Goal: Task Accomplishment & Management: Manage account settings

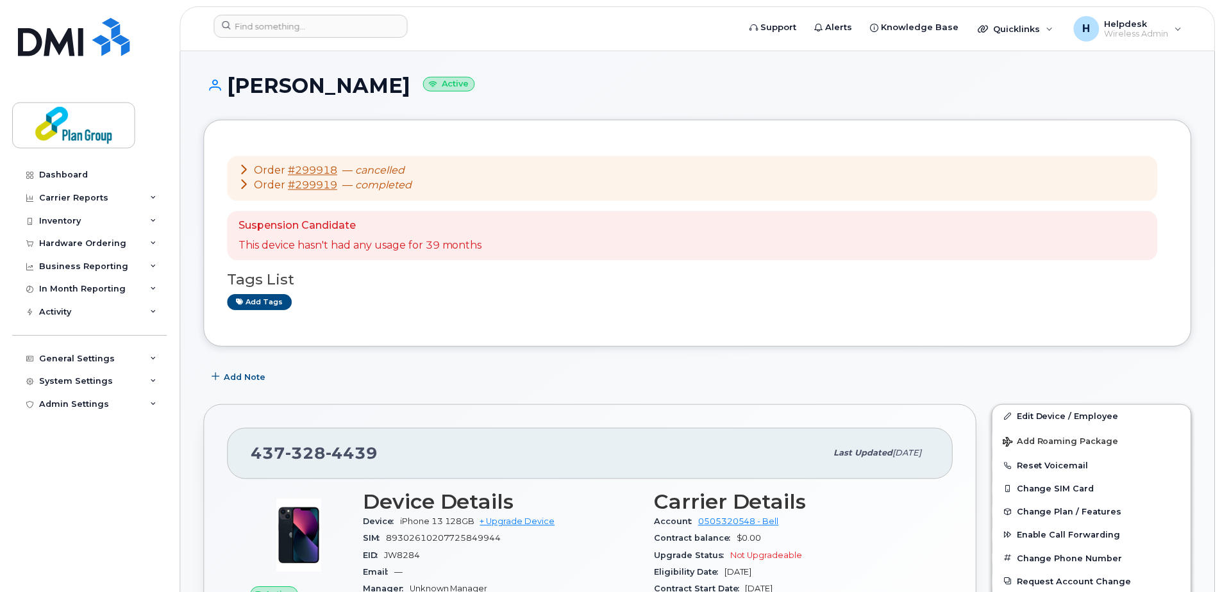
scroll to position [256, 0]
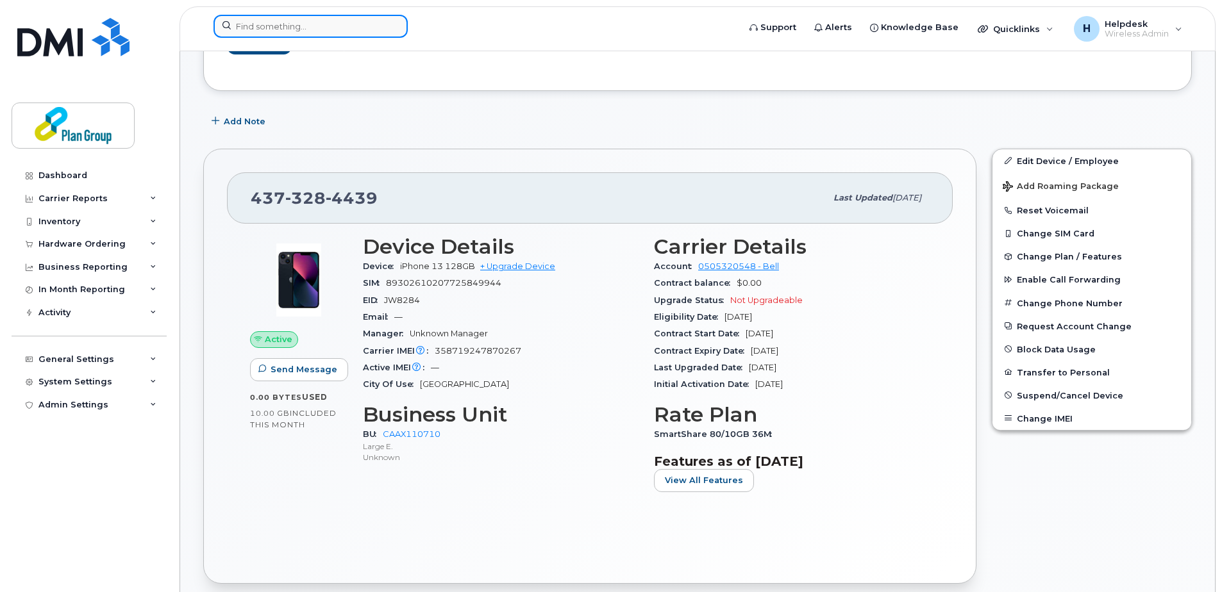
click at [281, 34] on input at bounding box center [310, 26] width 194 height 23
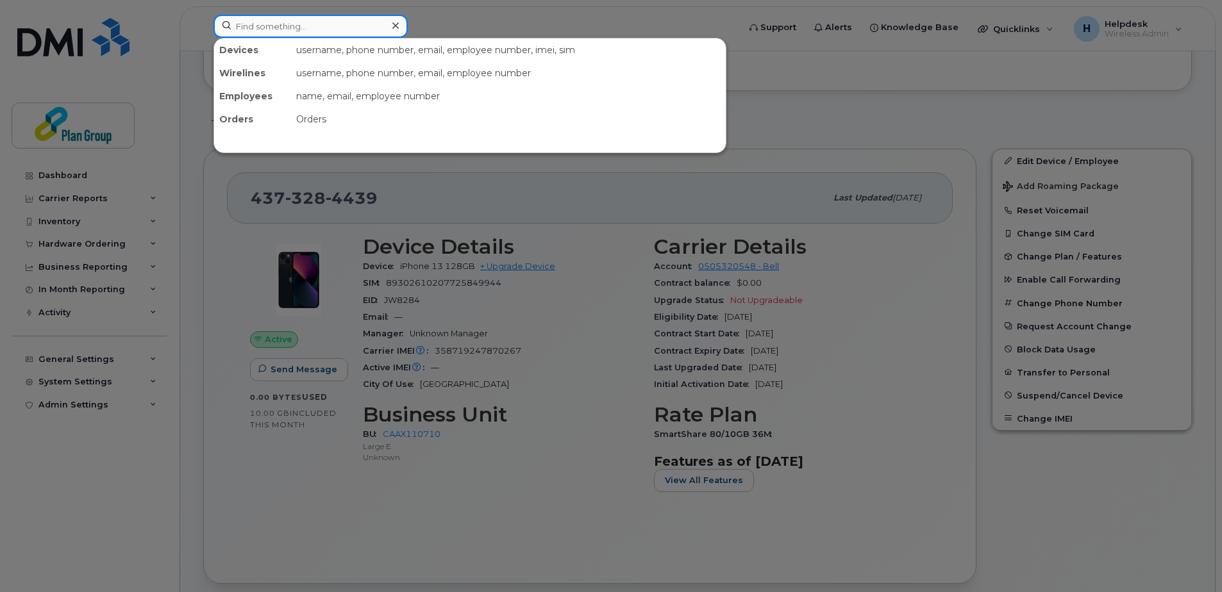
paste input "4165261151"
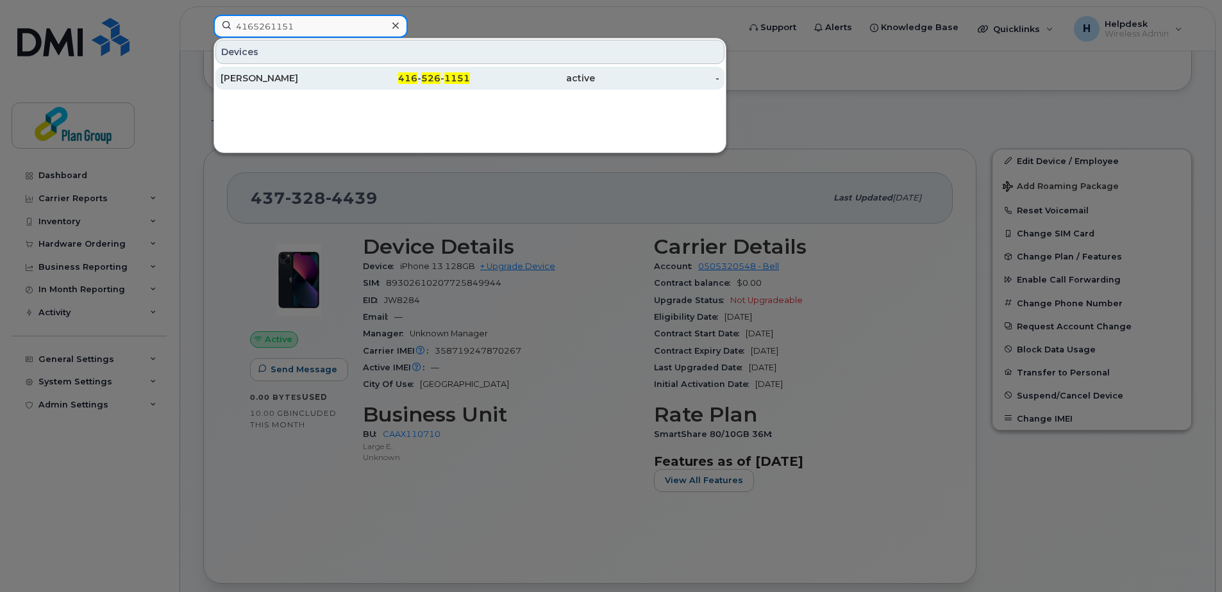
type input "4165261151"
click at [255, 74] on div "[PERSON_NAME]" at bounding box center [282, 78] width 125 height 13
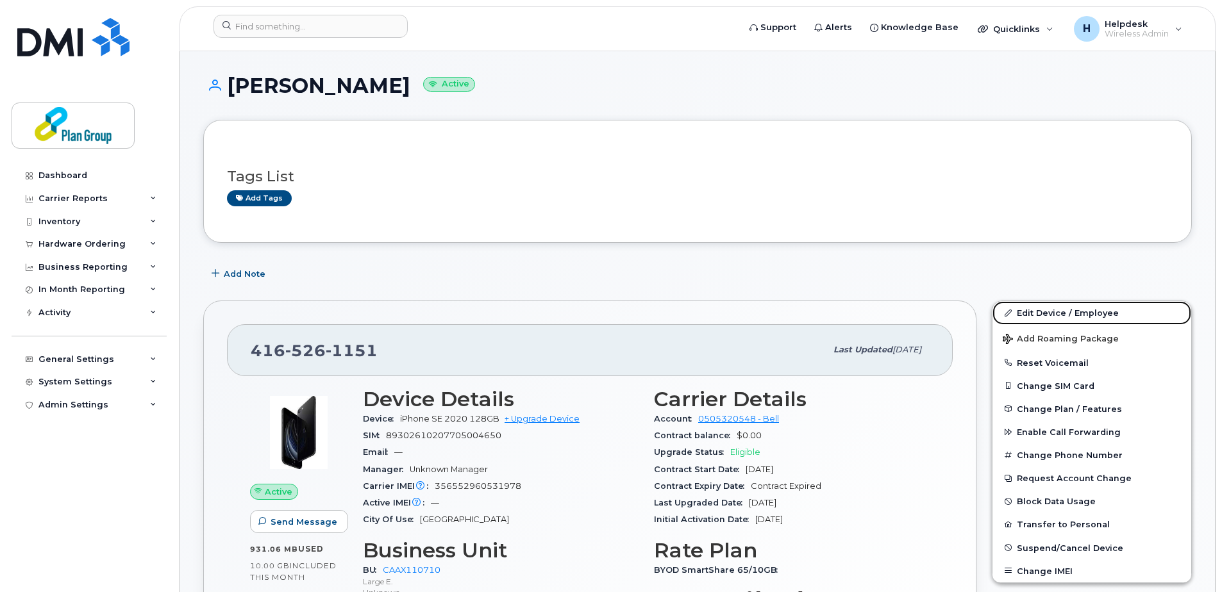
drag, startPoint x: 1079, startPoint y: 310, endPoint x: 504, endPoint y: 299, distance: 574.4
click at [1079, 310] on link "Edit Device / Employee" at bounding box center [1091, 312] width 199 height 23
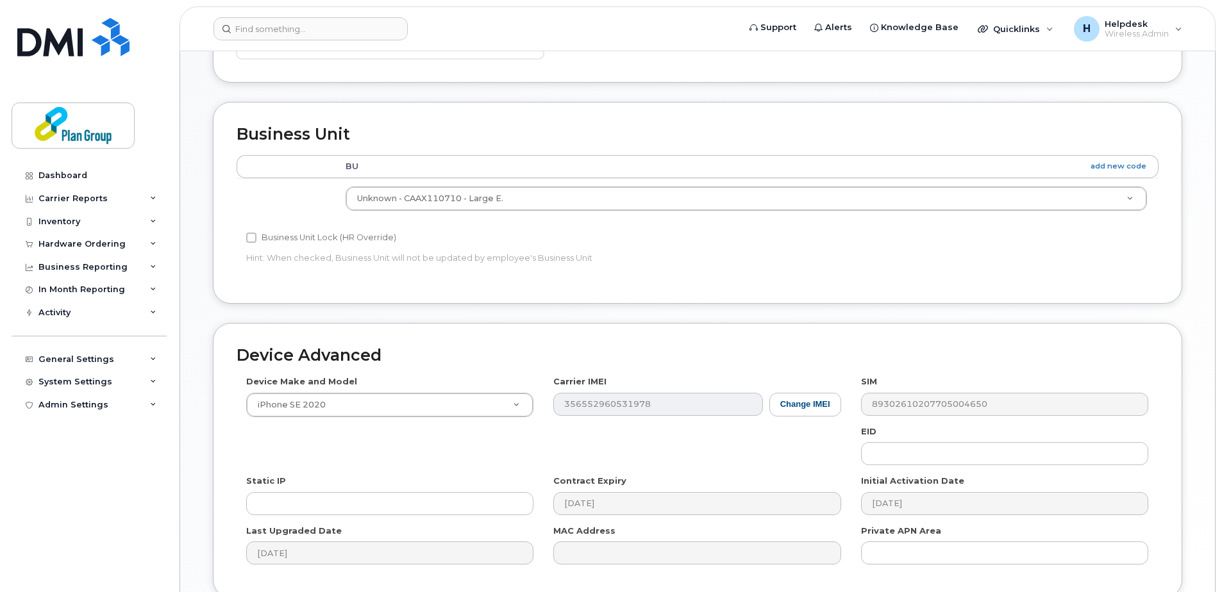
scroll to position [535, 0]
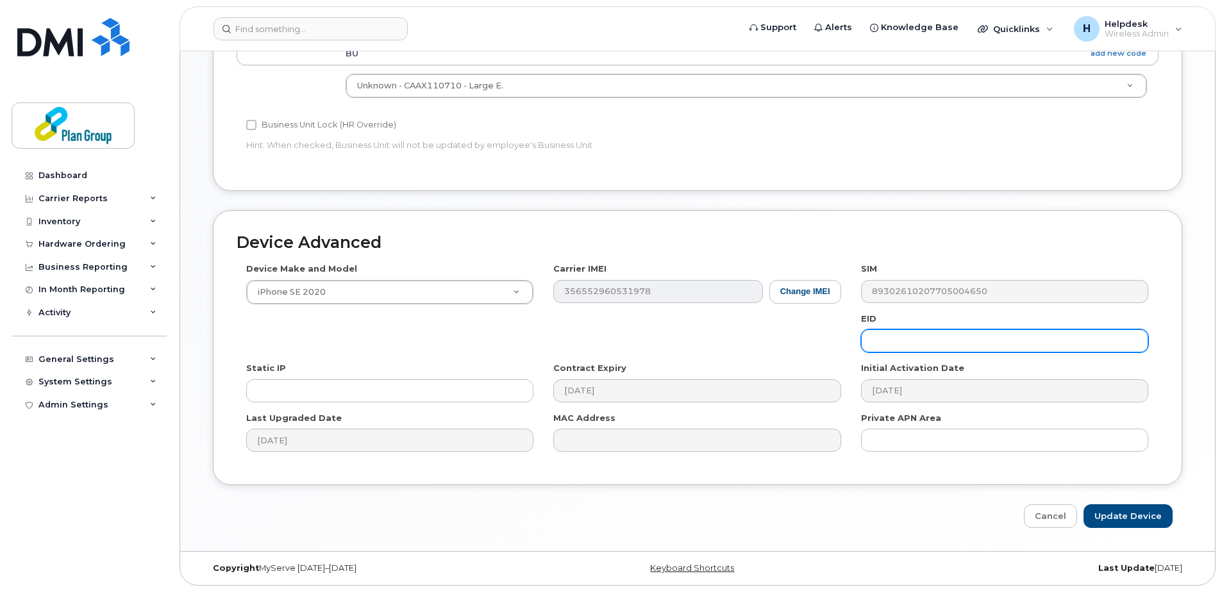
click at [914, 345] on input "text" at bounding box center [1004, 340] width 287 height 23
paste input "kv8100"
type input "kv8100"
click at [1105, 513] on input "Update Device" at bounding box center [1127, 516] width 89 height 24
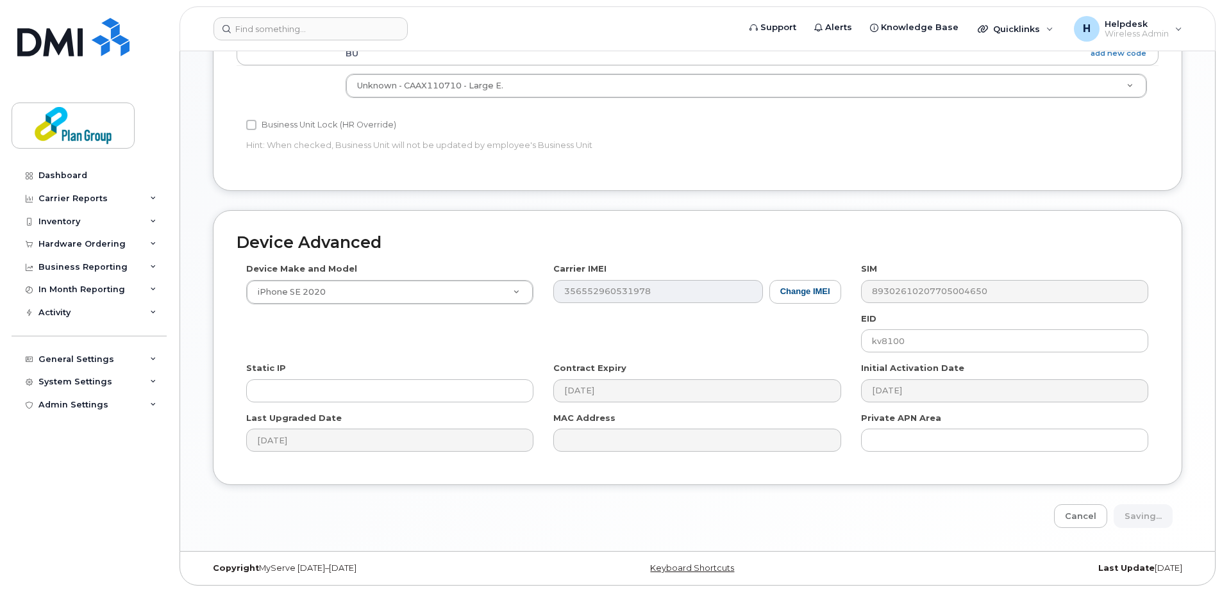
type input "Saving..."
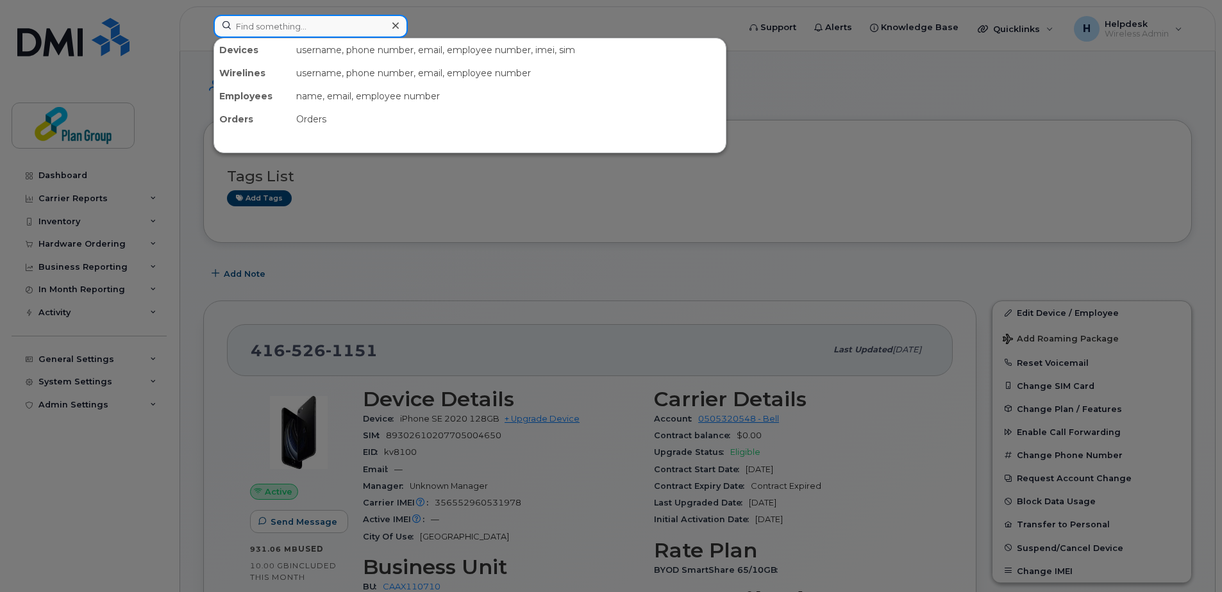
click at [322, 20] on input at bounding box center [310, 26] width 194 height 23
paste input "4036905142"
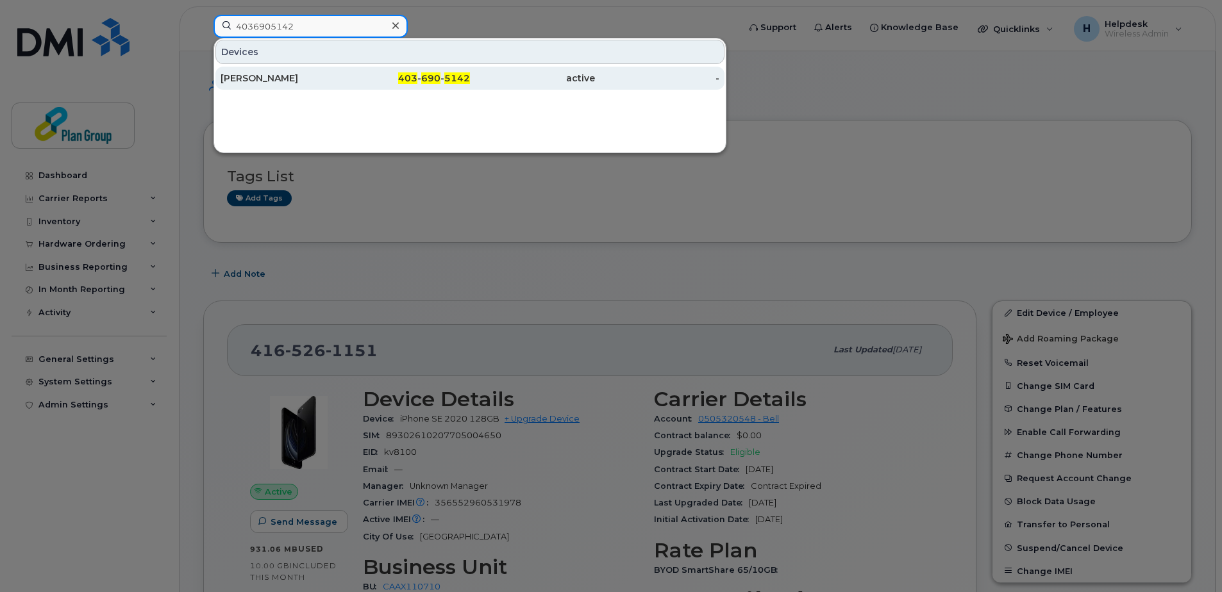
type input "4036905142"
click at [287, 74] on div "Matthew Helmer" at bounding box center [282, 78] width 125 height 13
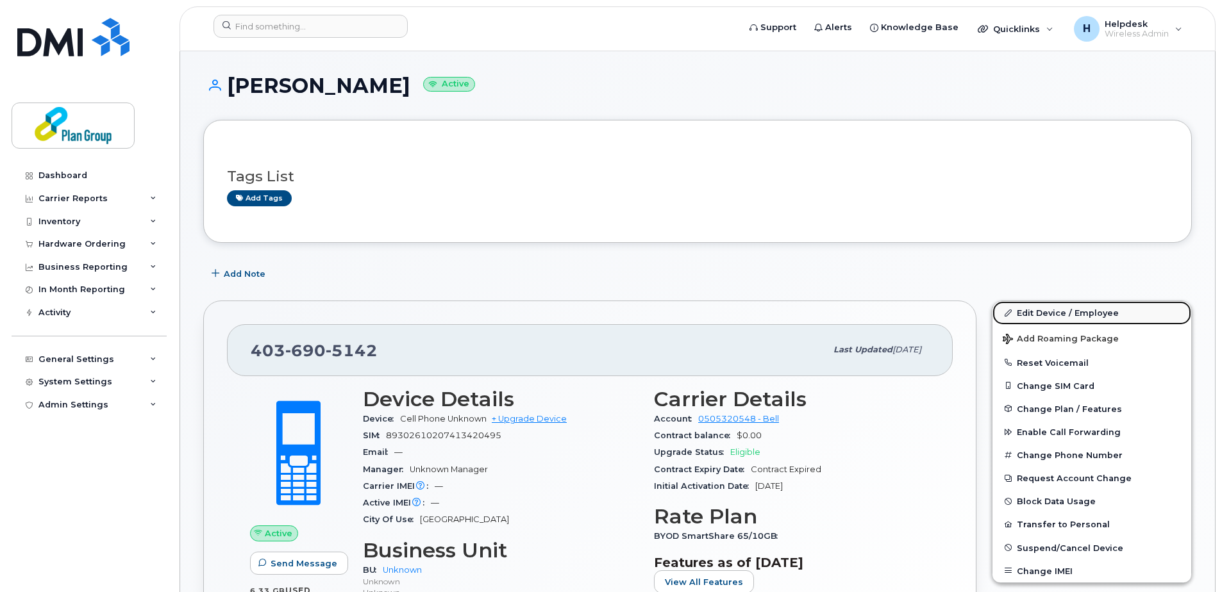
drag, startPoint x: 1054, startPoint y: 313, endPoint x: 1034, endPoint y: 319, distance: 21.3
click at [1054, 313] on link "Edit Device / Employee" at bounding box center [1091, 312] width 199 height 23
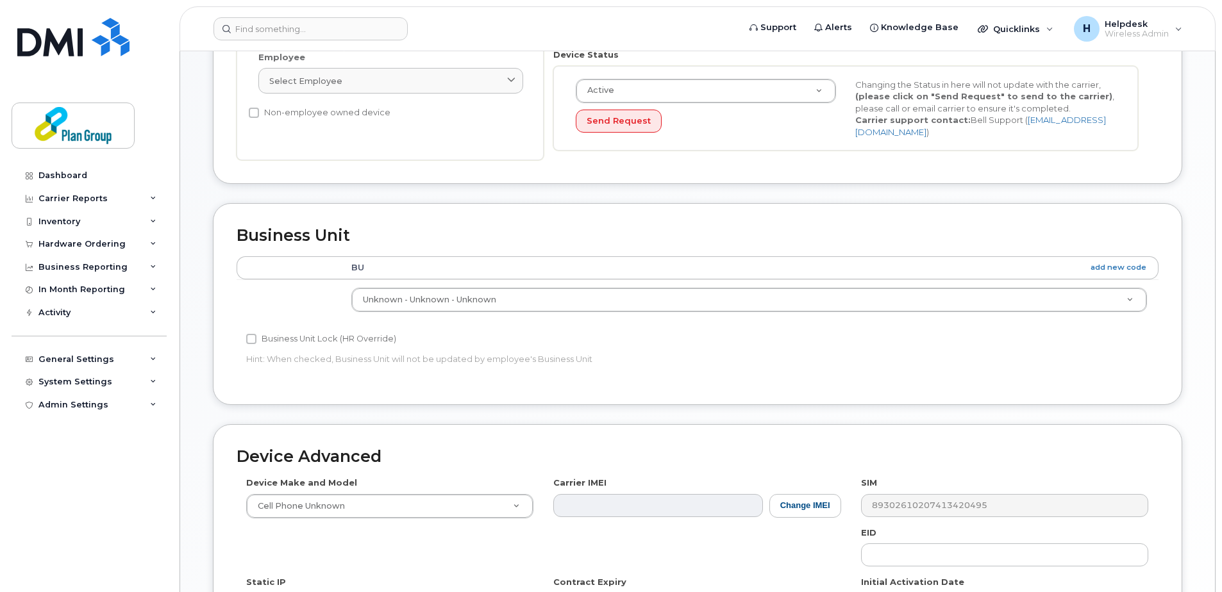
scroll to position [513, 0]
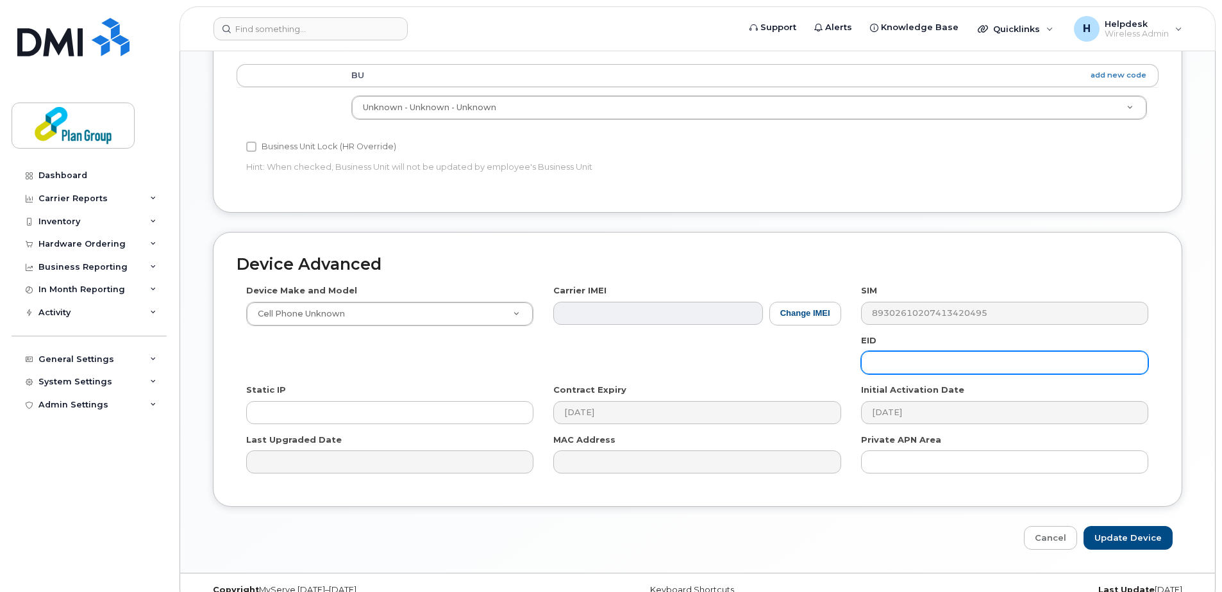
click at [904, 353] on input "text" at bounding box center [1004, 362] width 287 height 23
paste input "ZS8235"
type input "ZS8235"
click at [1108, 537] on input "Update Device" at bounding box center [1127, 538] width 89 height 24
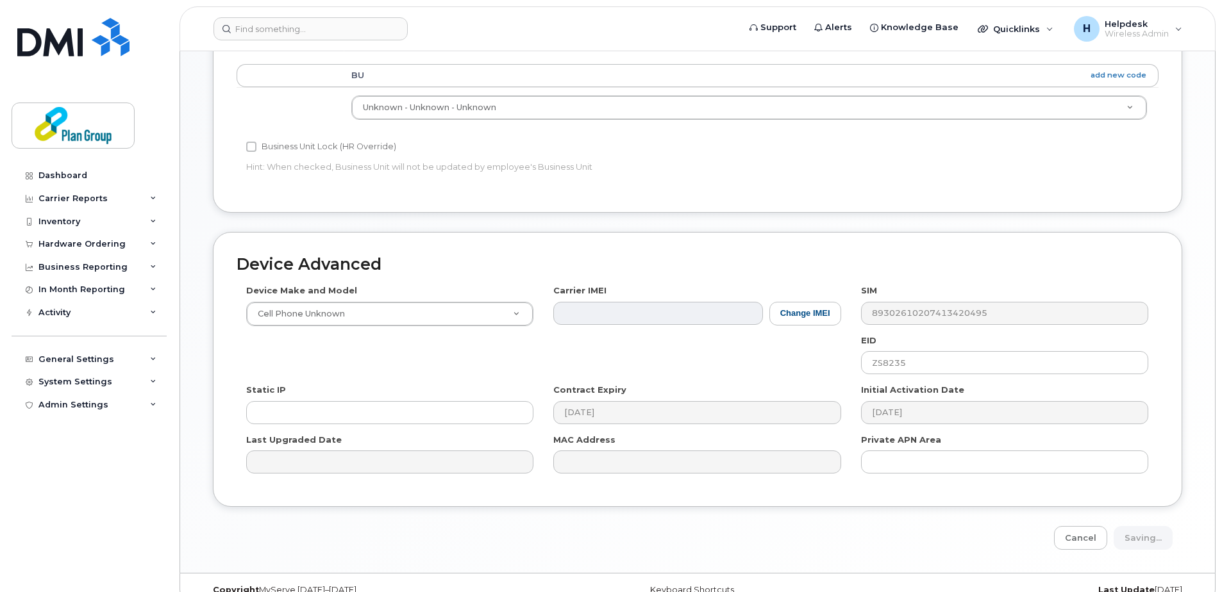
type input "Saving..."
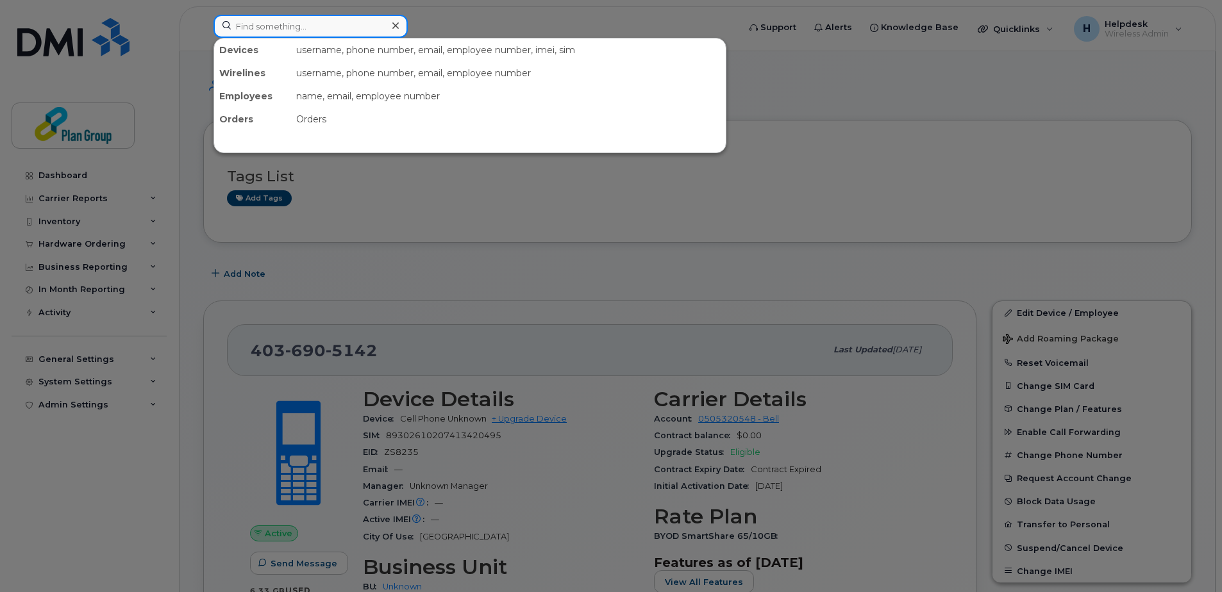
click at [273, 25] on input at bounding box center [310, 26] width 194 height 23
paste input "4164337092"
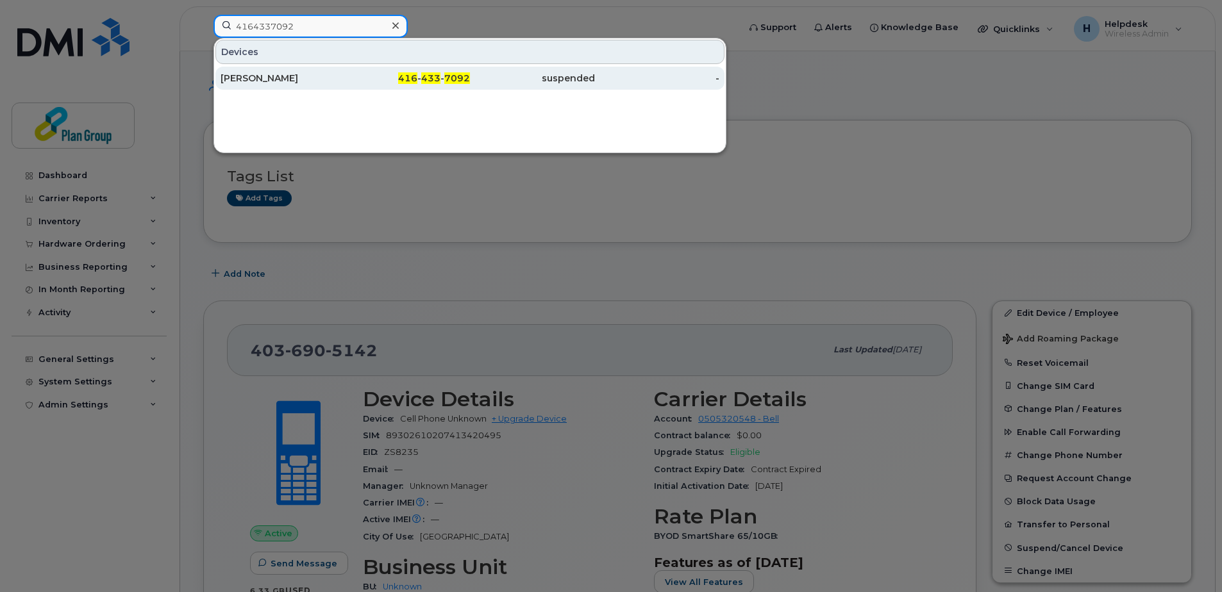
type input "4164337092"
click at [277, 75] on div "[PERSON_NAME]" at bounding box center [282, 78] width 125 height 13
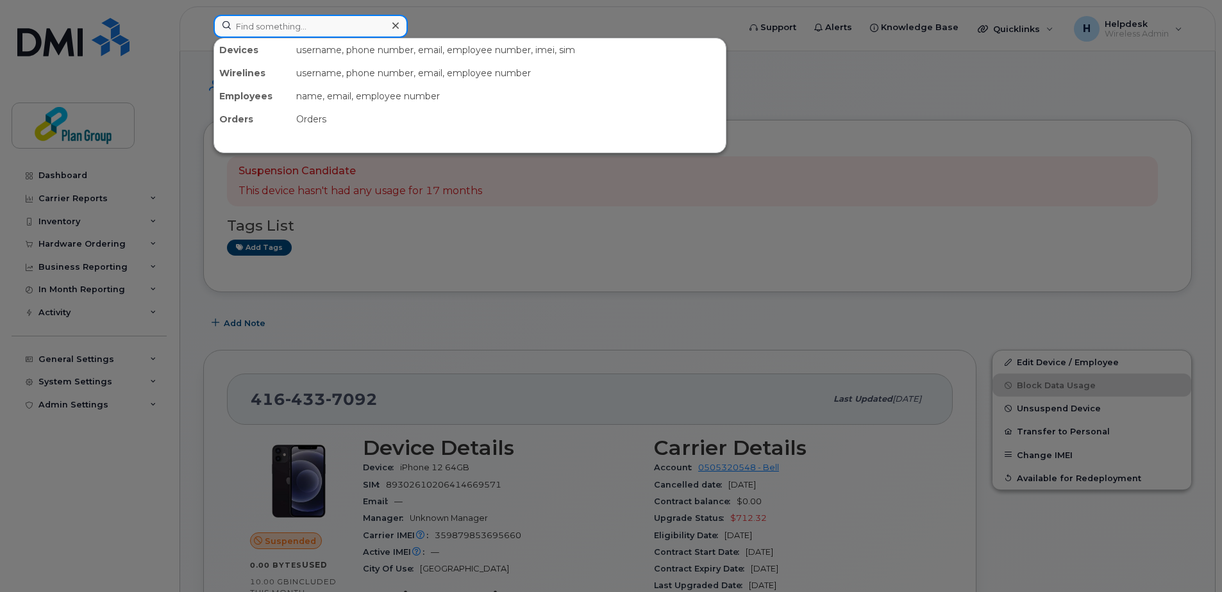
click at [353, 33] on input at bounding box center [310, 26] width 194 height 23
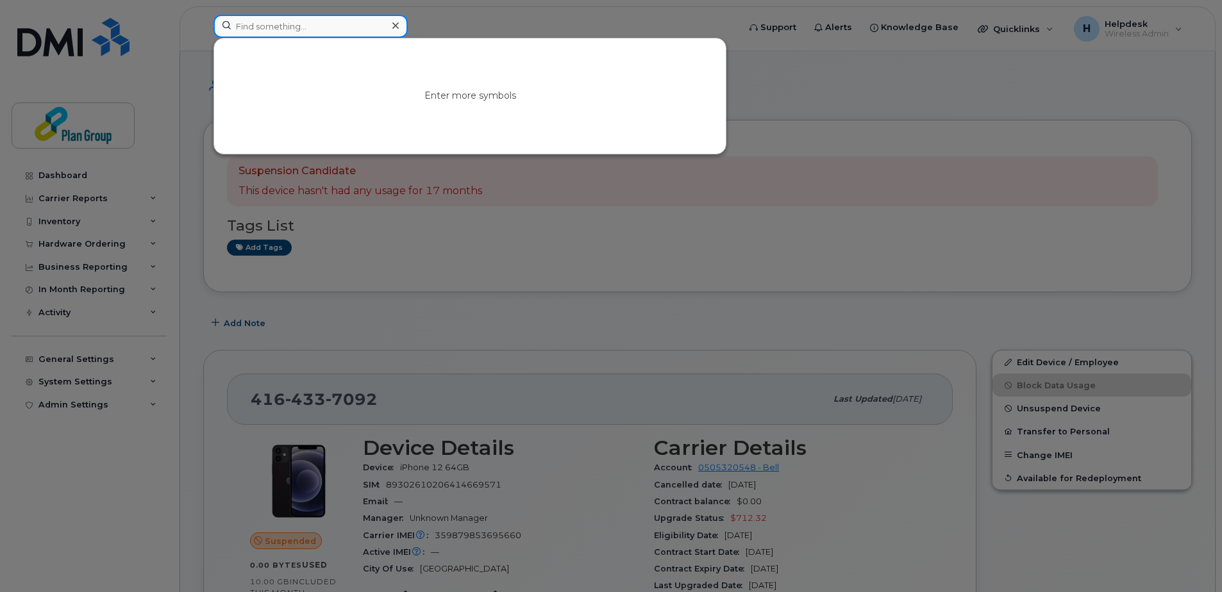
click at [333, 27] on input at bounding box center [310, 26] width 194 height 23
click at [270, 28] on input at bounding box center [310, 26] width 194 height 23
paste input "4164184261"
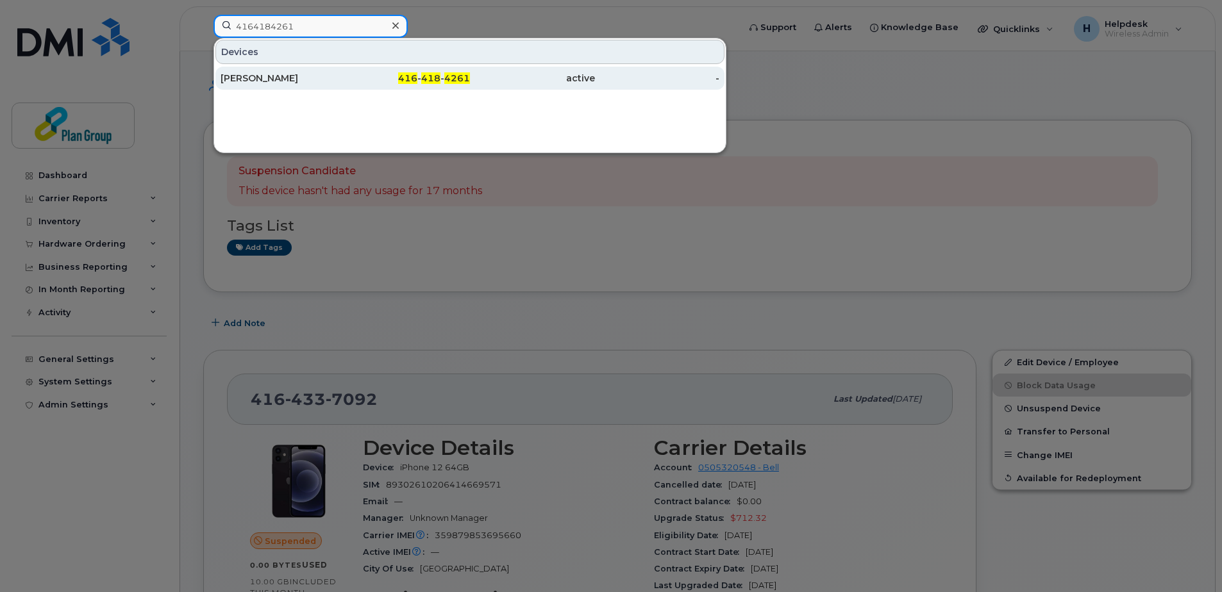
type input "4164184261"
click at [281, 78] on div "[PERSON_NAME]" at bounding box center [282, 78] width 125 height 13
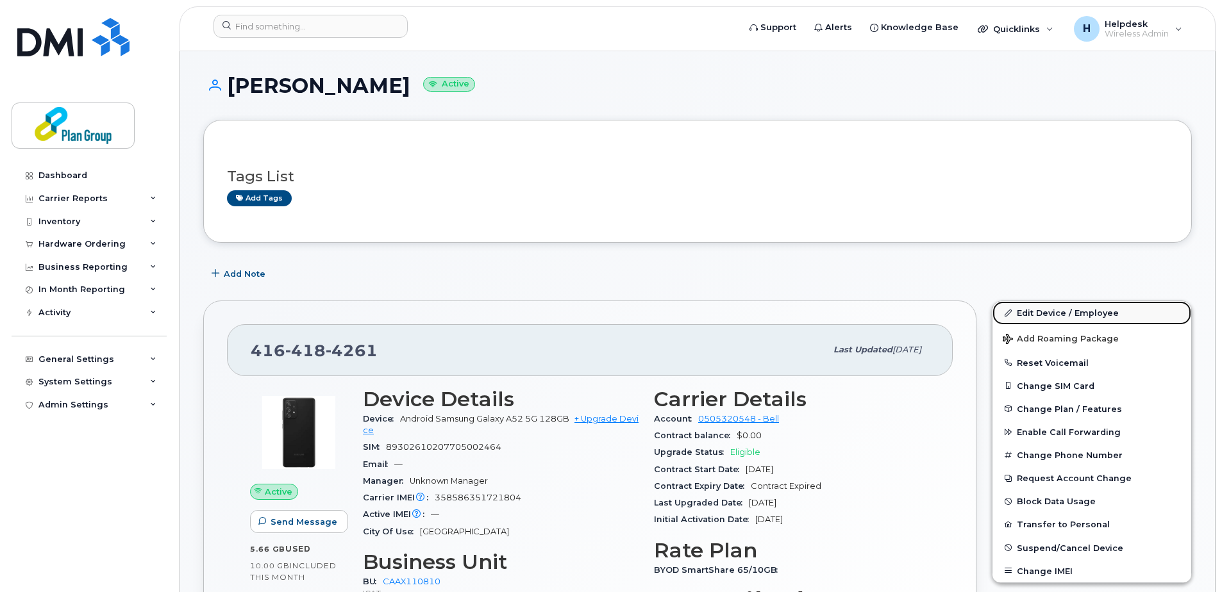
click at [1081, 308] on link "Edit Device / Employee" at bounding box center [1091, 312] width 199 height 23
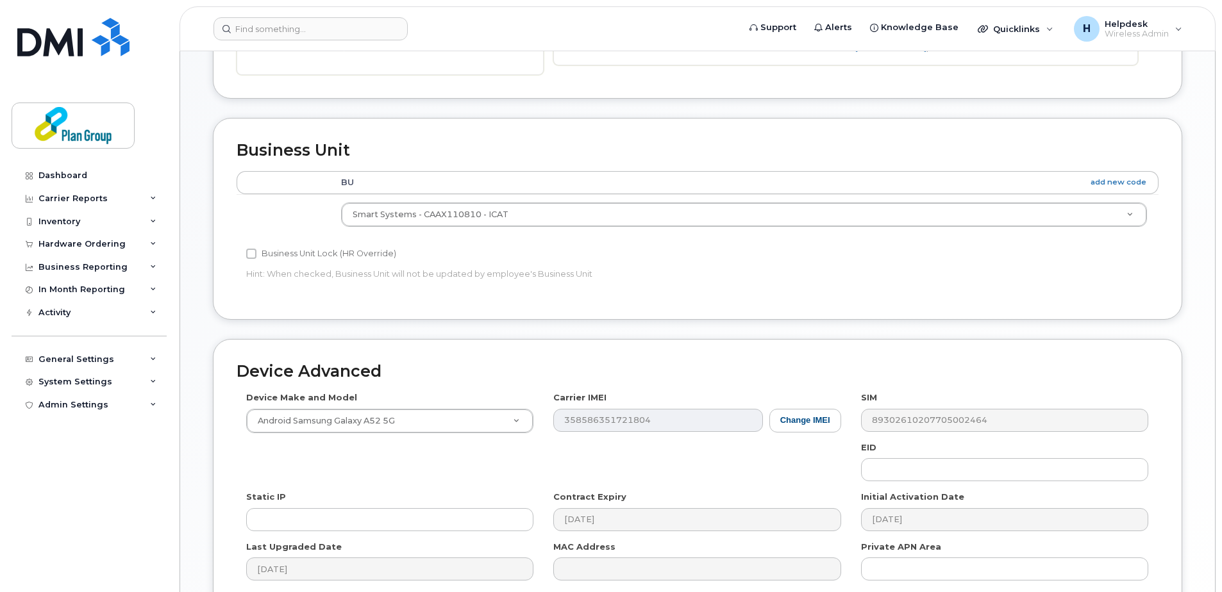
scroll to position [513, 0]
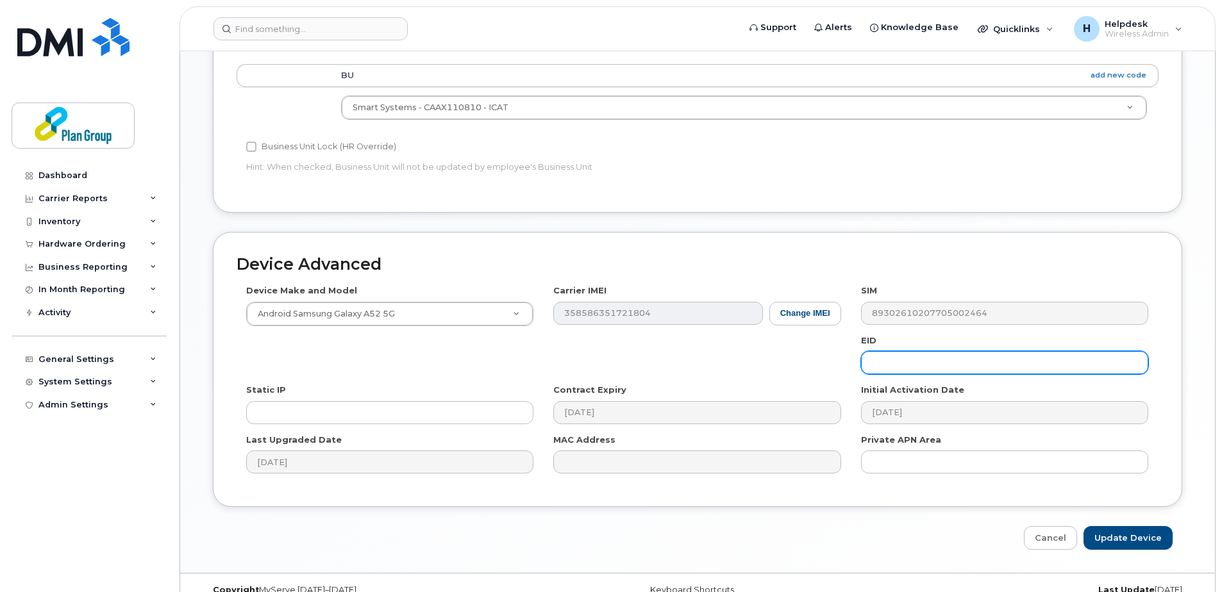
click at [935, 367] on input "text" at bounding box center [1004, 362] width 287 height 23
paste input "jv8108"
type input "jv8108"
click at [1115, 536] on input "Update Device" at bounding box center [1127, 538] width 89 height 24
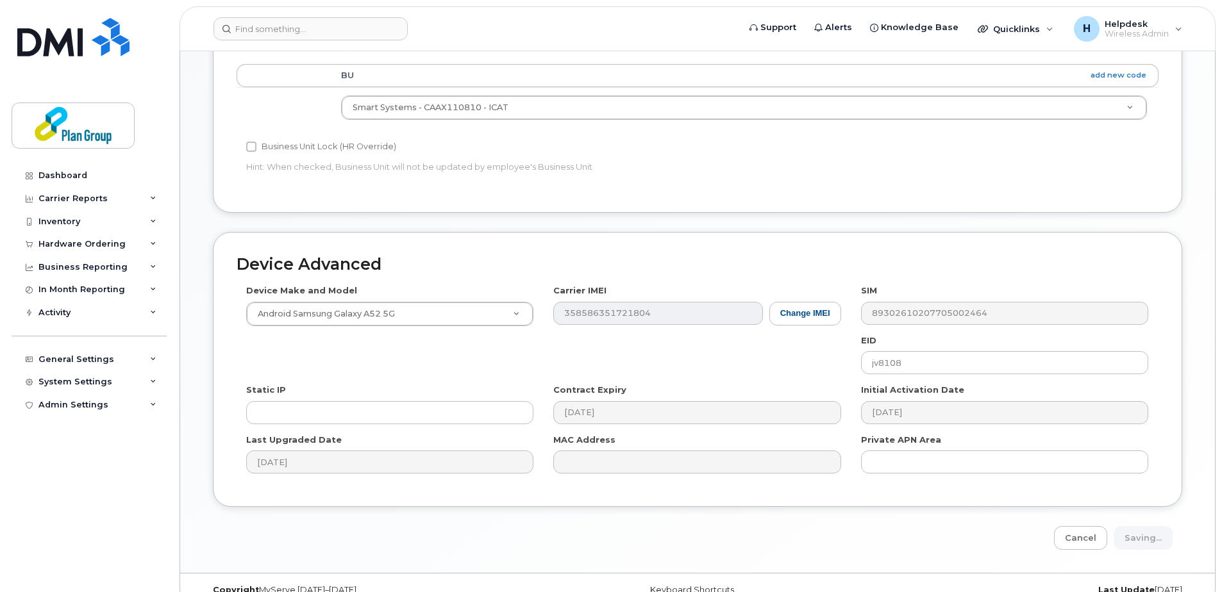
type input "Saving..."
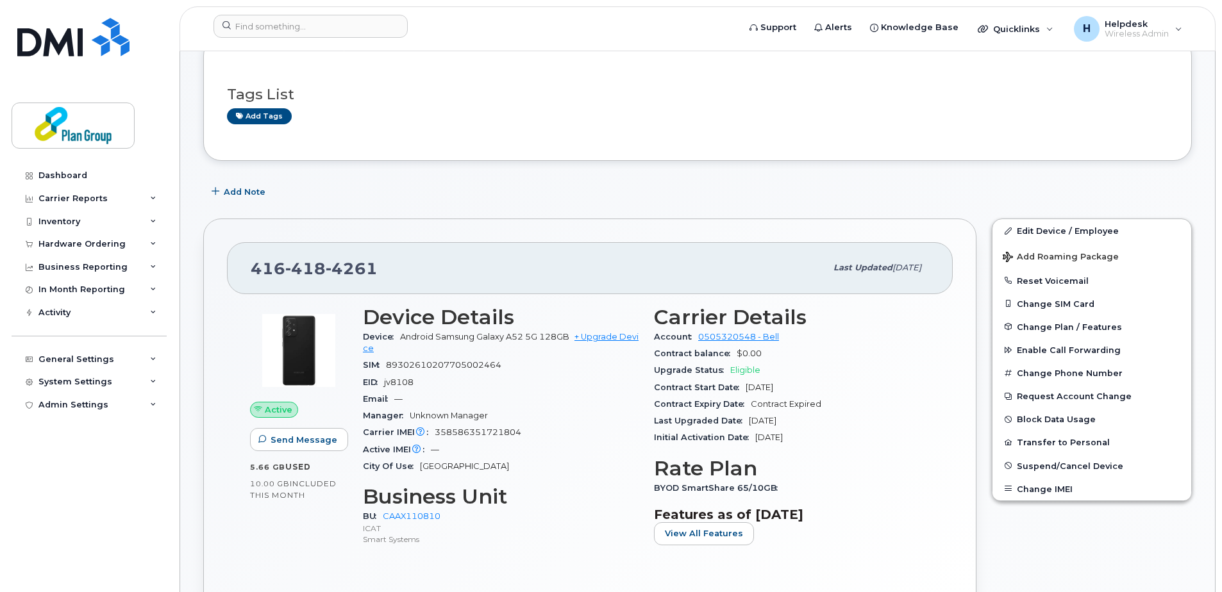
scroll to position [256, 0]
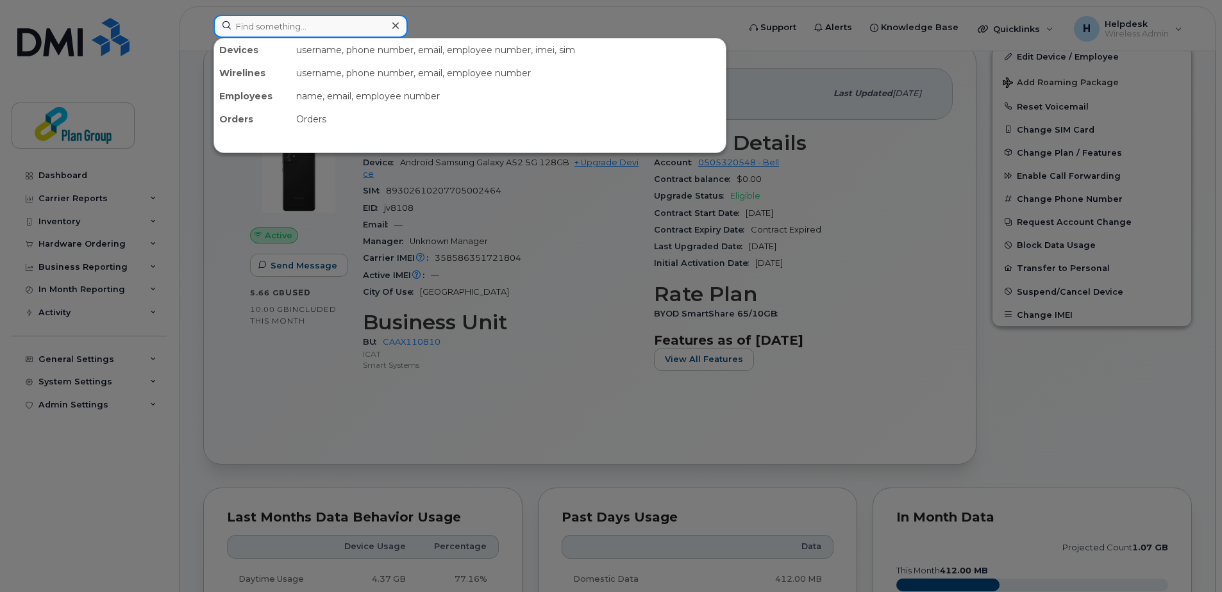
click at [373, 26] on input at bounding box center [310, 26] width 194 height 23
paste input "6472420739"
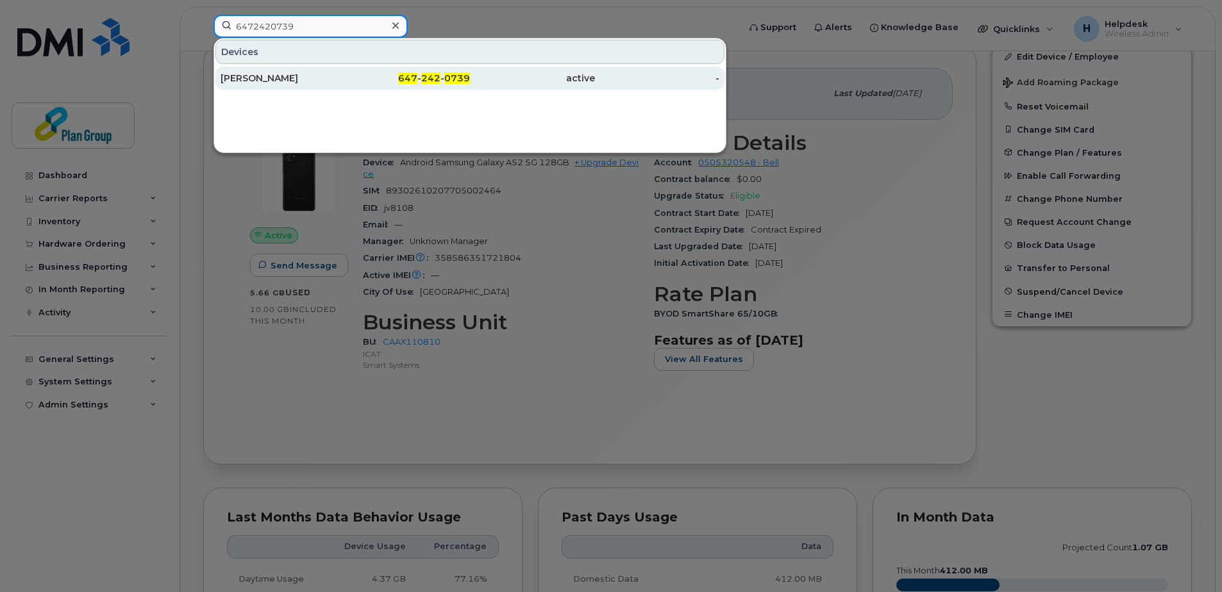
type input "6472420739"
click at [345, 76] on link "Dylan Frost 647 - 242 - 0739 active -" at bounding box center [469, 78] width 509 height 23
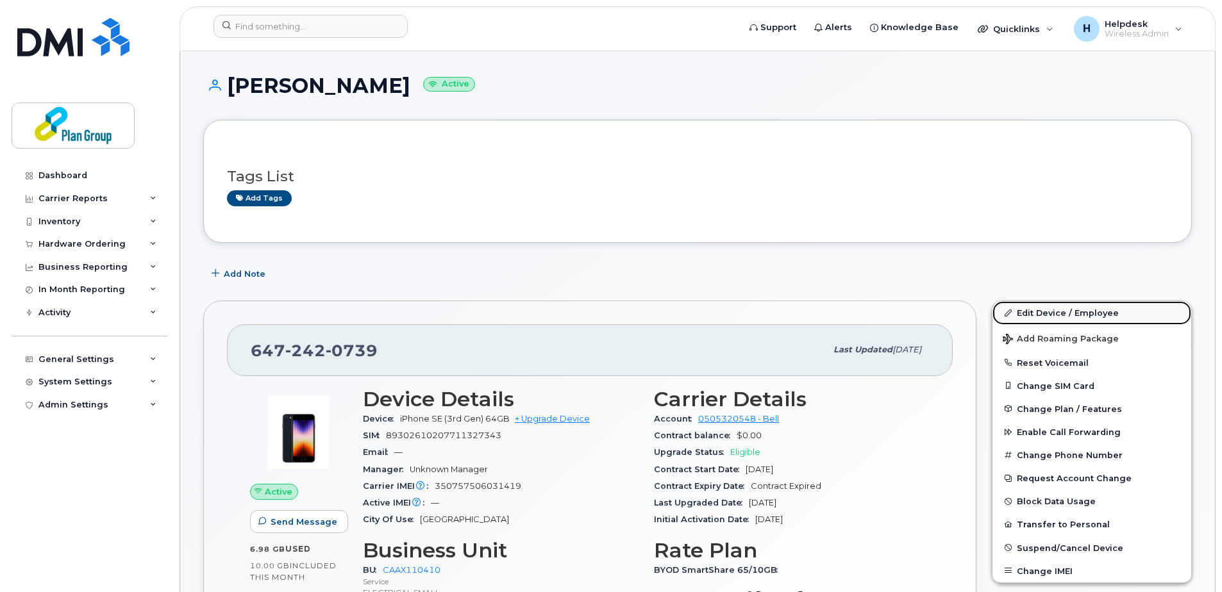
click at [1087, 315] on link "Edit Device / Employee" at bounding box center [1091, 312] width 199 height 23
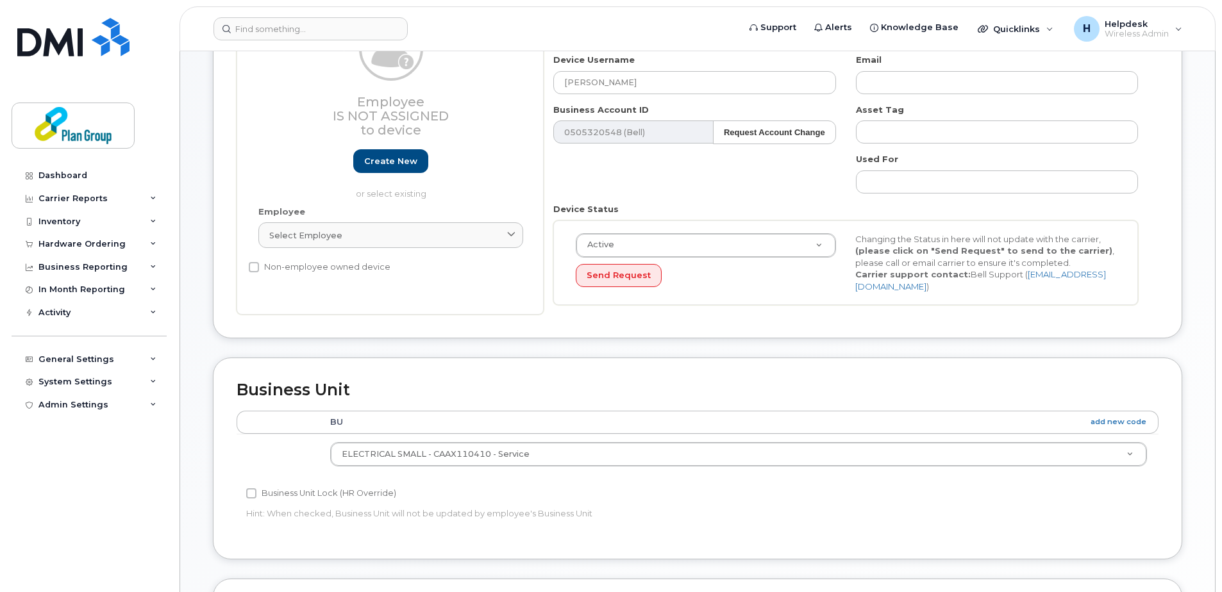
scroll to position [320, 0]
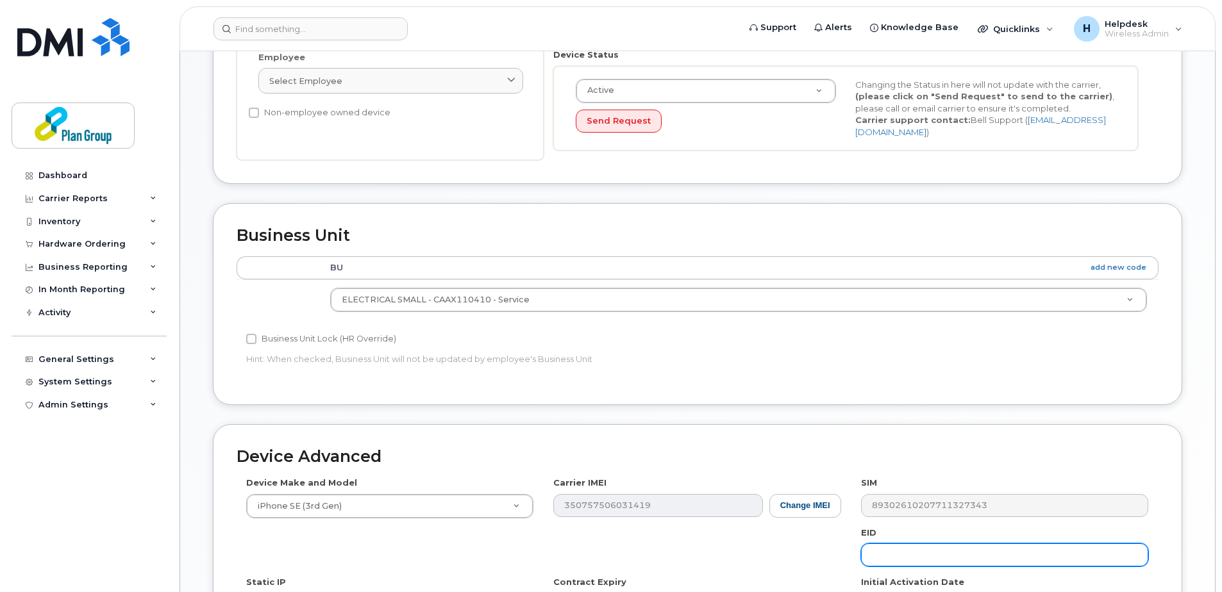
click at [906, 553] on input "text" at bounding box center [1004, 555] width 287 height 23
paste input "xd8092"
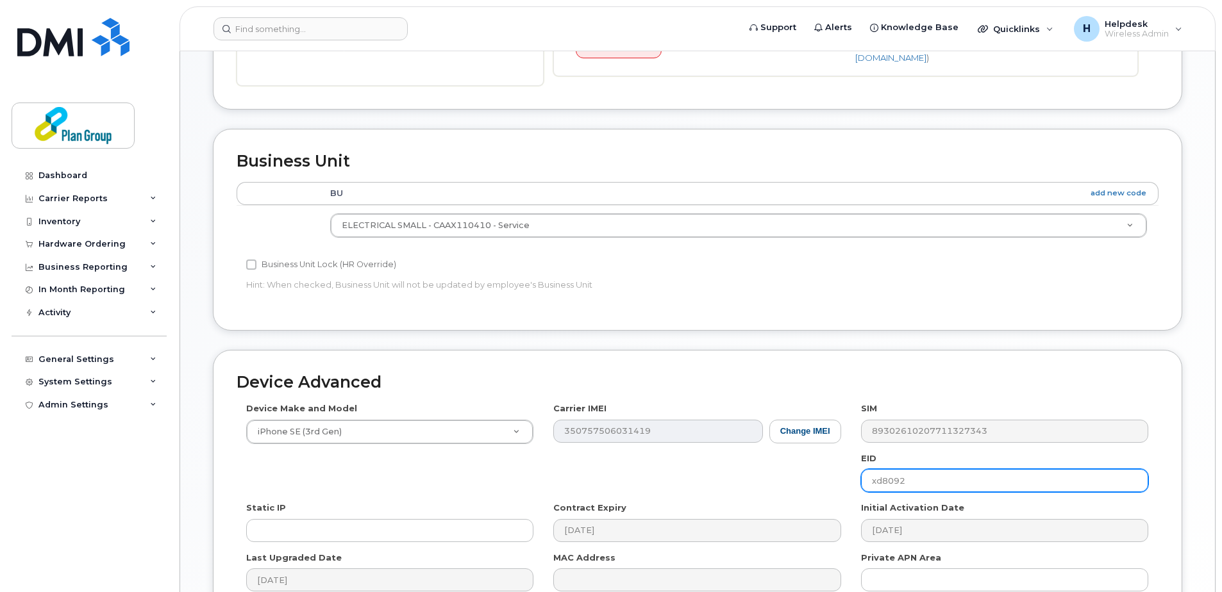
scroll to position [535, 0]
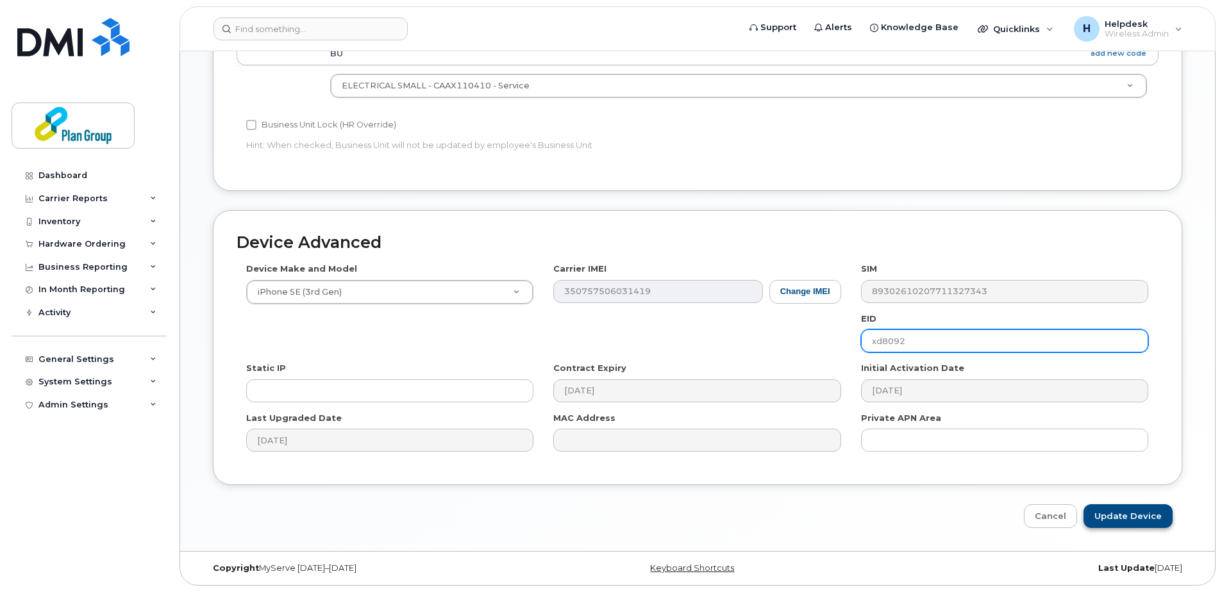
type input "xd8092"
click at [1103, 513] on input "Update Device" at bounding box center [1127, 516] width 89 height 24
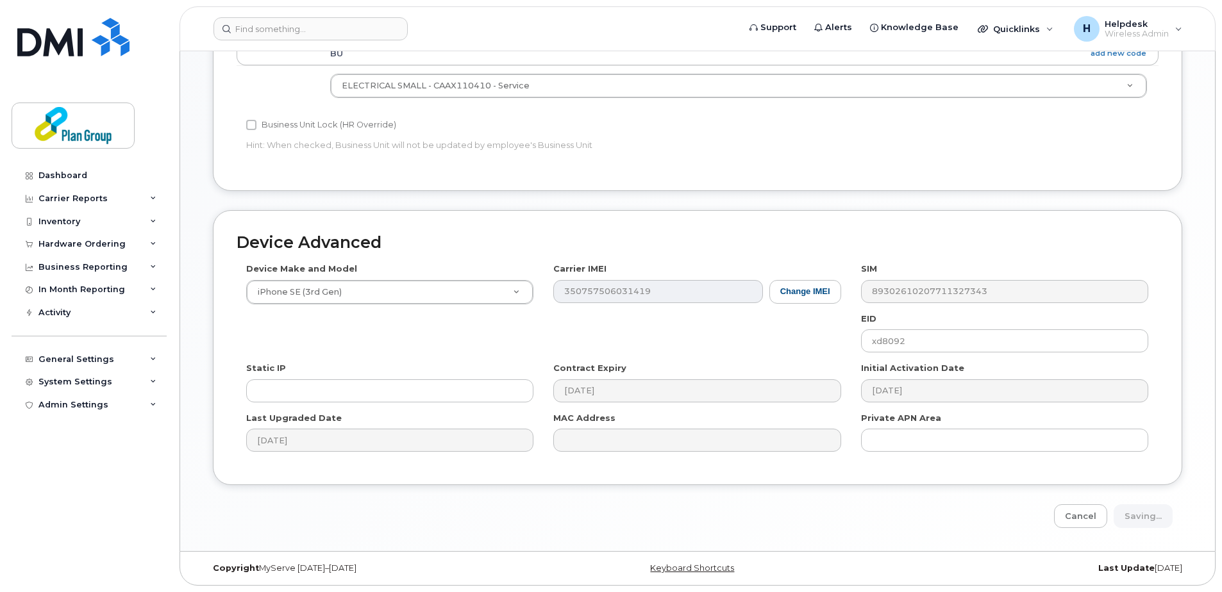
type input "Saving..."
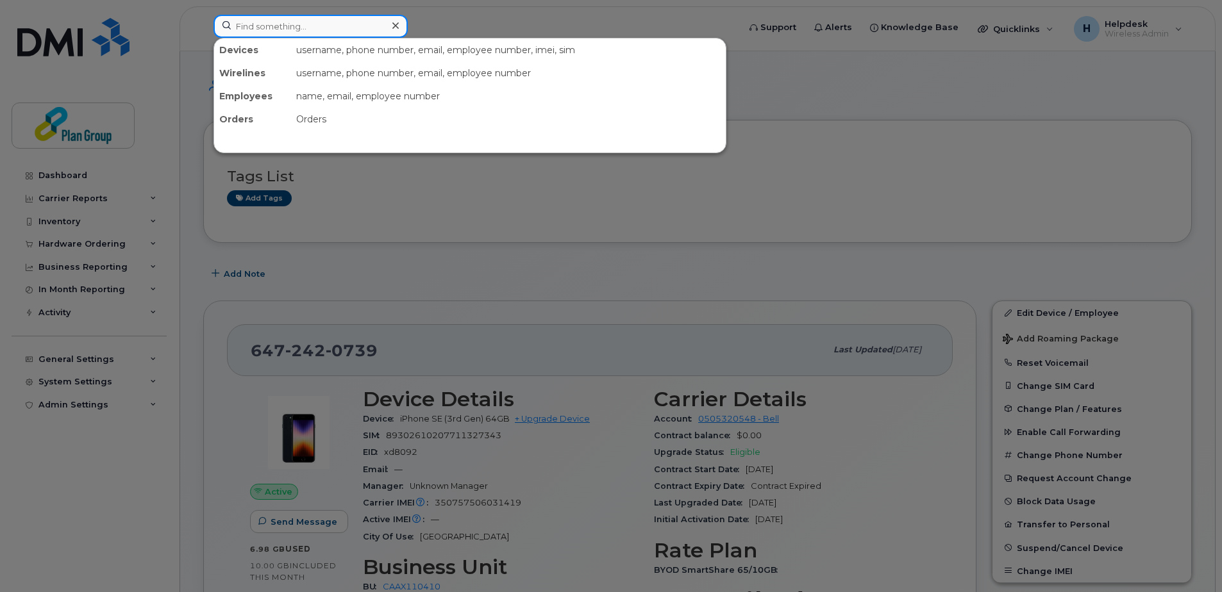
click at [354, 28] on input at bounding box center [310, 26] width 194 height 23
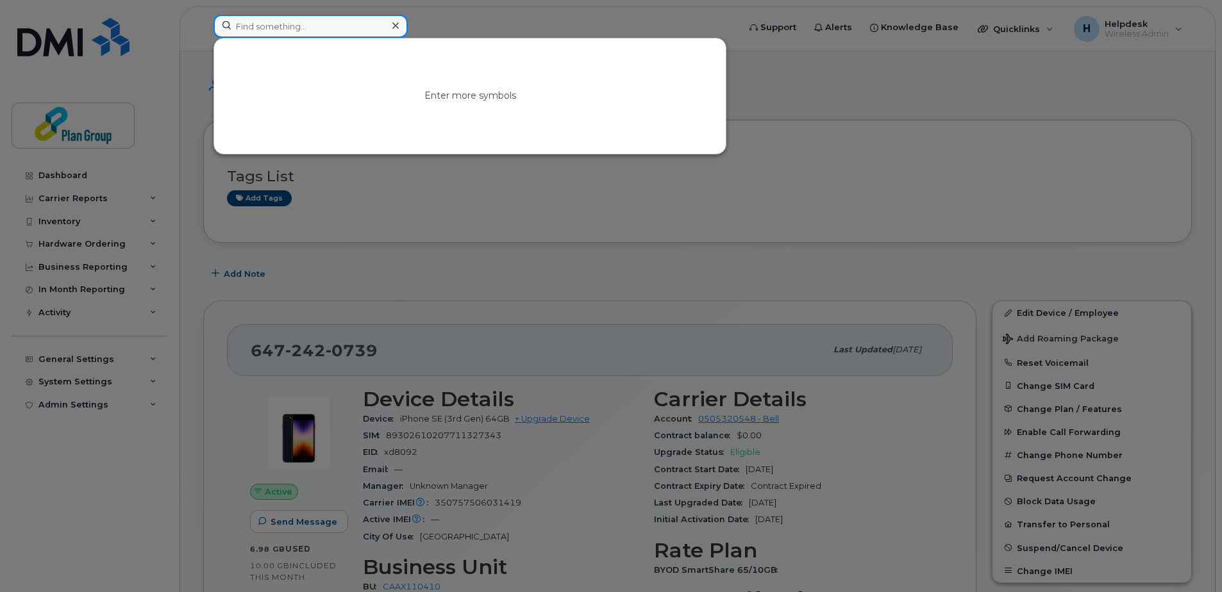
click at [305, 26] on input at bounding box center [310, 26] width 194 height 23
paste input "6043538297"
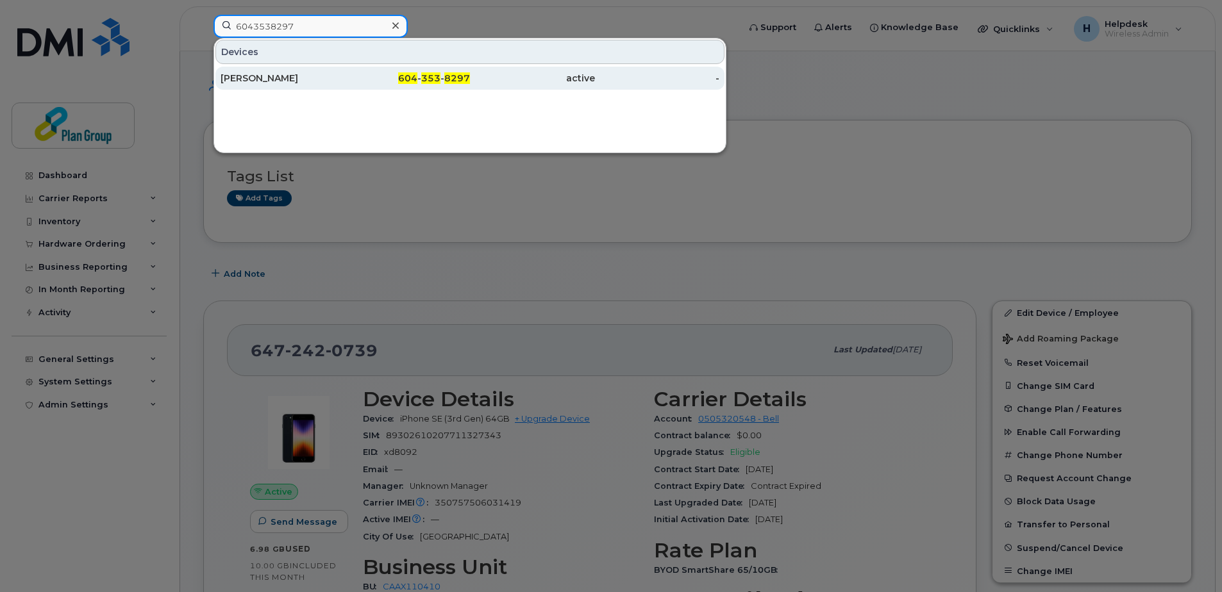
type input "6043538297"
click at [304, 85] on div "[PERSON_NAME]" at bounding box center [282, 78] width 125 height 23
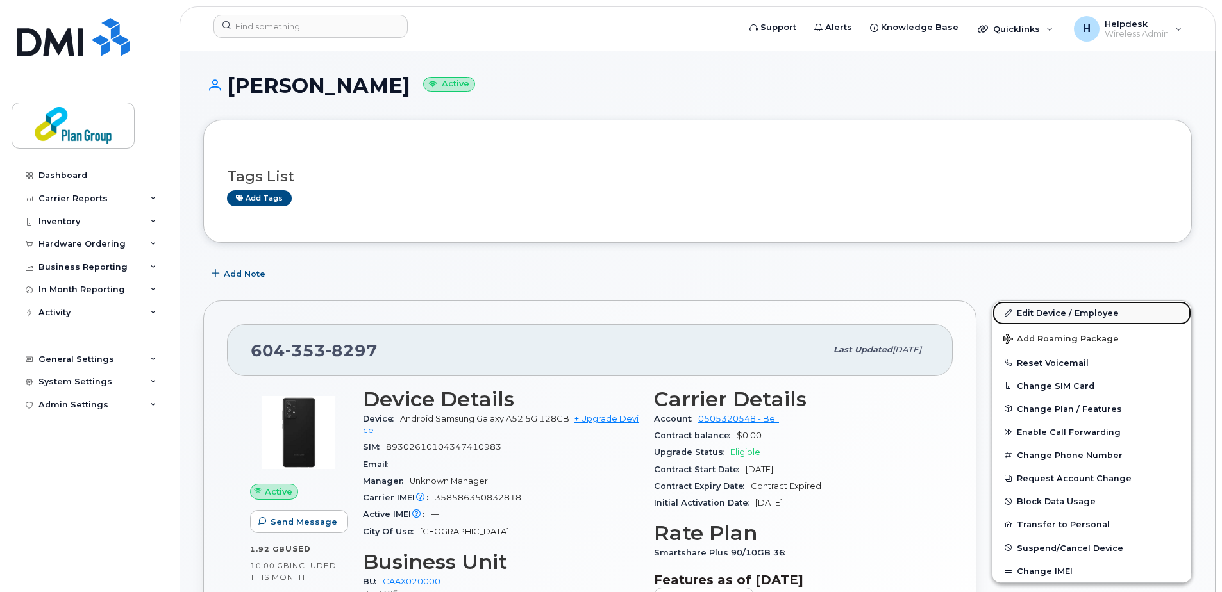
click at [1097, 315] on link "Edit Device / Employee" at bounding box center [1091, 312] width 199 height 23
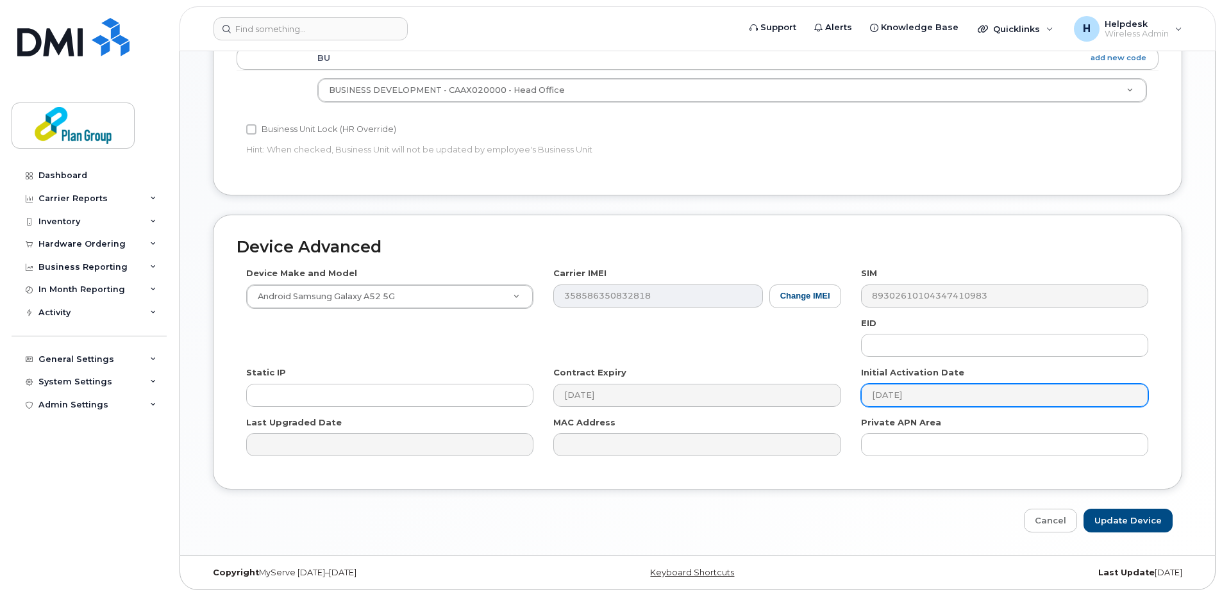
scroll to position [535, 0]
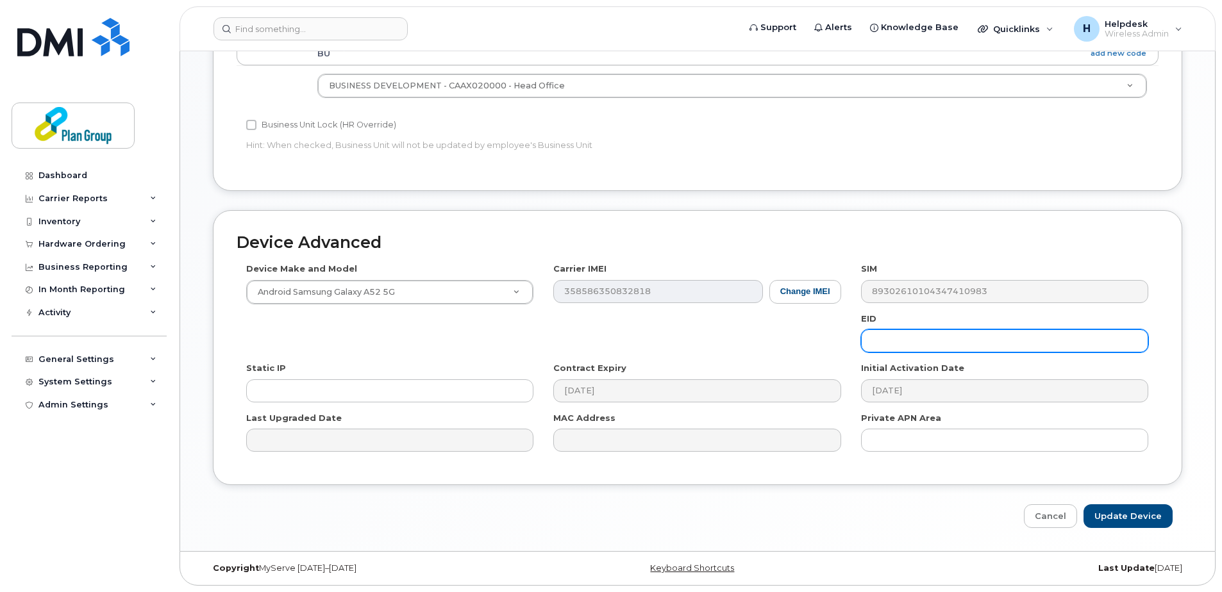
click at [924, 341] on input "text" at bounding box center [1004, 340] width 287 height 23
paste input "[EMAIL_ADDRESS][DOMAIN_NAME]"
drag, startPoint x: 981, startPoint y: 347, endPoint x: 903, endPoint y: 340, distance: 78.5
click at [903, 340] on input "jc8108@plan-group.com" at bounding box center [1004, 340] width 287 height 23
click at [894, 340] on input "jc8108" at bounding box center [1004, 340] width 287 height 23
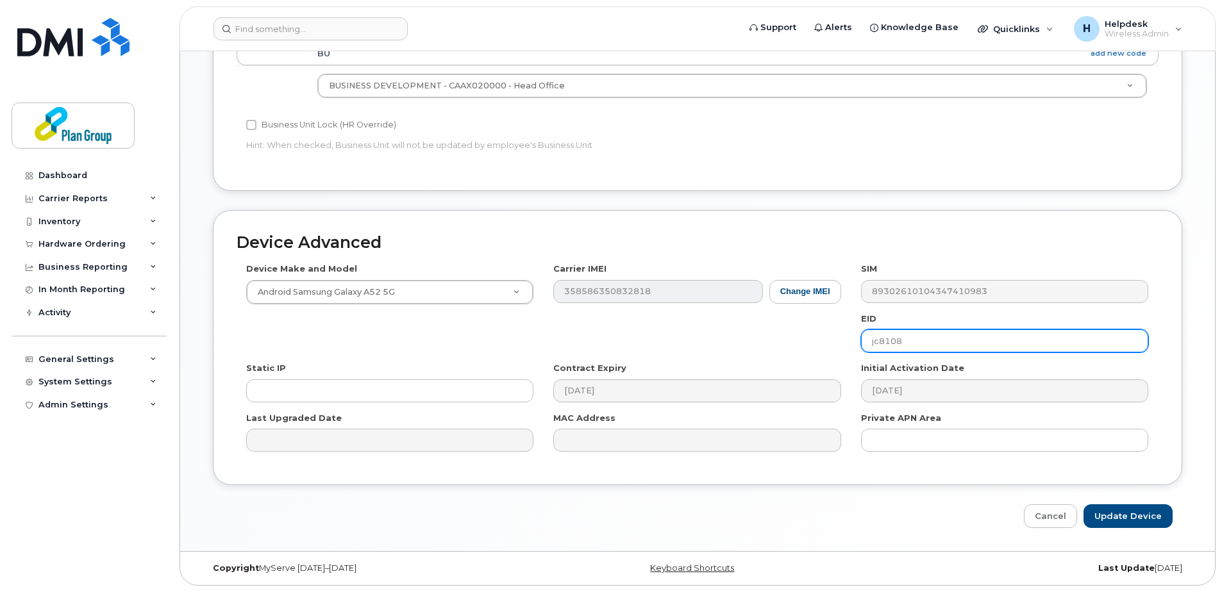
click at [894, 340] on input "jc8108" at bounding box center [1004, 340] width 287 height 23
type input "jc8108"
click at [1101, 519] on input "Update Device" at bounding box center [1127, 516] width 89 height 24
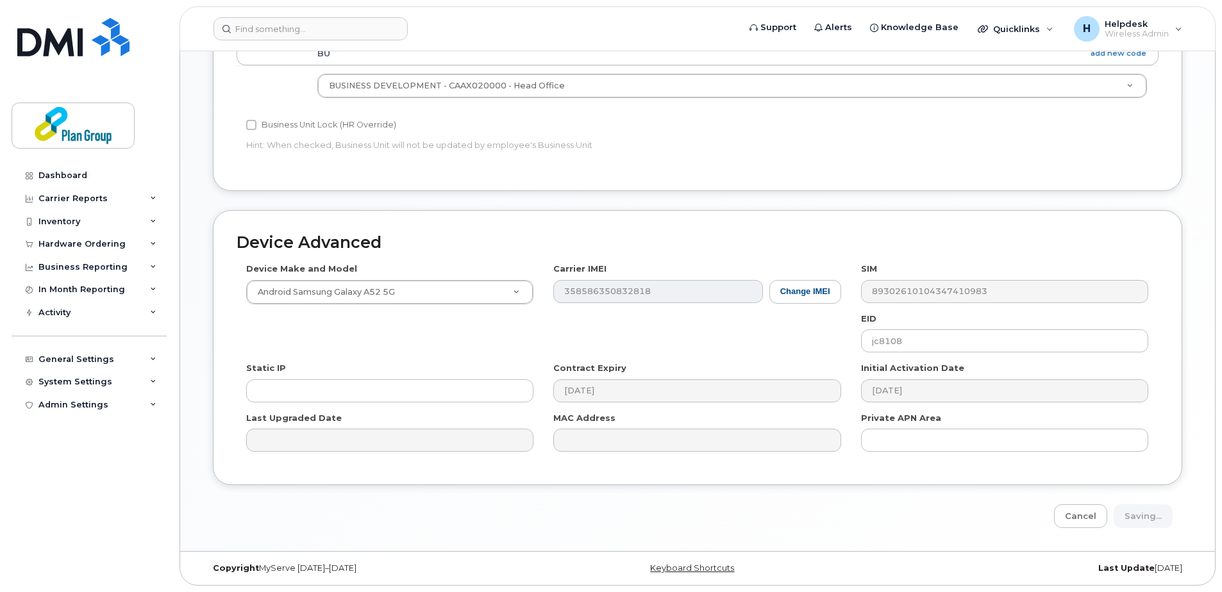
type input "Saving..."
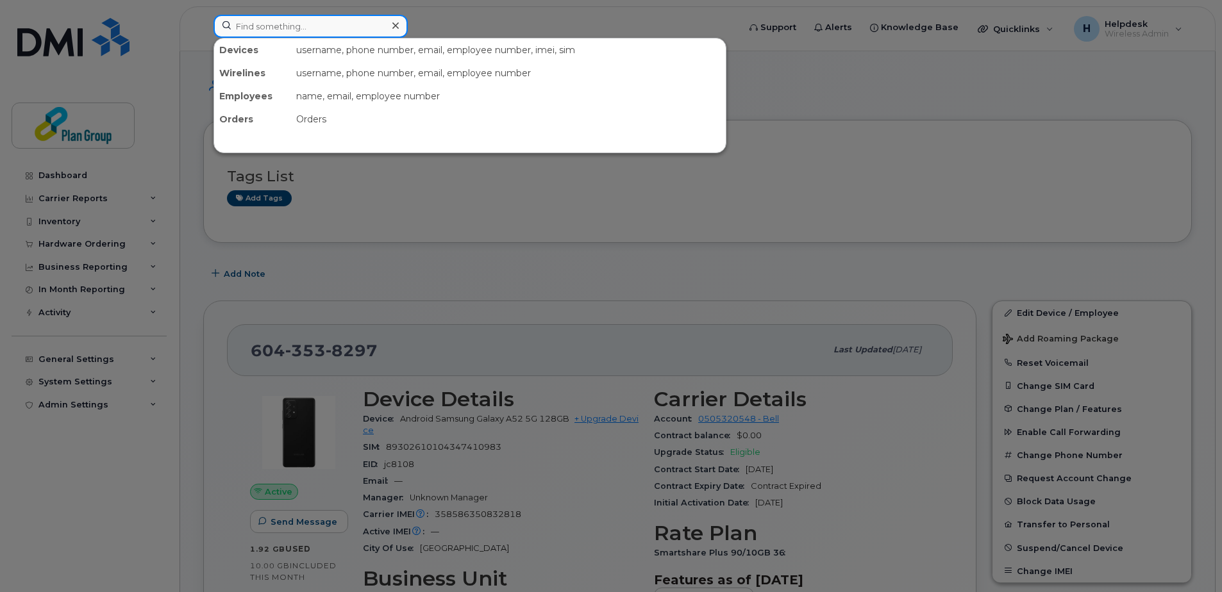
click at [374, 26] on input at bounding box center [310, 26] width 194 height 23
click at [608, 239] on div at bounding box center [611, 296] width 1222 height 592
click at [348, 28] on input at bounding box center [310, 26] width 194 height 23
click at [594, 233] on div at bounding box center [611, 296] width 1222 height 592
click at [235, 29] on input at bounding box center [310, 26] width 194 height 23
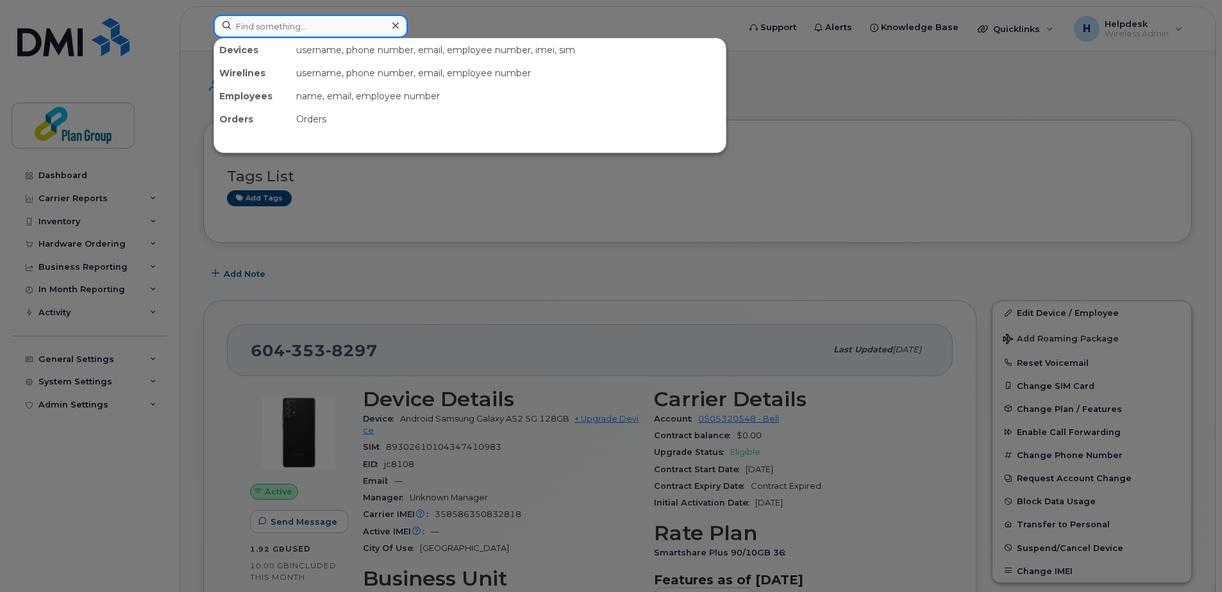
paste input "6472270244"
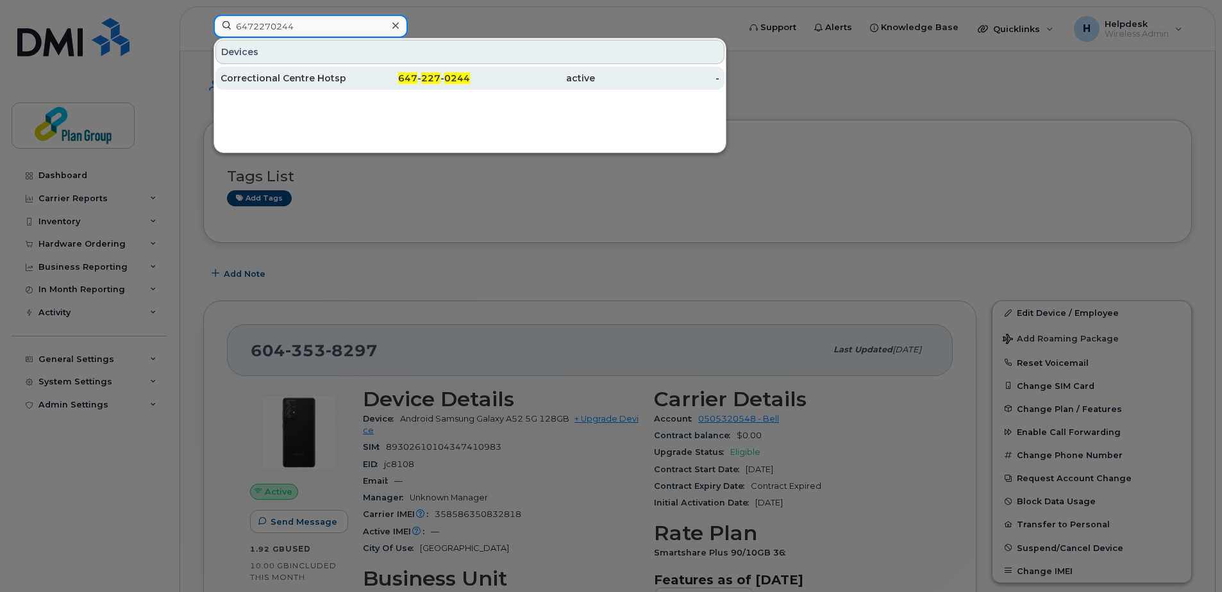
type input "6472270244"
click at [263, 78] on div "Correctional Centre Hotspot" at bounding box center [282, 78] width 125 height 13
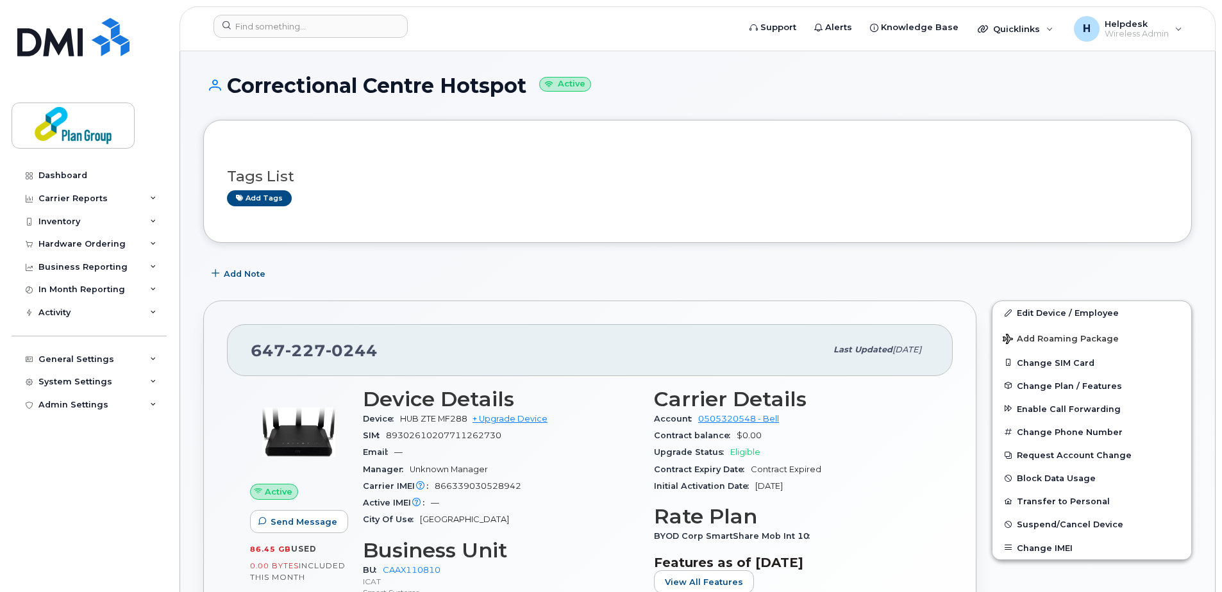
click at [412, 241] on div "Tags List Add tags" at bounding box center [697, 181] width 988 height 123
click at [1027, 312] on link "Edit Device / Employee" at bounding box center [1091, 312] width 199 height 23
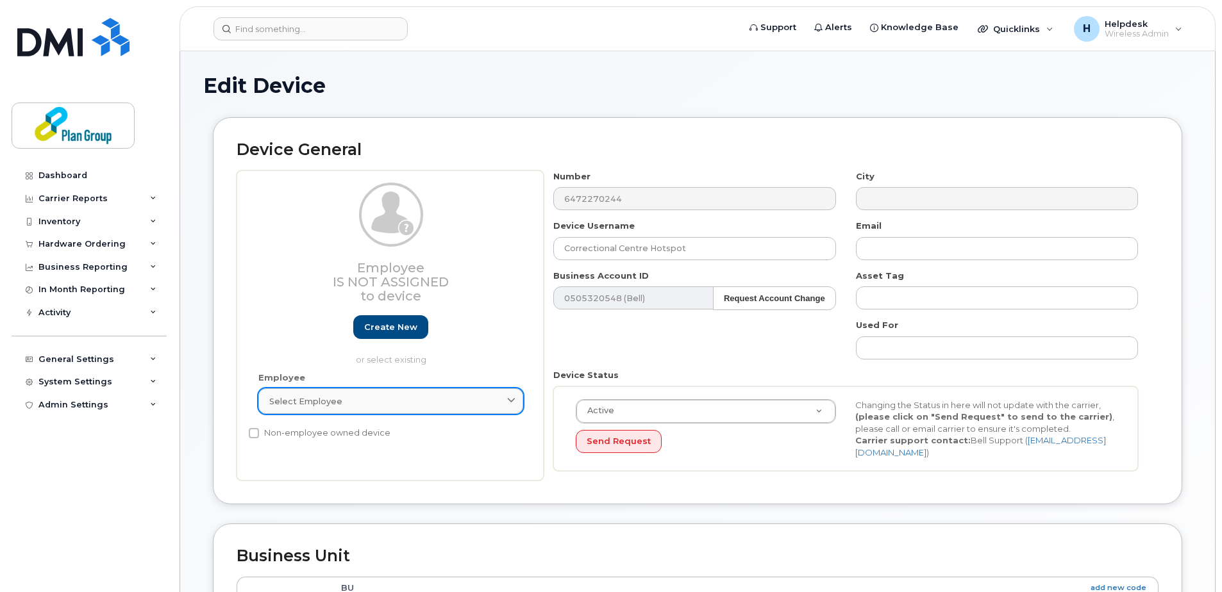
click at [481, 393] on link "Select employee" at bounding box center [390, 401] width 265 height 26
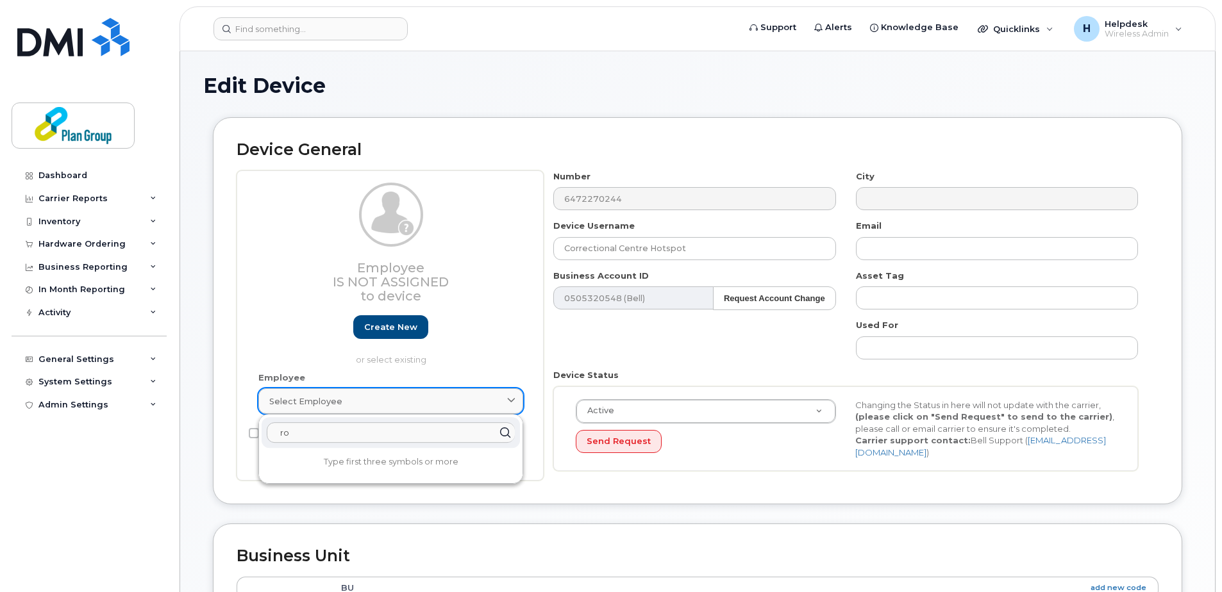
type input "r"
click at [802, 349] on div "Number 6472270244 City Device Username Correctional Centre Hotspot Email Busine…" at bounding box center [846, 326] width 604 height 311
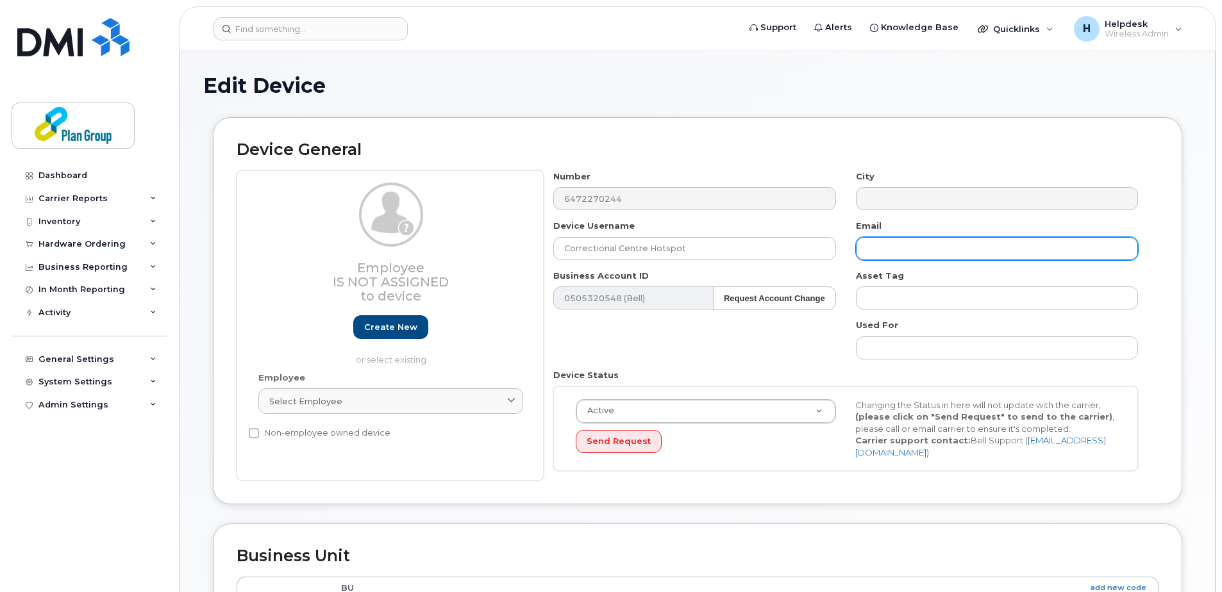
click at [883, 245] on input "text" at bounding box center [997, 248] width 282 height 23
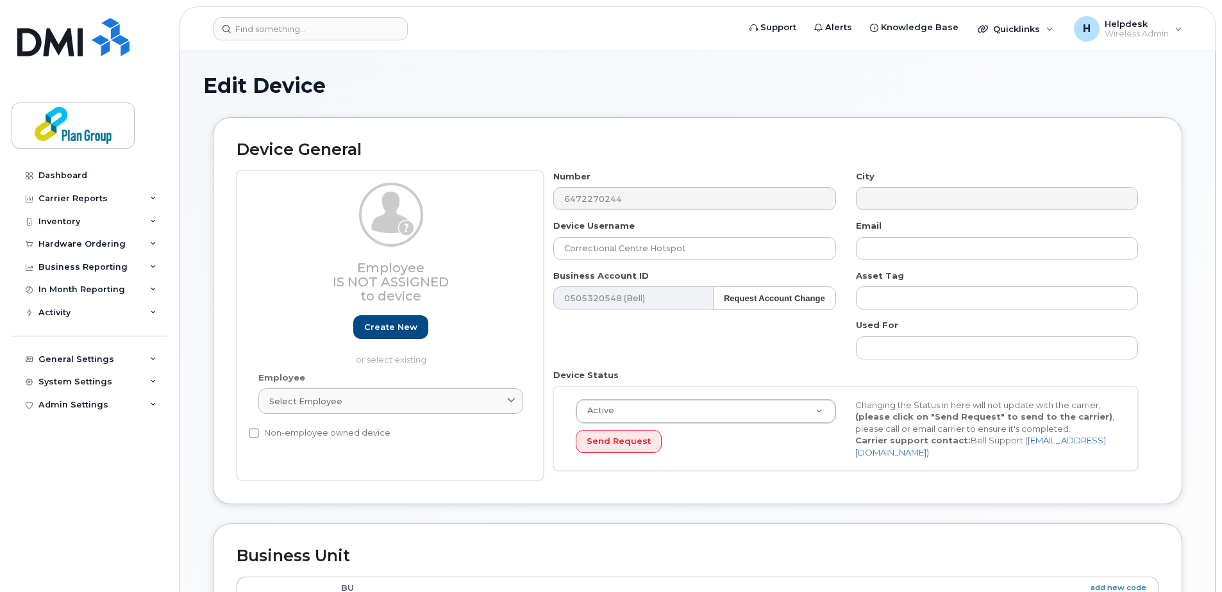
click at [671, 383] on div "Device Status Active Active Suspended Cancelled Send Request Changing the Statu…" at bounding box center [846, 420] width 604 height 102
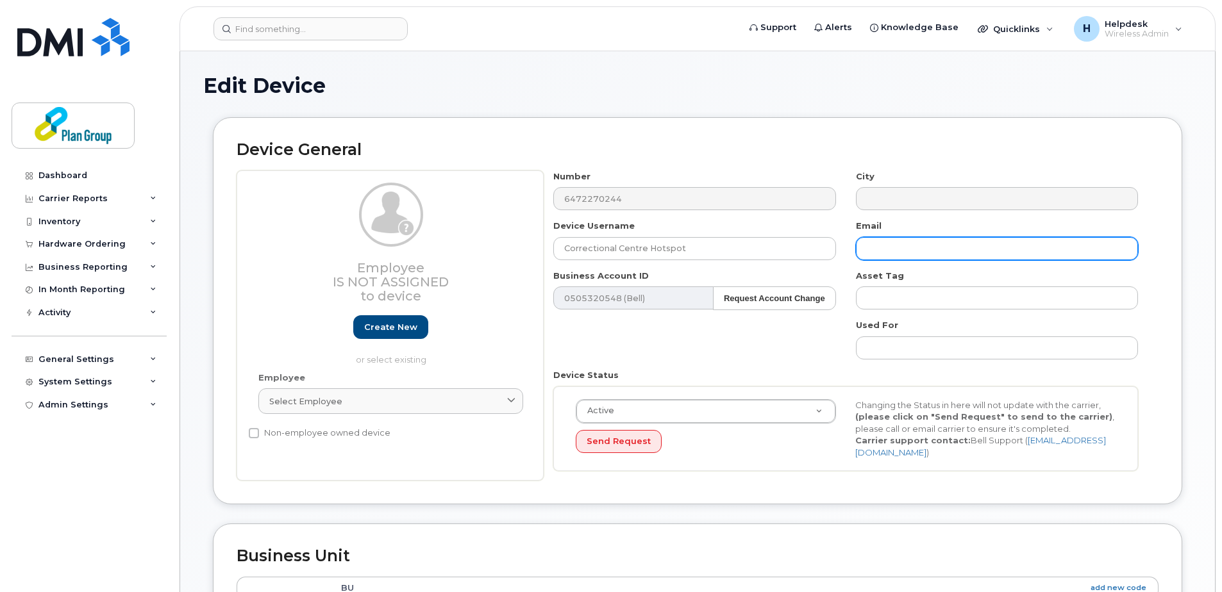
click at [873, 252] on input "text" at bounding box center [997, 248] width 282 height 23
click at [914, 248] on input "Rocco" at bounding box center [997, 248] width 282 height 23
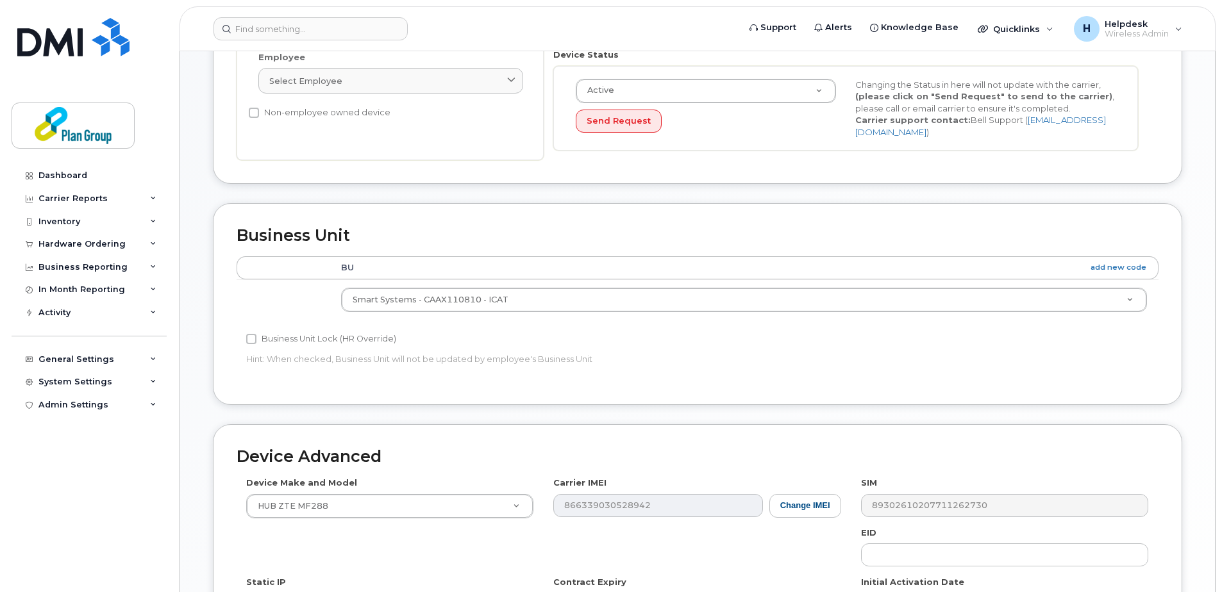
scroll to position [535, 0]
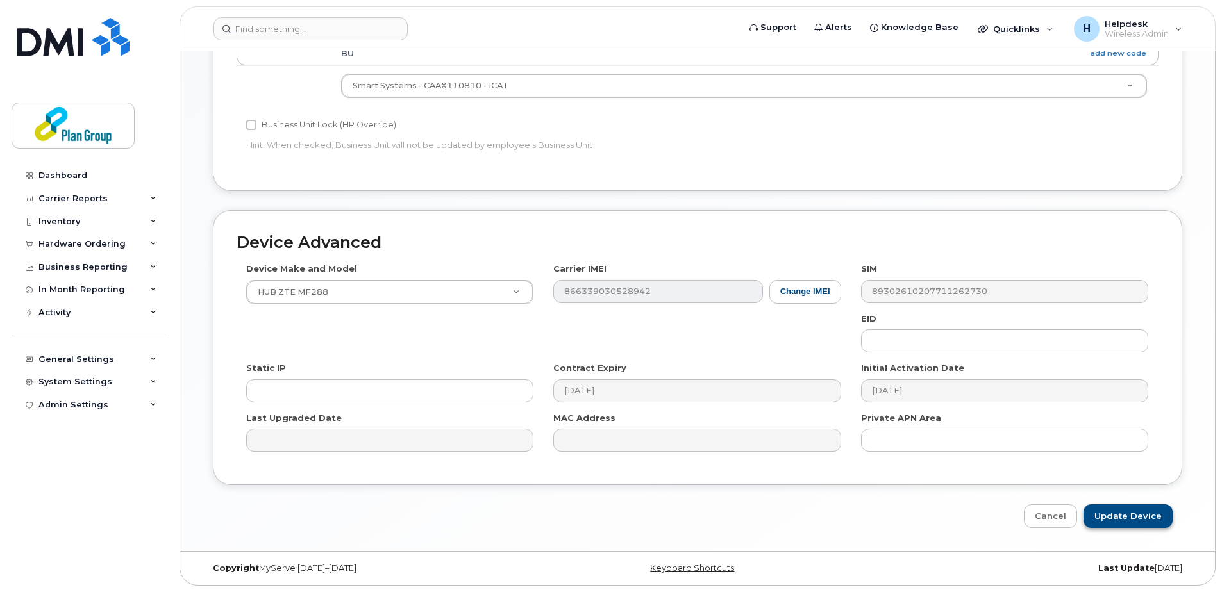
type input "Rocco Lamanna"
click at [1104, 508] on input "Update Device" at bounding box center [1127, 516] width 89 height 24
type input "Saving..."
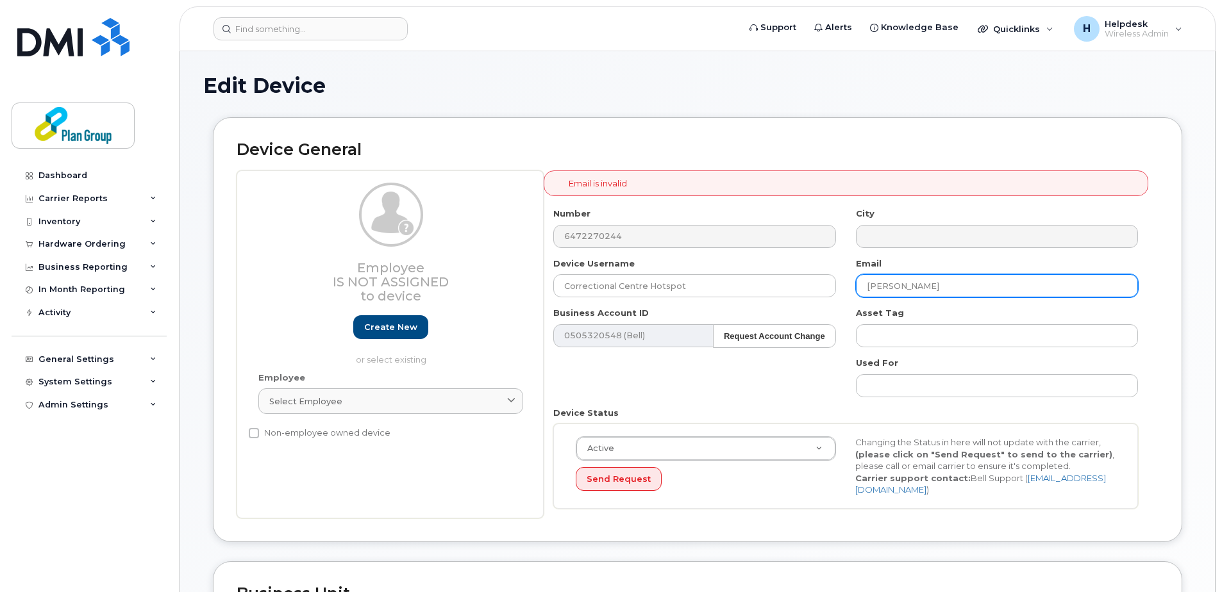
click at [941, 285] on input "Rocco Lamanna" at bounding box center [997, 285] width 282 height 23
drag, startPoint x: 998, startPoint y: 296, endPoint x: 712, endPoint y: 287, distance: 286.0
click at [712, 287] on div "Number 6472270244 City Device Username Correctional Centre Hotspot Email Rocco …" at bounding box center [846, 363] width 604 height 311
paste input "[PERSON_NAME][EMAIL_ADDRESS][PERSON_NAME][DOMAIN_NAME]"
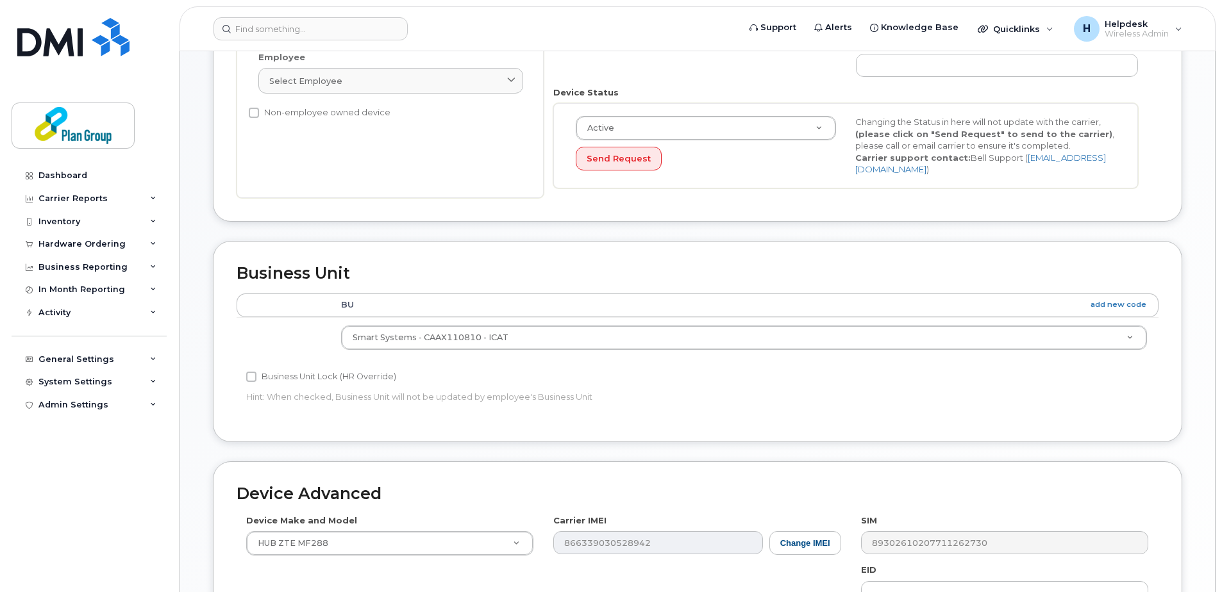
scroll to position [572, 0]
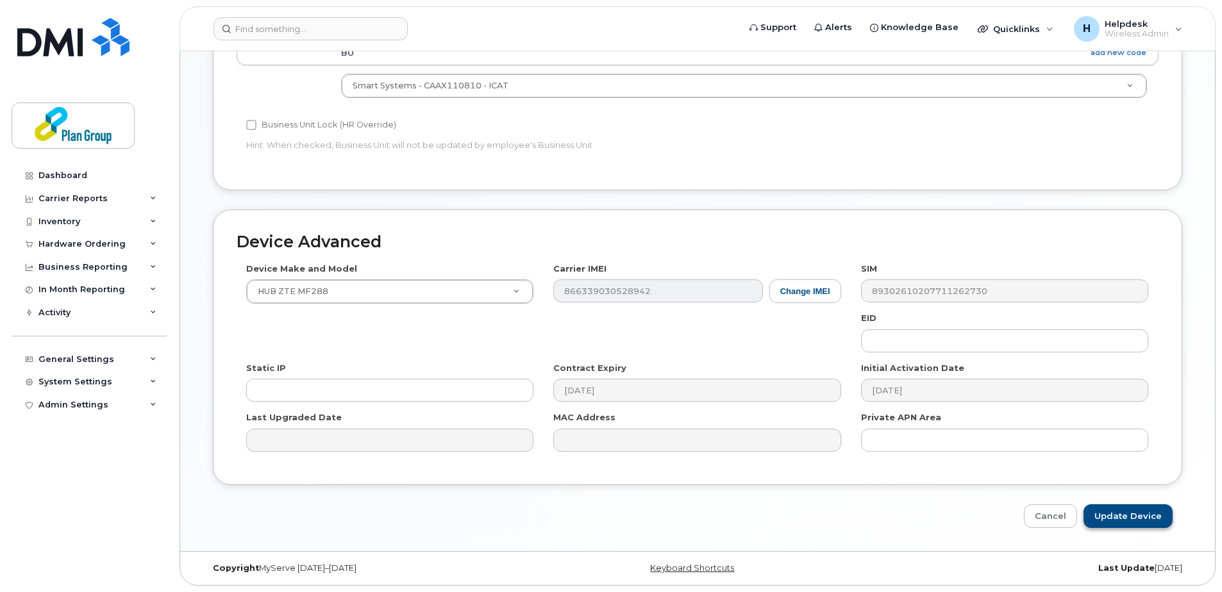
type input "[PERSON_NAME][EMAIL_ADDRESS][PERSON_NAME][DOMAIN_NAME]"
click at [1105, 518] on input "Update Device" at bounding box center [1127, 516] width 89 height 24
type input "Saving..."
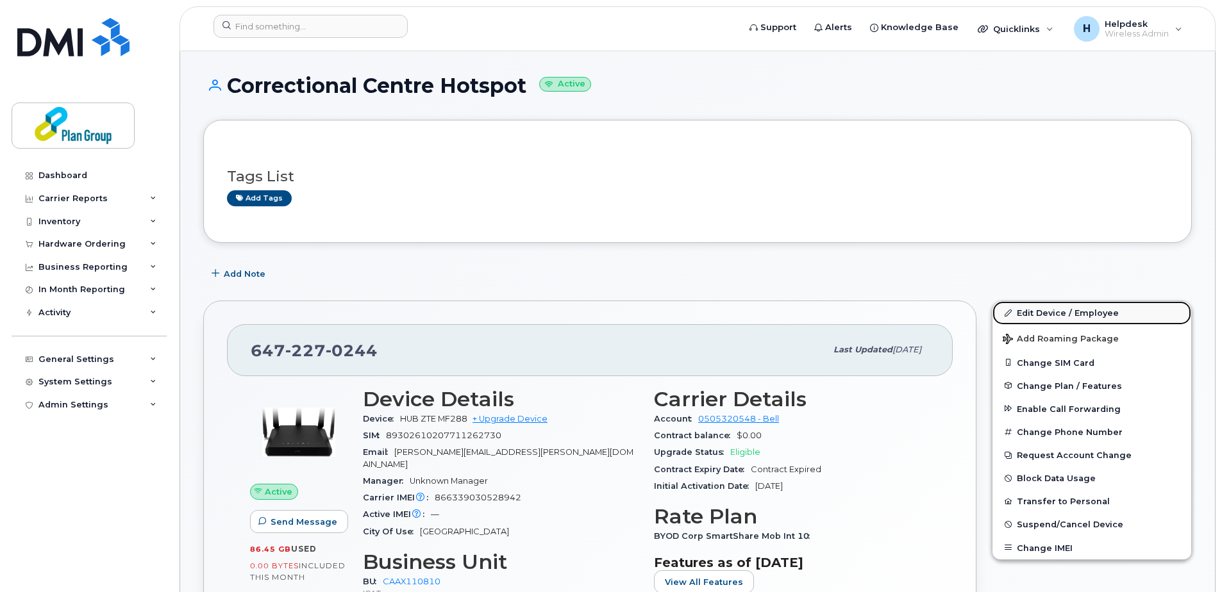
click at [1036, 307] on link "Edit Device / Employee" at bounding box center [1091, 312] width 199 height 23
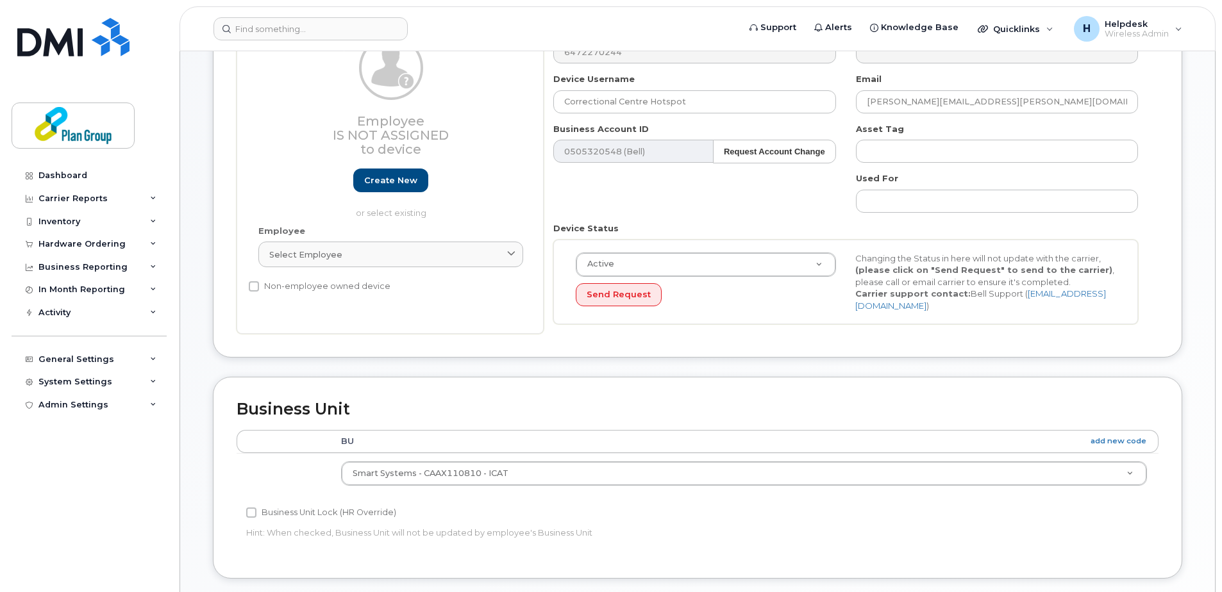
scroll to position [385, 0]
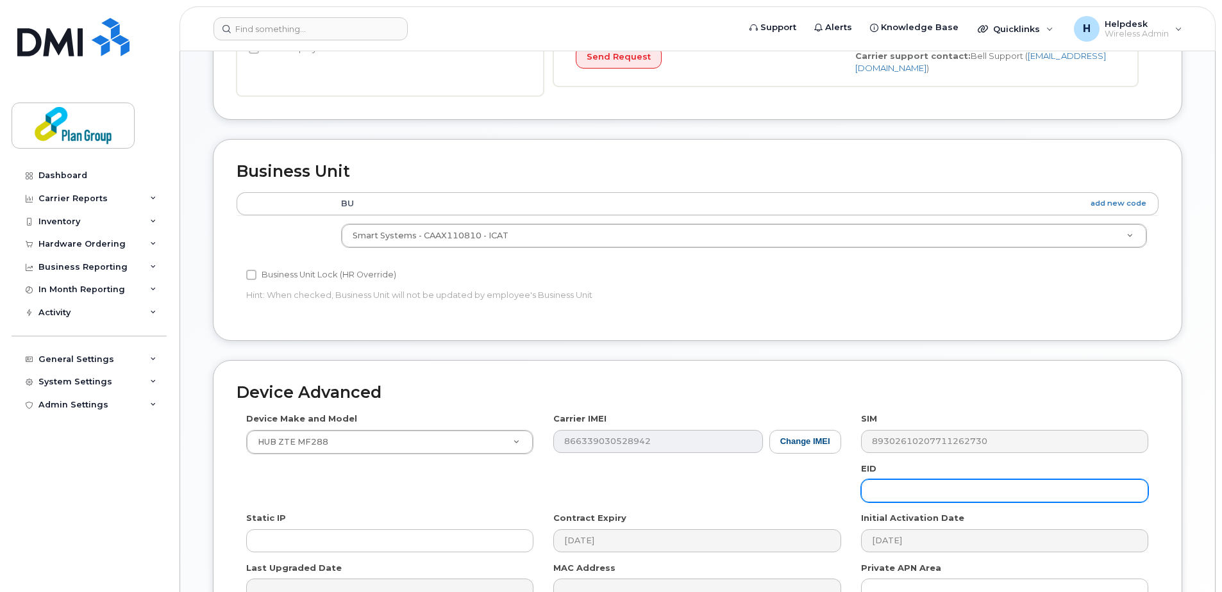
click at [920, 488] on input "text" at bounding box center [1004, 490] width 287 height 23
type input "No GID"
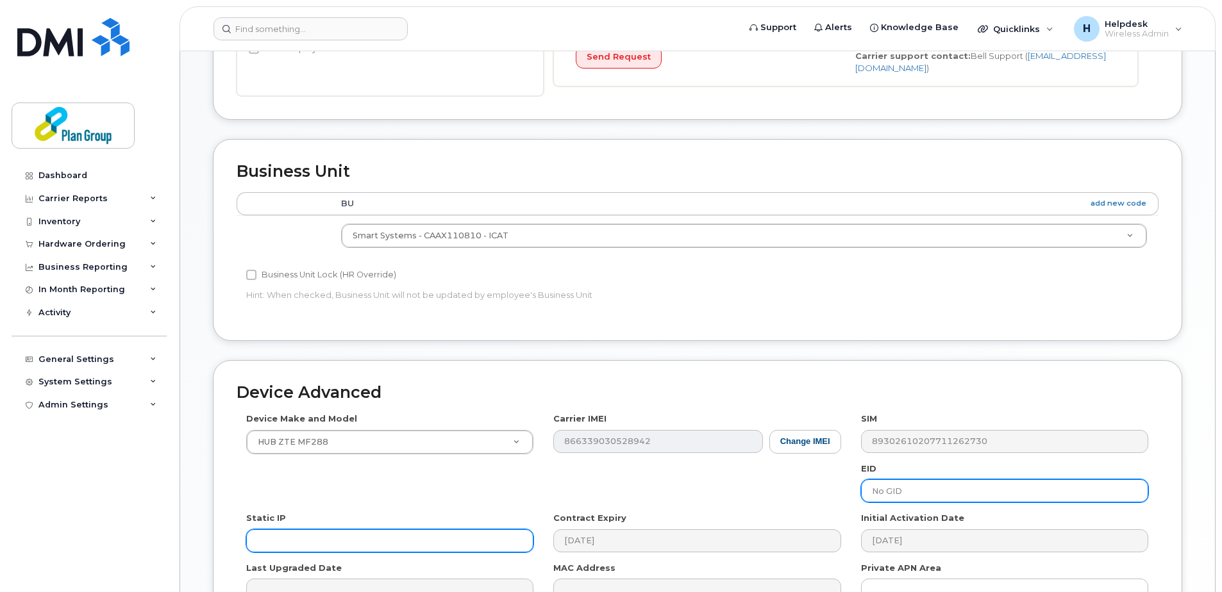
scroll to position [535, 0]
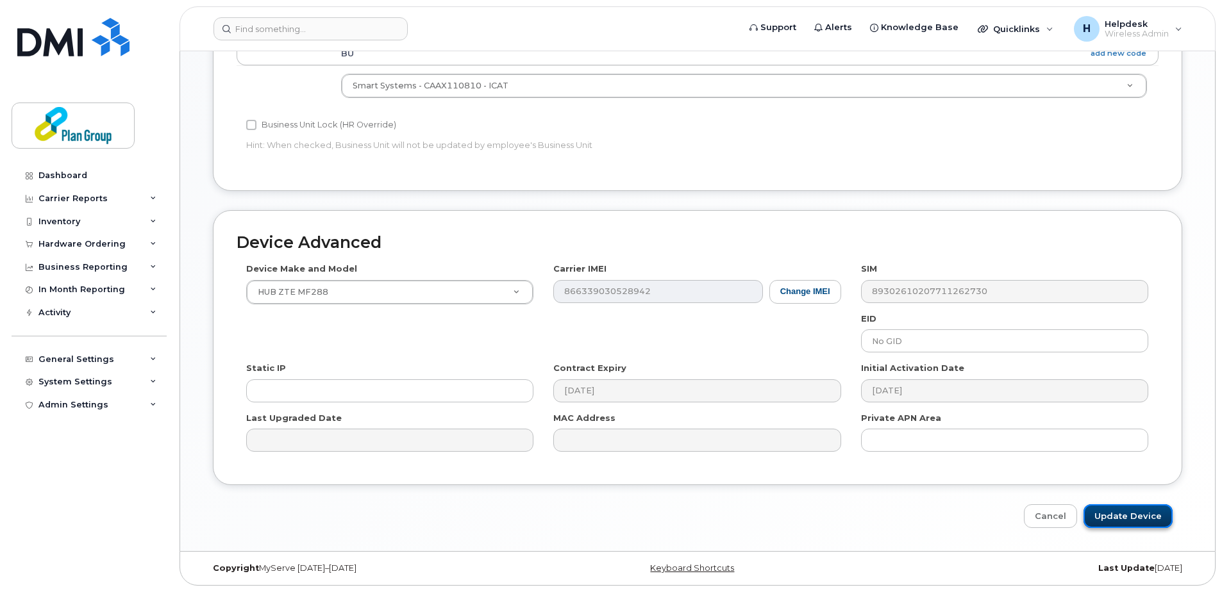
click at [1108, 505] on input "Update Device" at bounding box center [1127, 516] width 89 height 24
type input "Saving..."
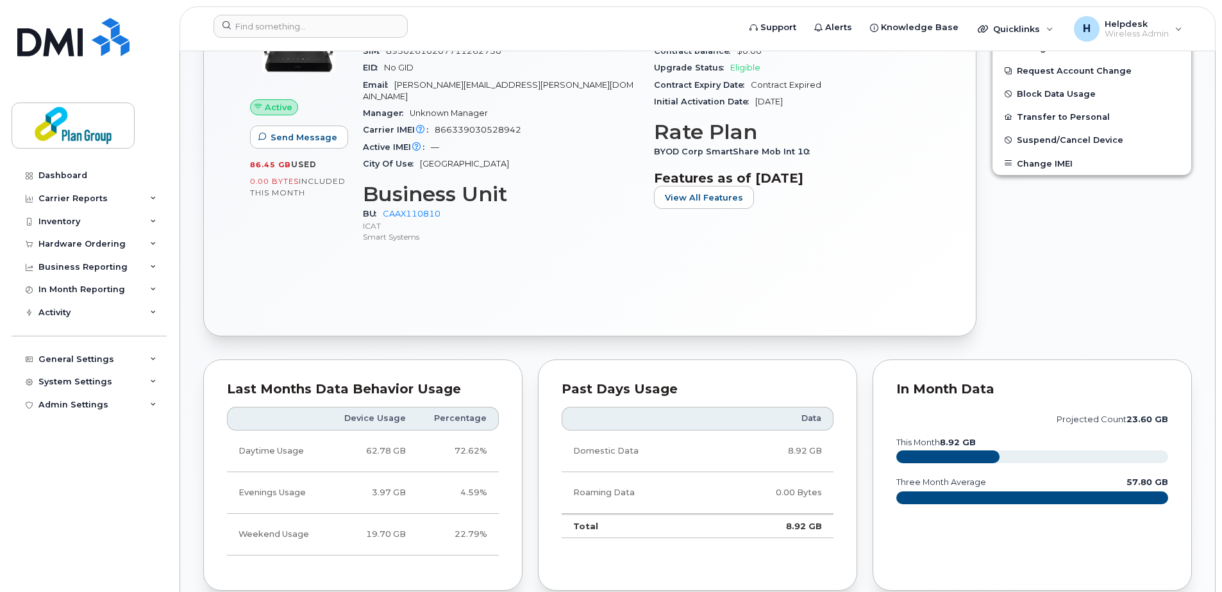
scroll to position [64, 0]
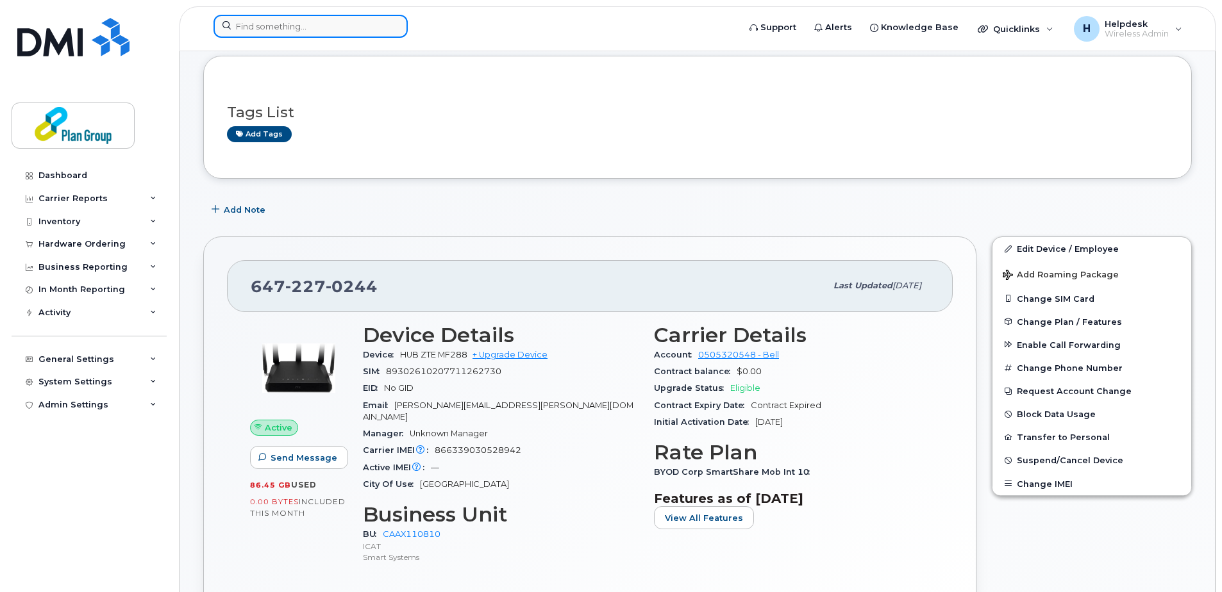
click at [319, 24] on input at bounding box center [310, 26] width 194 height 23
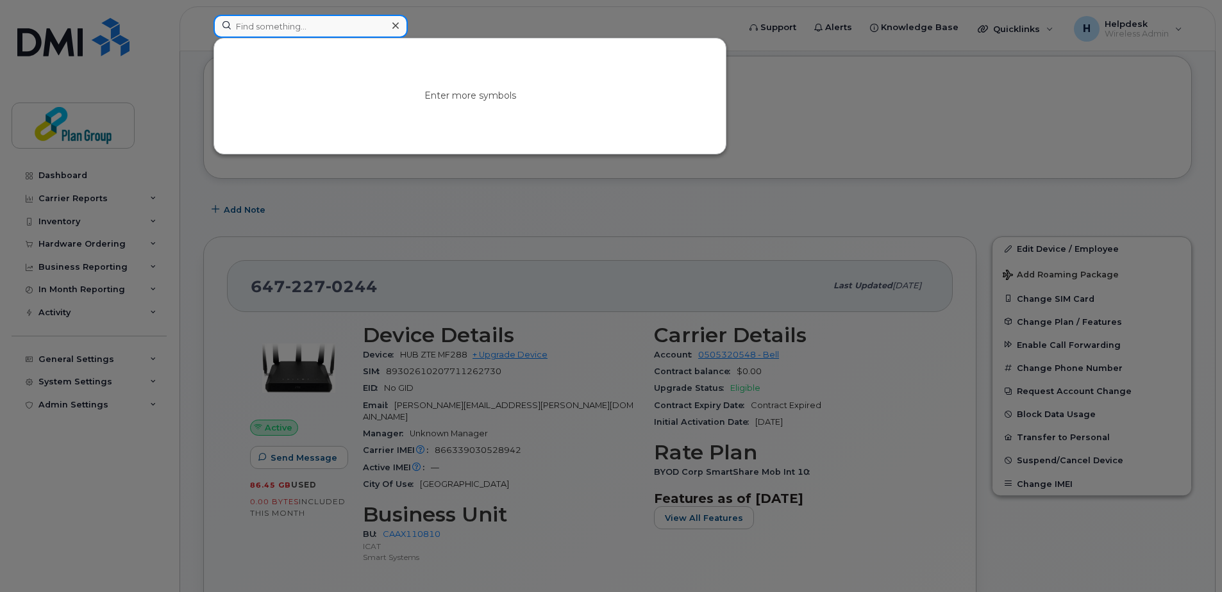
click at [269, 29] on input at bounding box center [310, 26] width 194 height 23
paste input "4165254923"
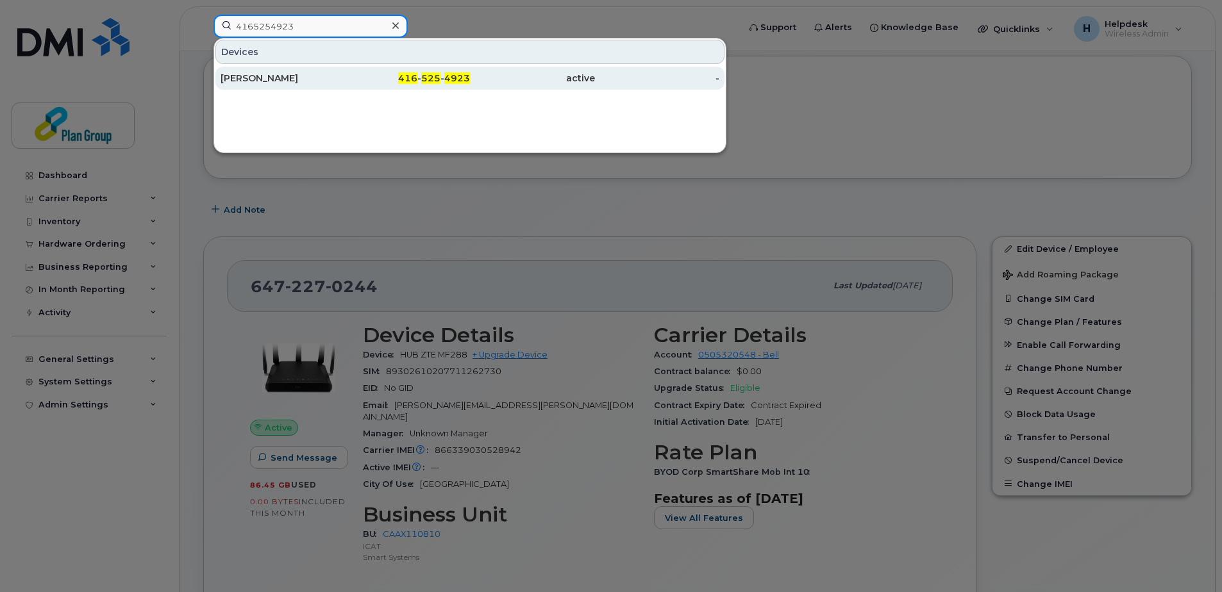
type input "4165254923"
click at [311, 82] on div "[PERSON_NAME]" at bounding box center [282, 78] width 125 height 13
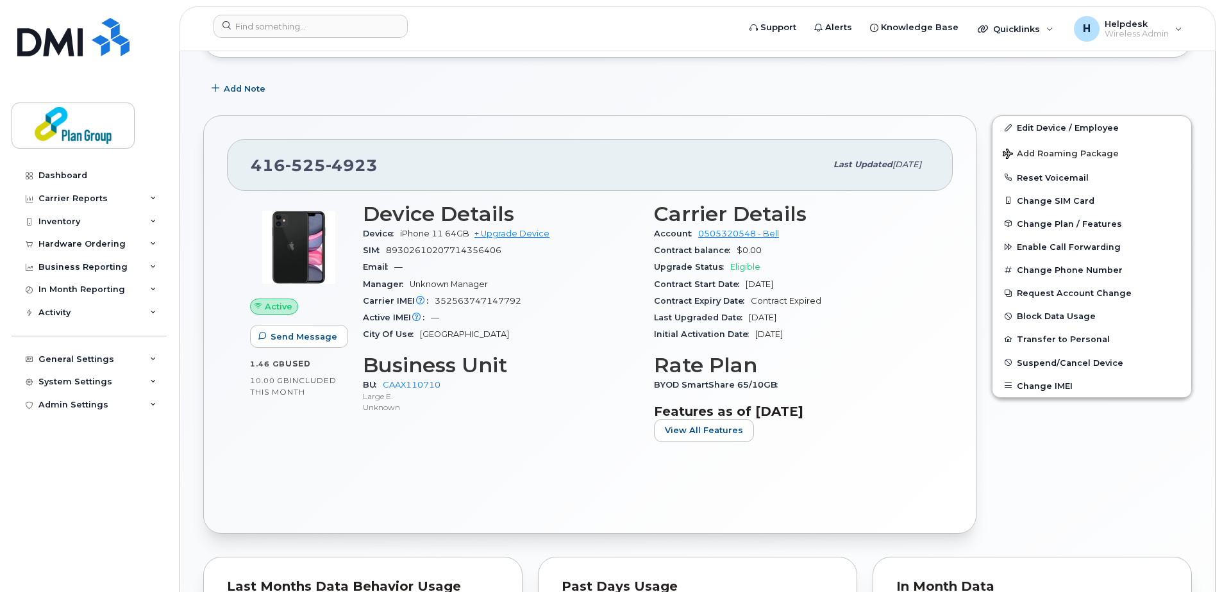
scroll to position [192, 0]
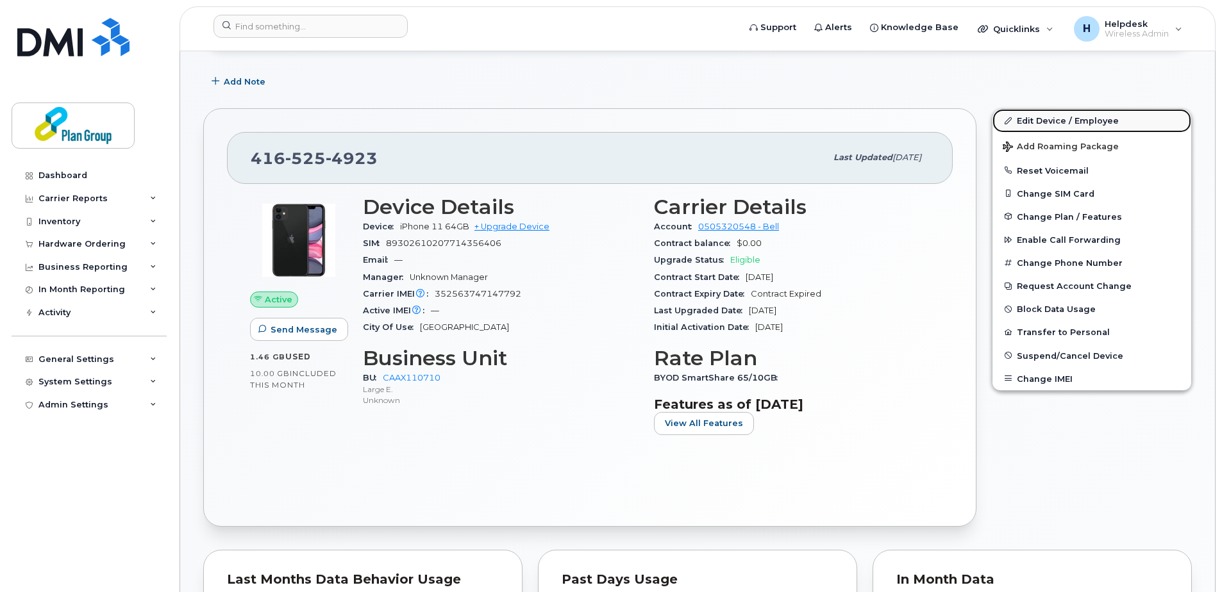
click at [1031, 124] on link "Edit Device / Employee" at bounding box center [1091, 120] width 199 height 23
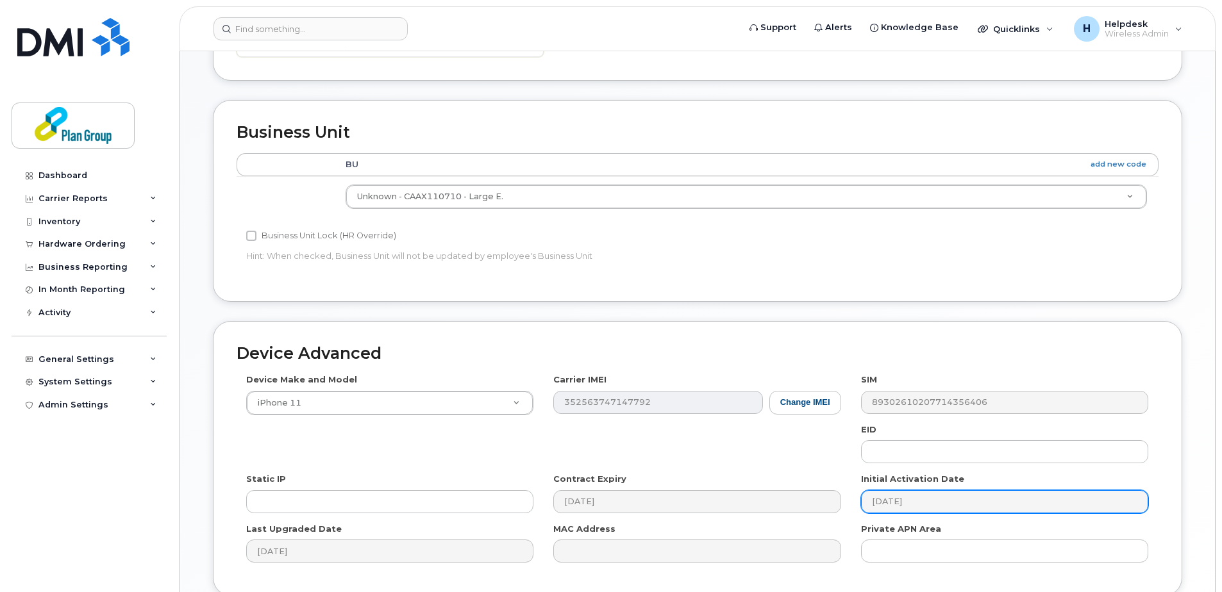
scroll to position [535, 0]
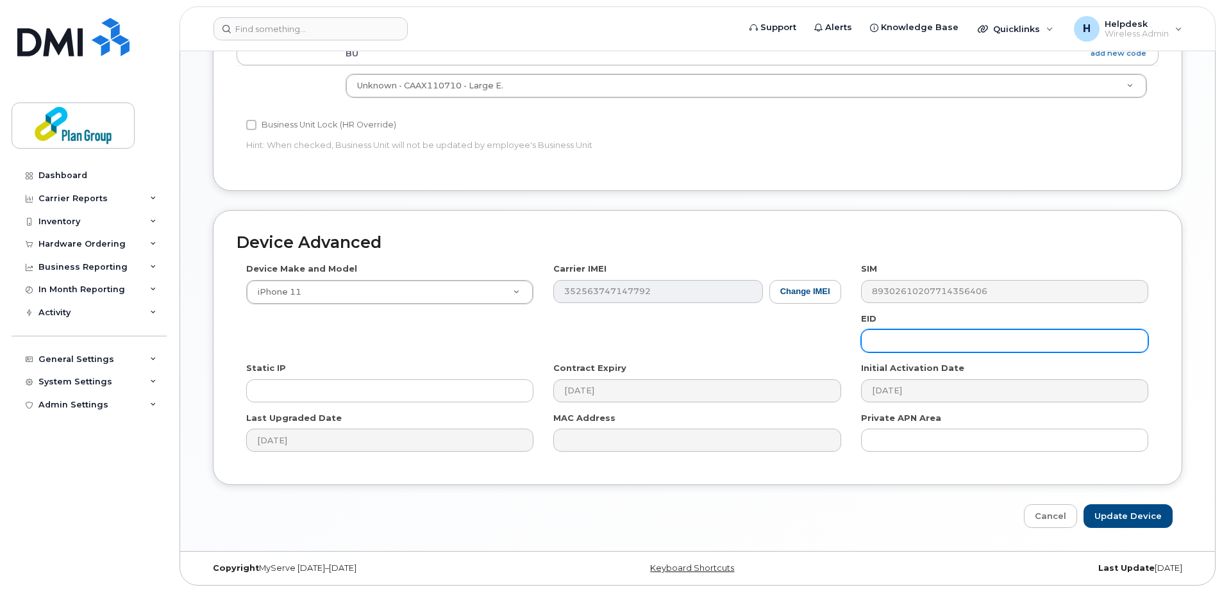
click at [895, 349] on input "text" at bounding box center [1004, 340] width 287 height 23
paste input "XK8090"
type input "XK8090"
drag, startPoint x: 970, startPoint y: 342, endPoint x: 603, endPoint y: 345, distance: 366.7
click at [603, 345] on div "Device Make and Model iPhone 11 Android TCL 502 Watch Apple Watch S9 41mm Andro…" at bounding box center [698, 362] width 922 height 199
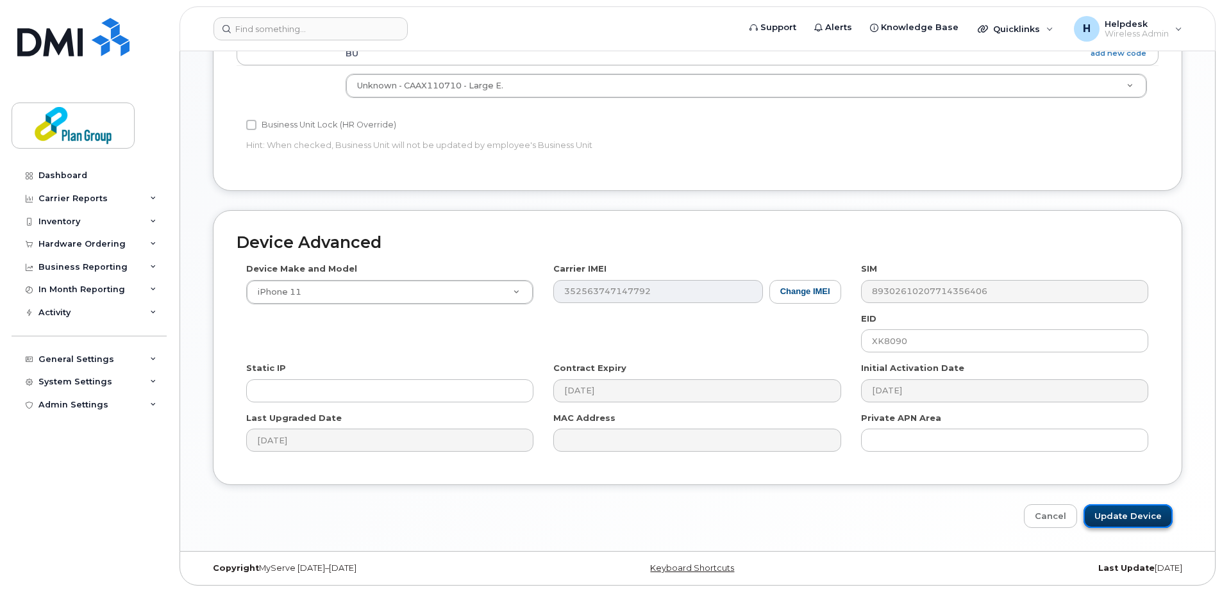
click at [1110, 508] on input "Update Device" at bounding box center [1127, 516] width 89 height 24
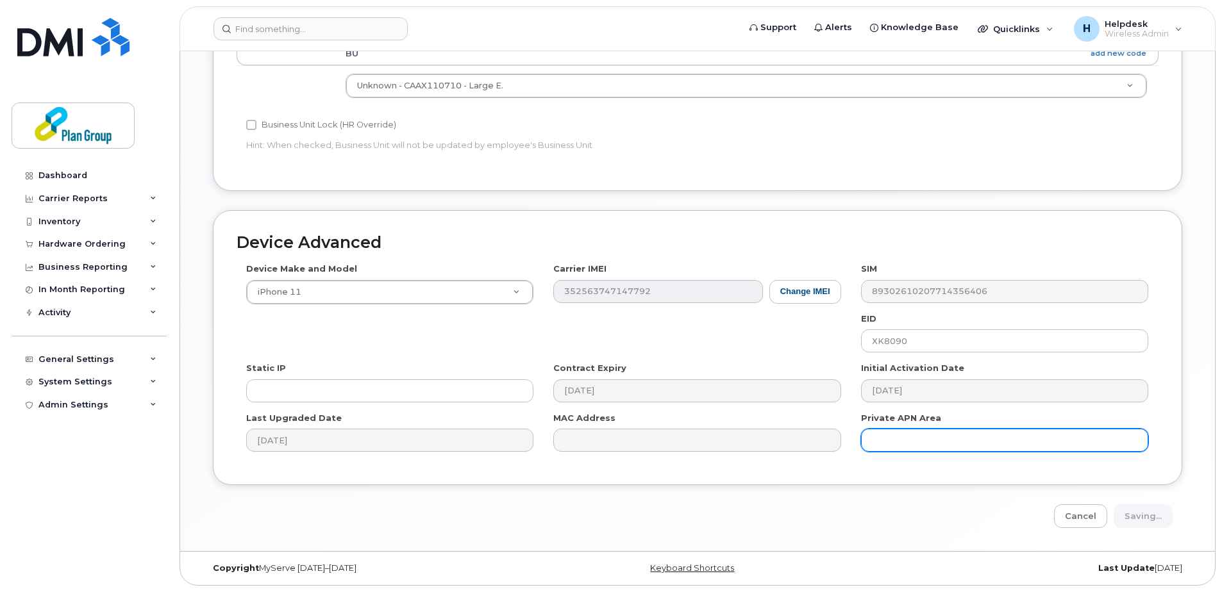
type input "Saving..."
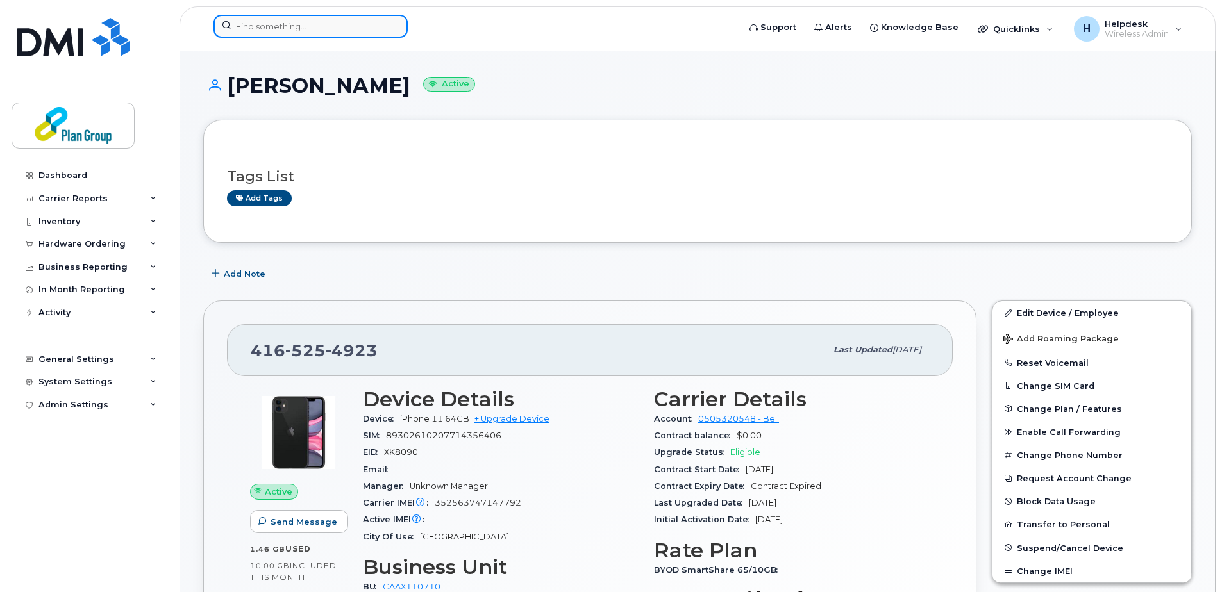
click at [390, 22] on div at bounding box center [310, 26] width 194 height 23
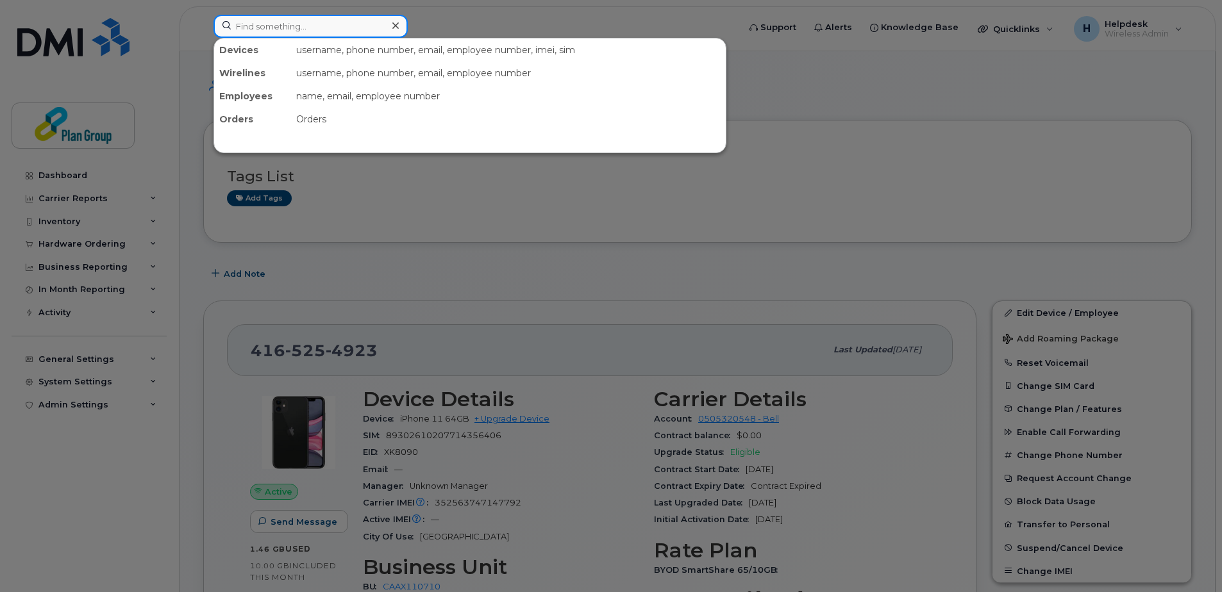
paste input "3435530147"
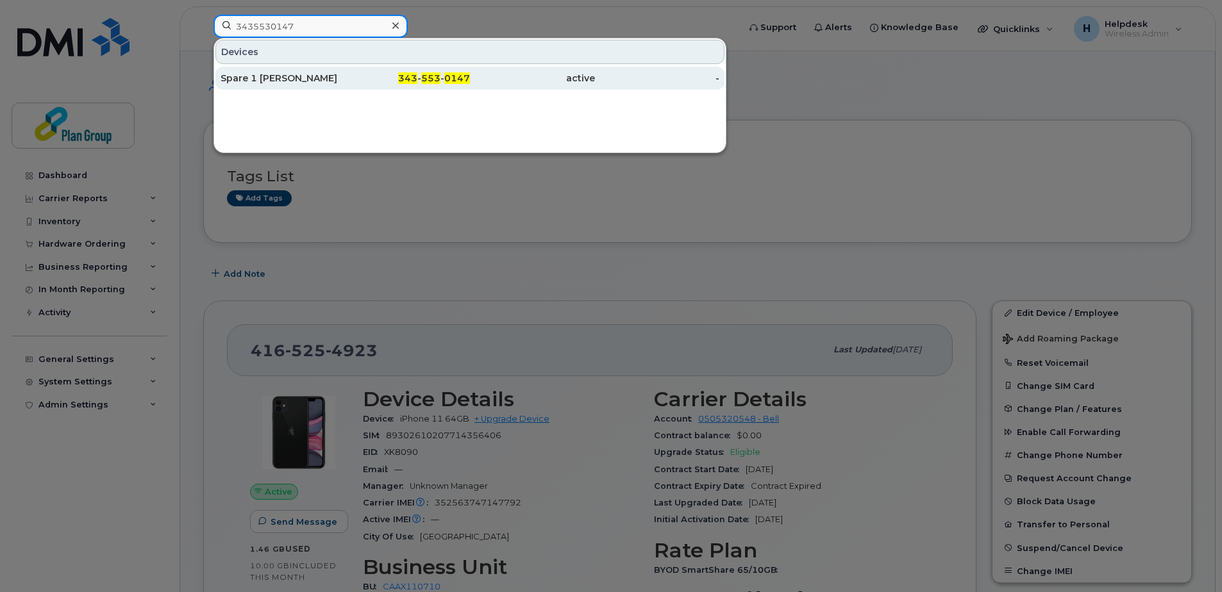
type input "3435530147"
click at [383, 79] on div "343 - 553 - 0147" at bounding box center [407, 78] width 125 height 13
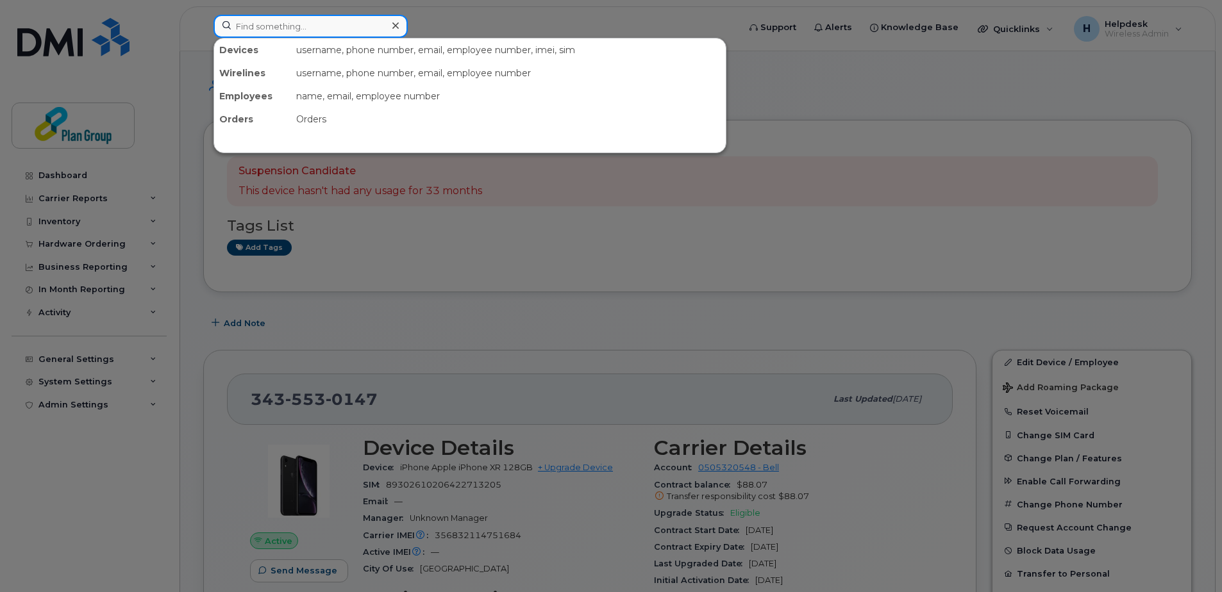
click at [313, 17] on input at bounding box center [310, 26] width 194 height 23
paste input "6474825355"
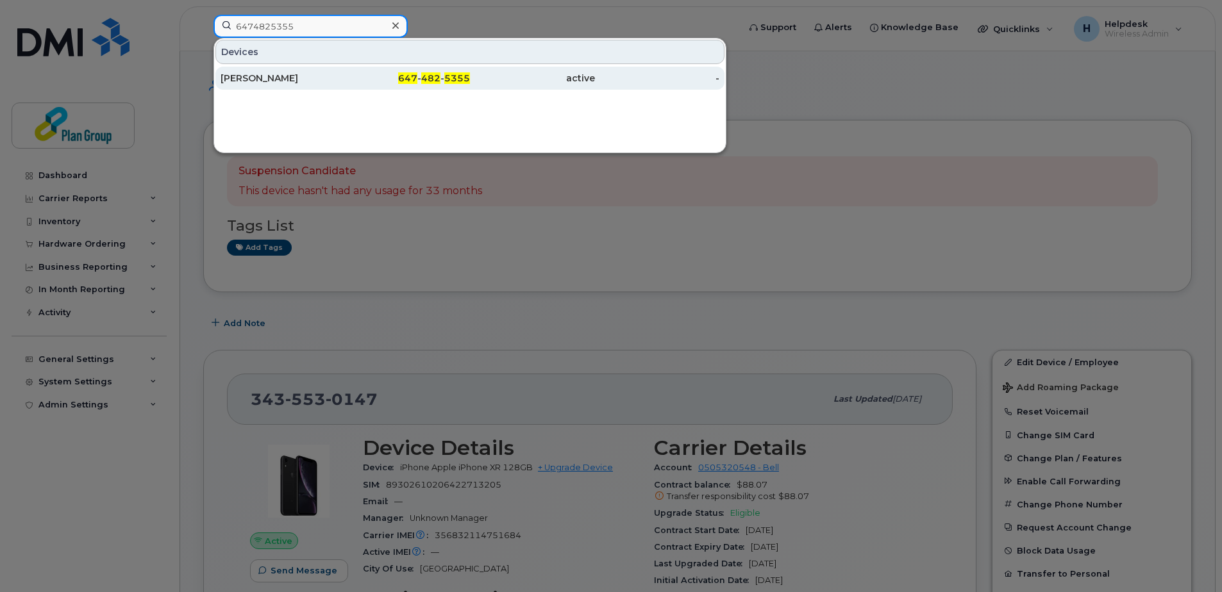
type input "6474825355"
click at [313, 76] on div "Rick Persaud" at bounding box center [282, 78] width 125 height 13
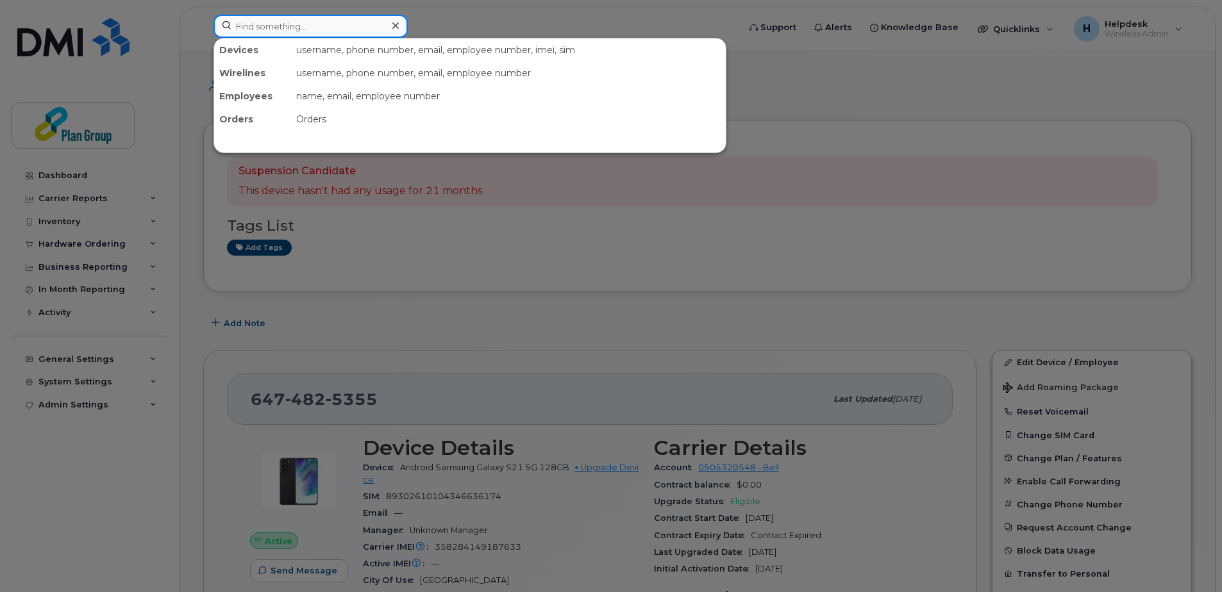
click at [249, 25] on input at bounding box center [310, 26] width 194 height 23
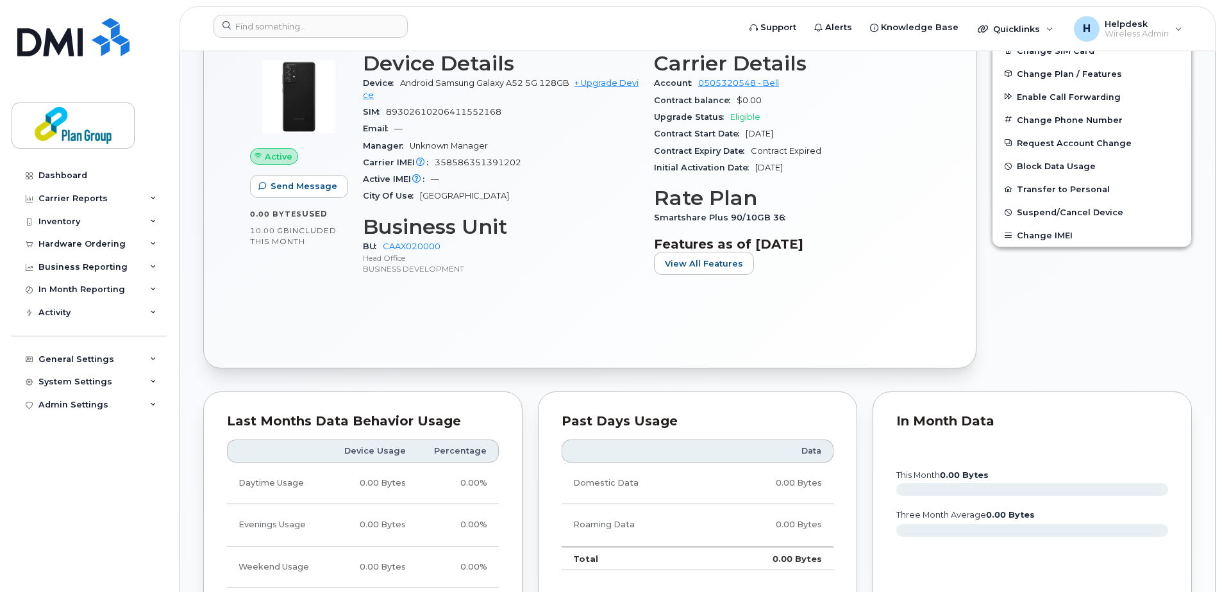
scroll to position [64, 0]
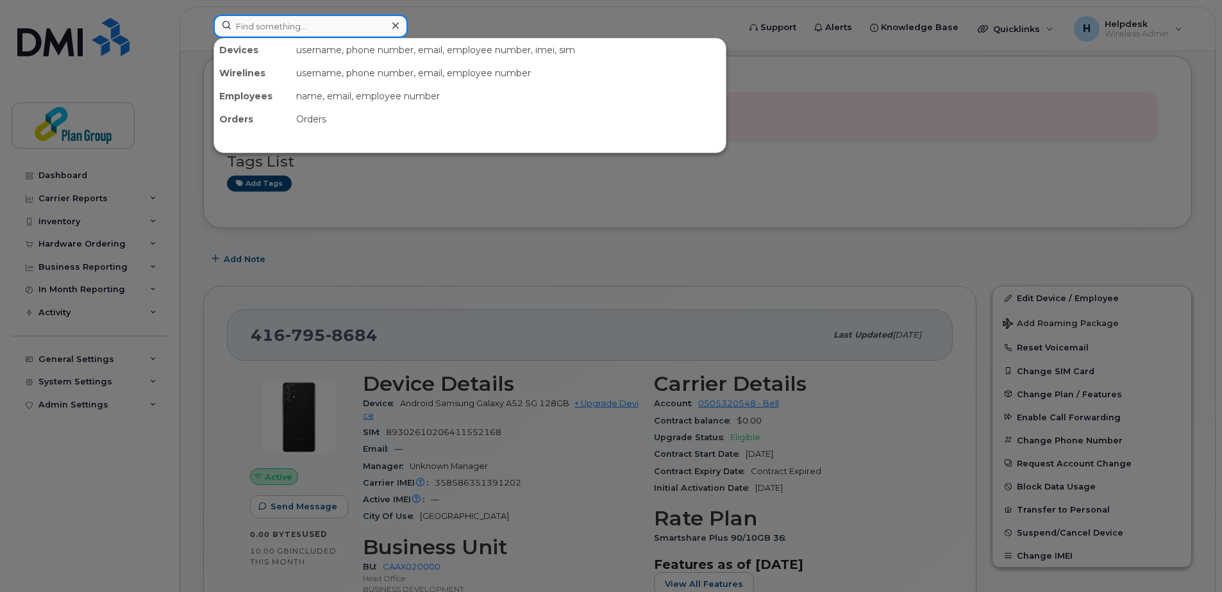
click at [292, 26] on input at bounding box center [310, 26] width 194 height 23
paste input "3435740913"
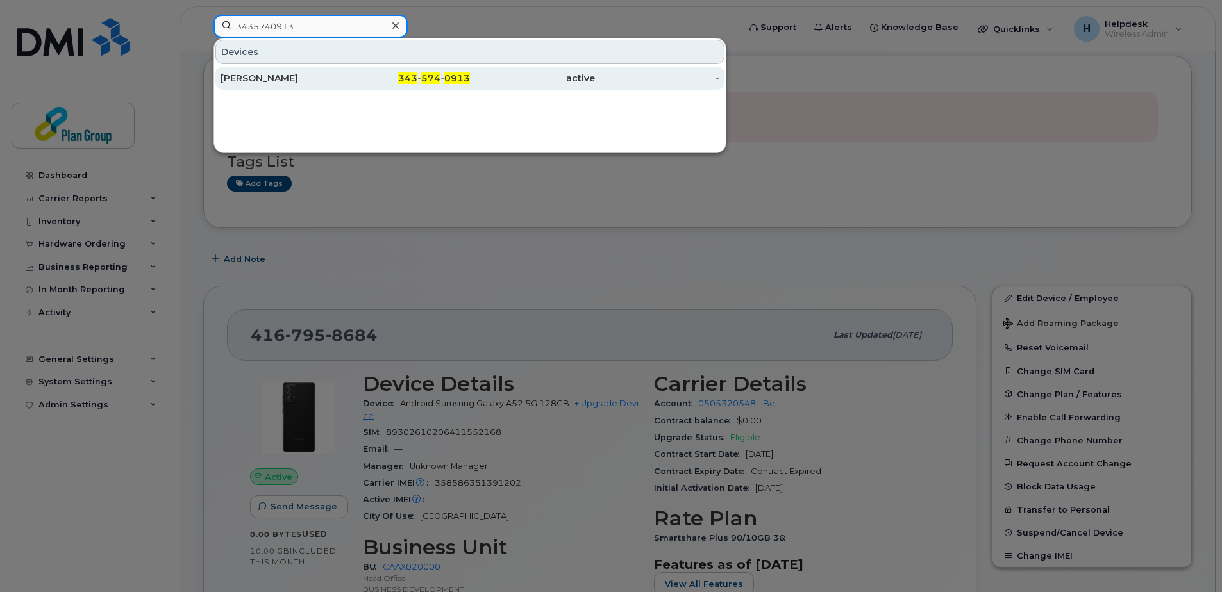
type input "3435740913"
click at [490, 67] on div "active" at bounding box center [532, 78] width 125 height 23
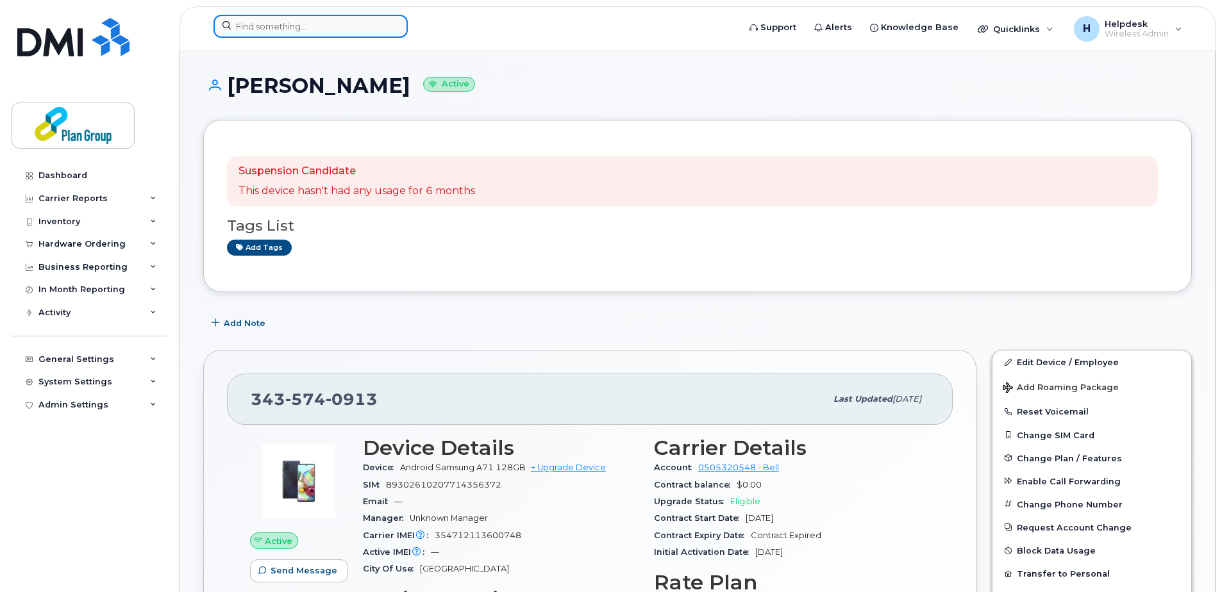
click at [249, 26] on input at bounding box center [310, 26] width 194 height 23
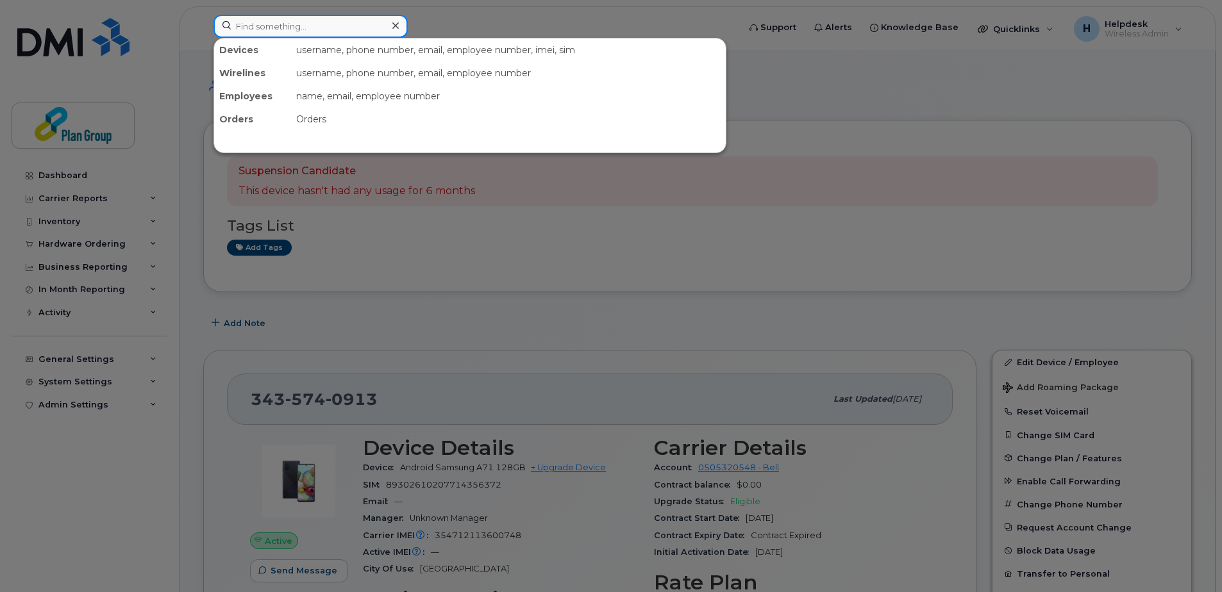
paste input "4034617302"
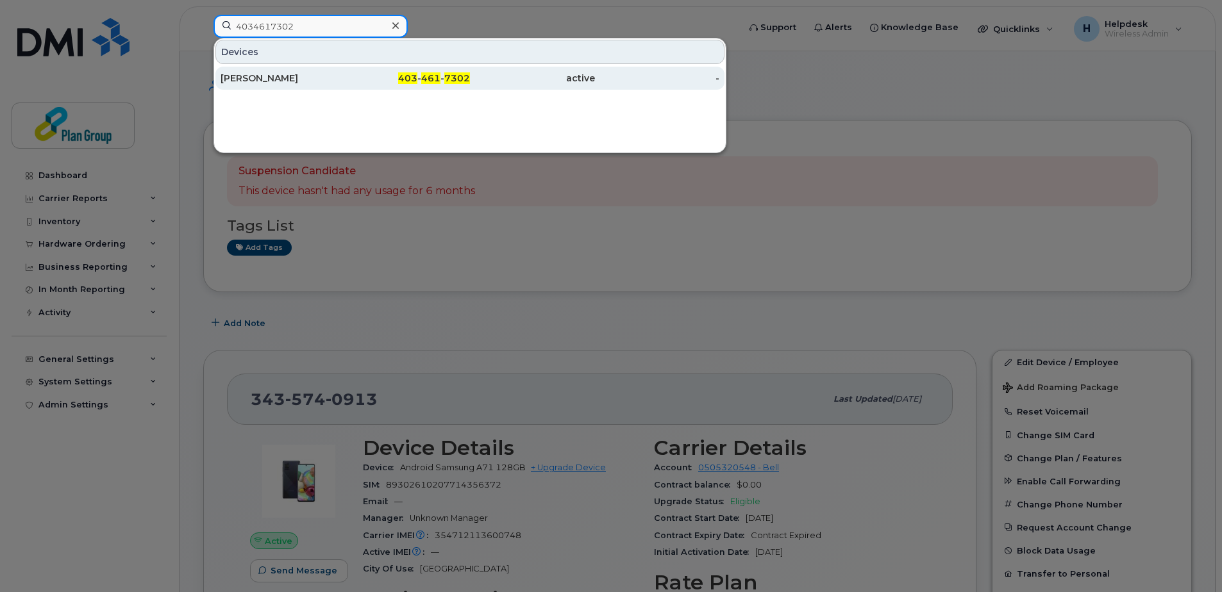
type input "4034617302"
click at [285, 81] on div "[PERSON_NAME]" at bounding box center [282, 78] width 125 height 13
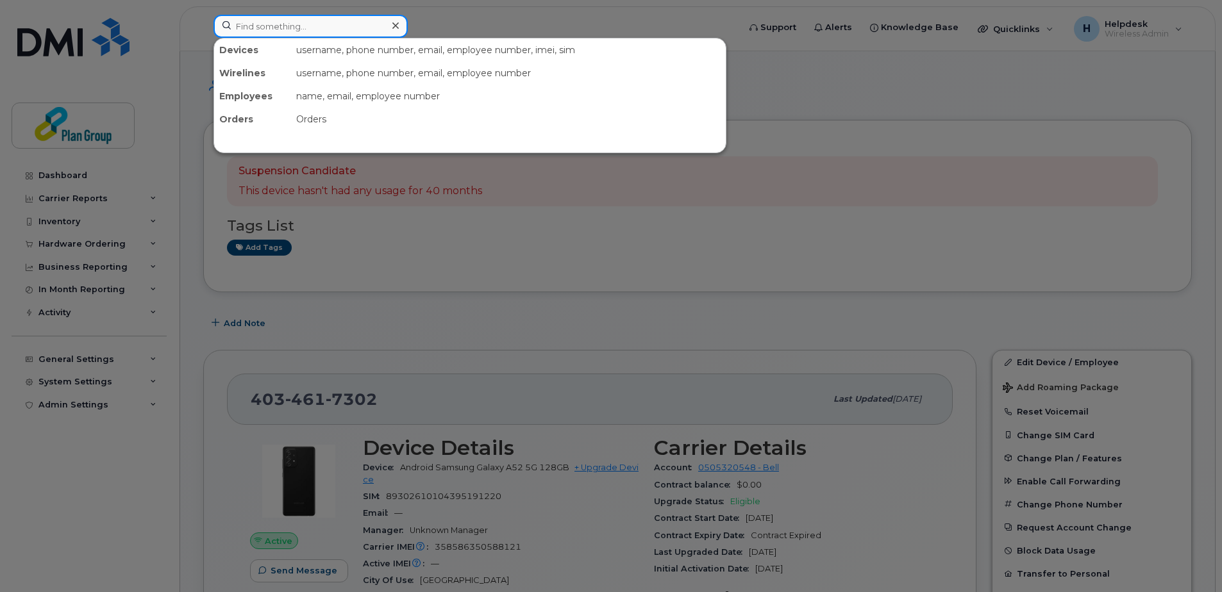
click at [289, 27] on input at bounding box center [310, 26] width 194 height 23
paste input "6478228214"
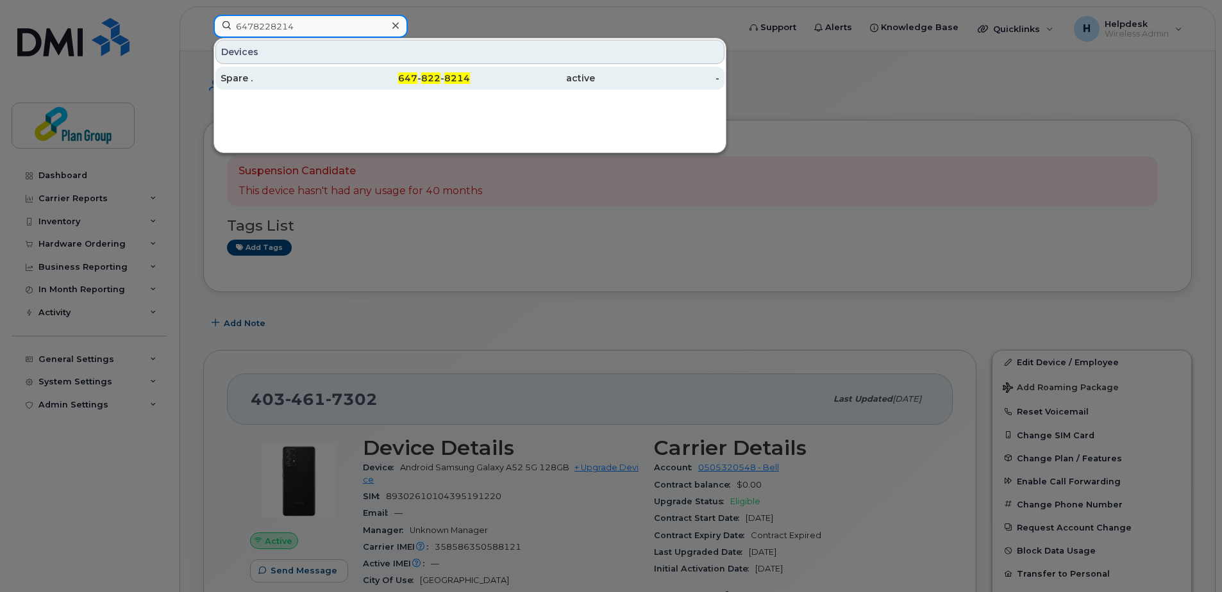
type input "6478228214"
click at [511, 71] on div "active" at bounding box center [532, 78] width 125 height 23
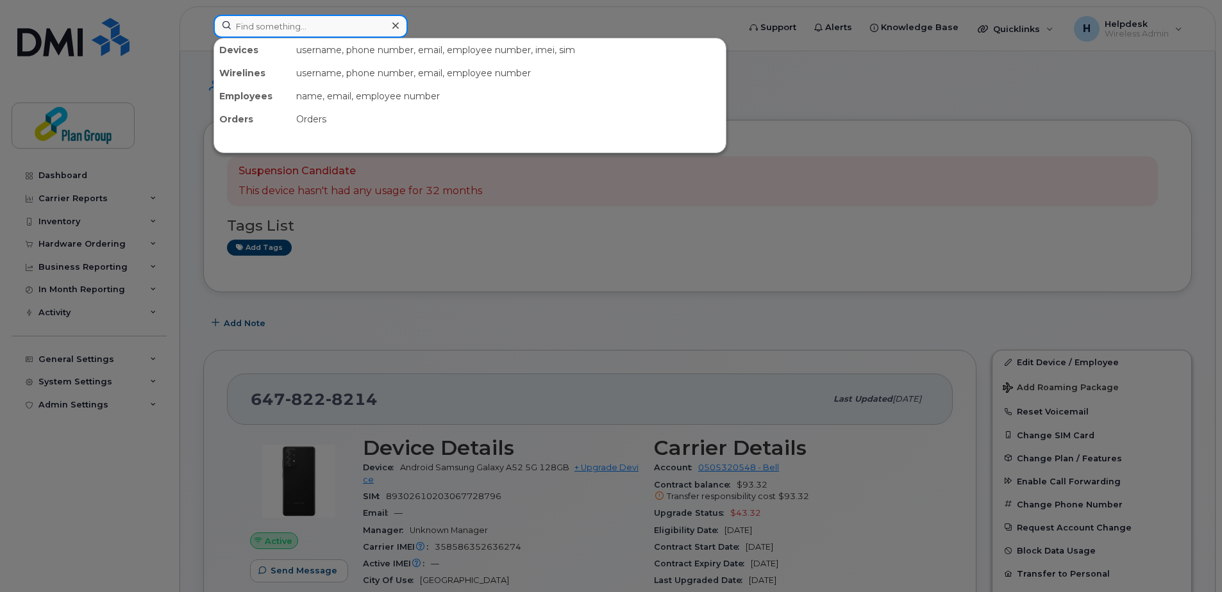
click at [299, 22] on input at bounding box center [310, 26] width 194 height 23
paste input "4034617302"
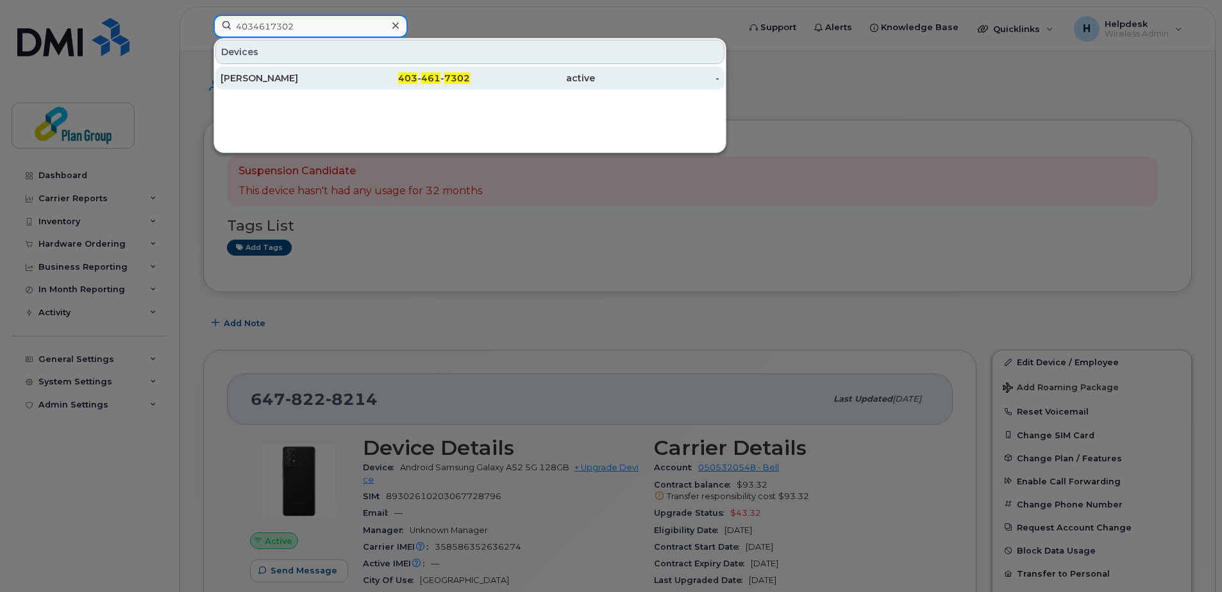
type input "4034617302"
click at [320, 73] on div "[PERSON_NAME]" at bounding box center [282, 78] width 125 height 13
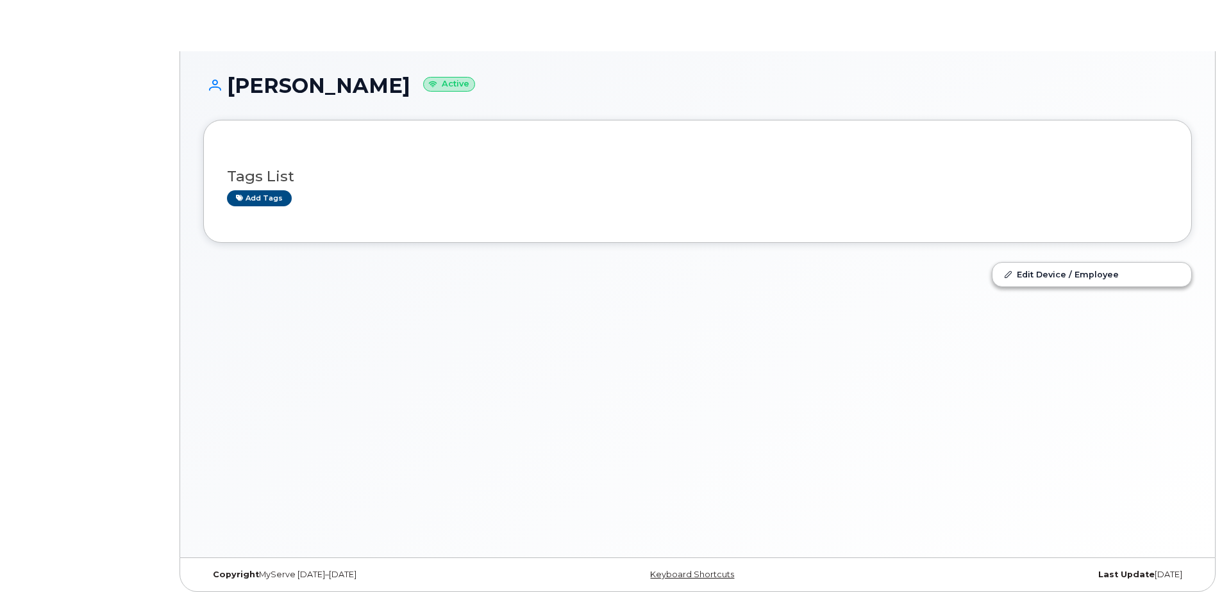
click at [320, 74] on h1 "[PERSON_NAME] Active" at bounding box center [697, 85] width 988 height 22
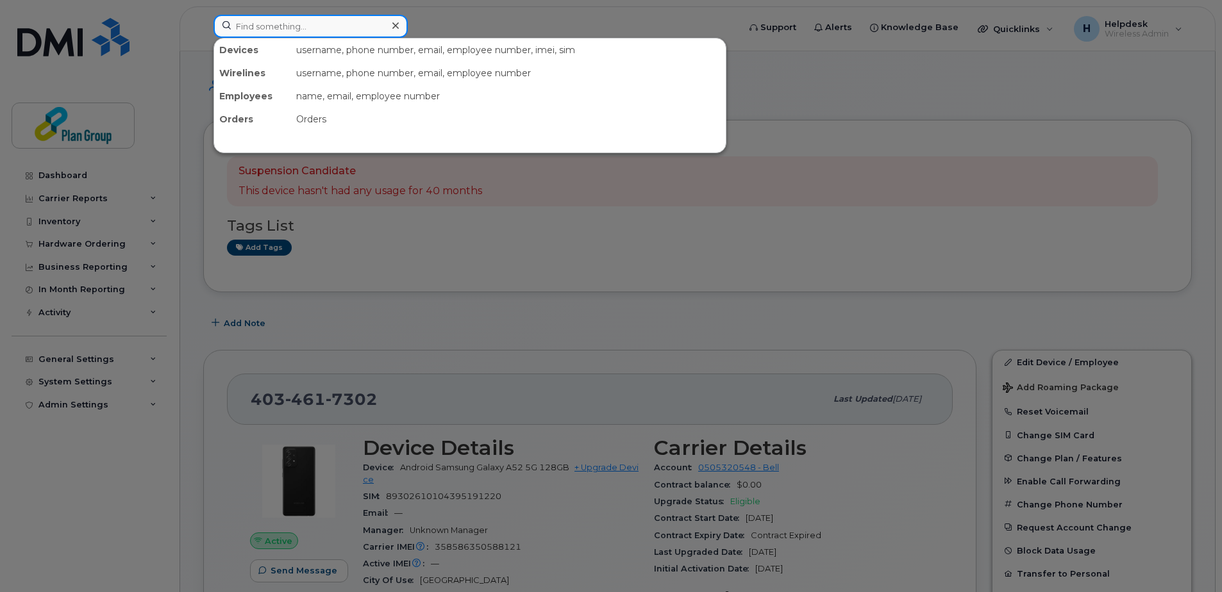
click at [240, 26] on input at bounding box center [310, 26] width 194 height 23
click at [505, 194] on div at bounding box center [611, 296] width 1222 height 592
click at [303, 26] on input at bounding box center [310, 26] width 194 height 23
paste input "6137961718"
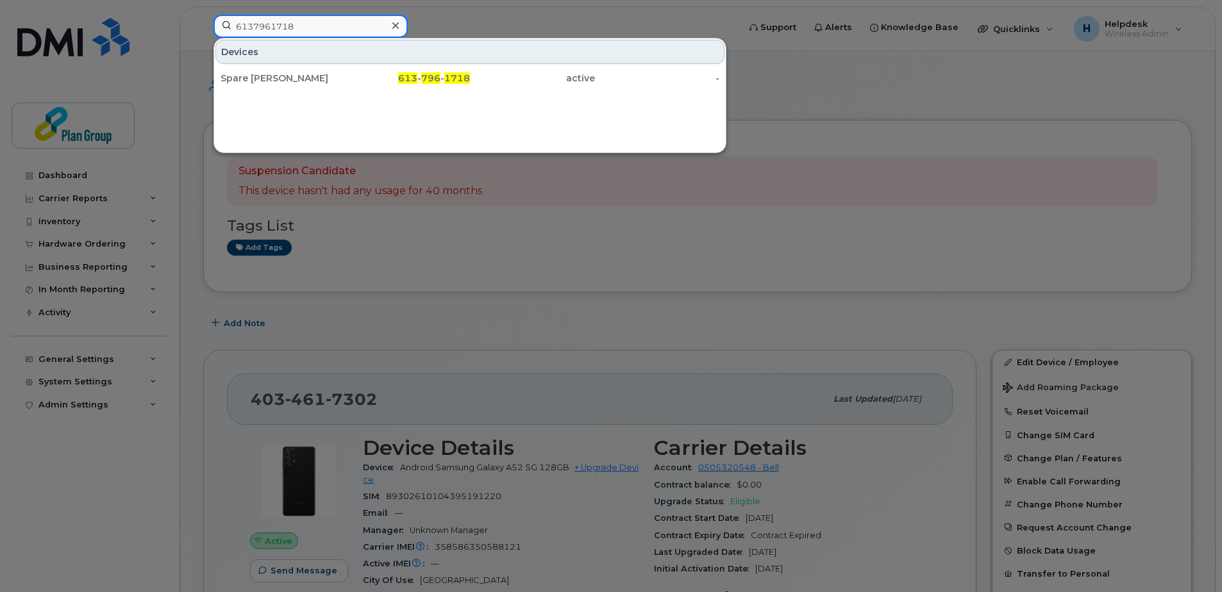
type input "6137961718"
click at [1088, 145] on div at bounding box center [611, 296] width 1222 height 592
click at [300, 22] on input "6137961718" at bounding box center [310, 26] width 194 height 23
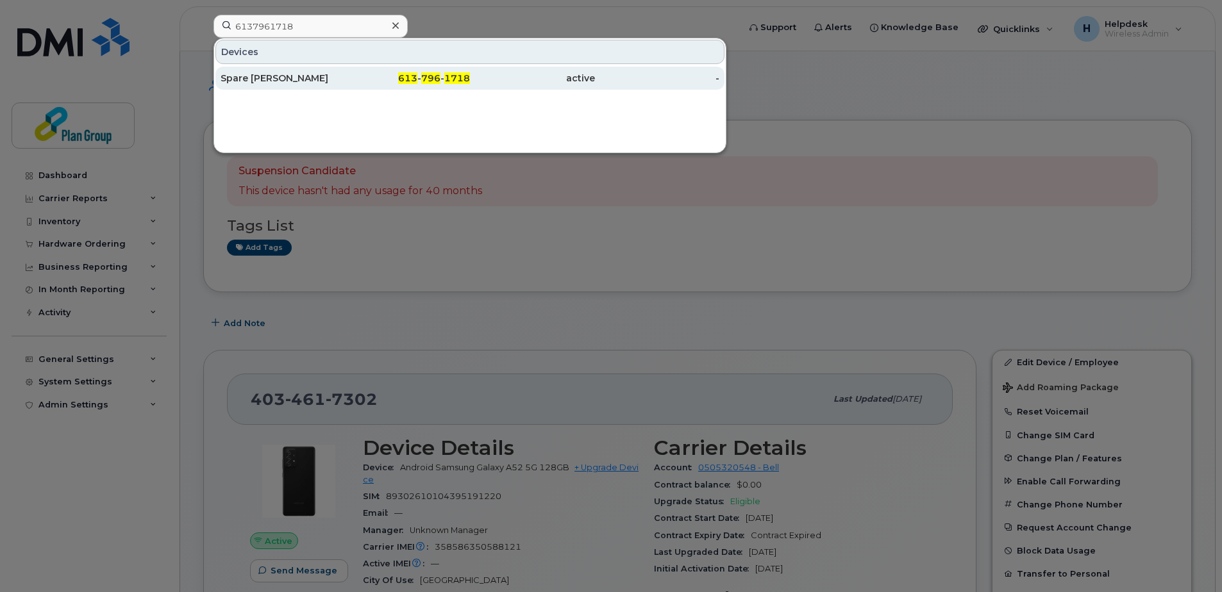
click at [538, 79] on div "active" at bounding box center [532, 78] width 125 height 13
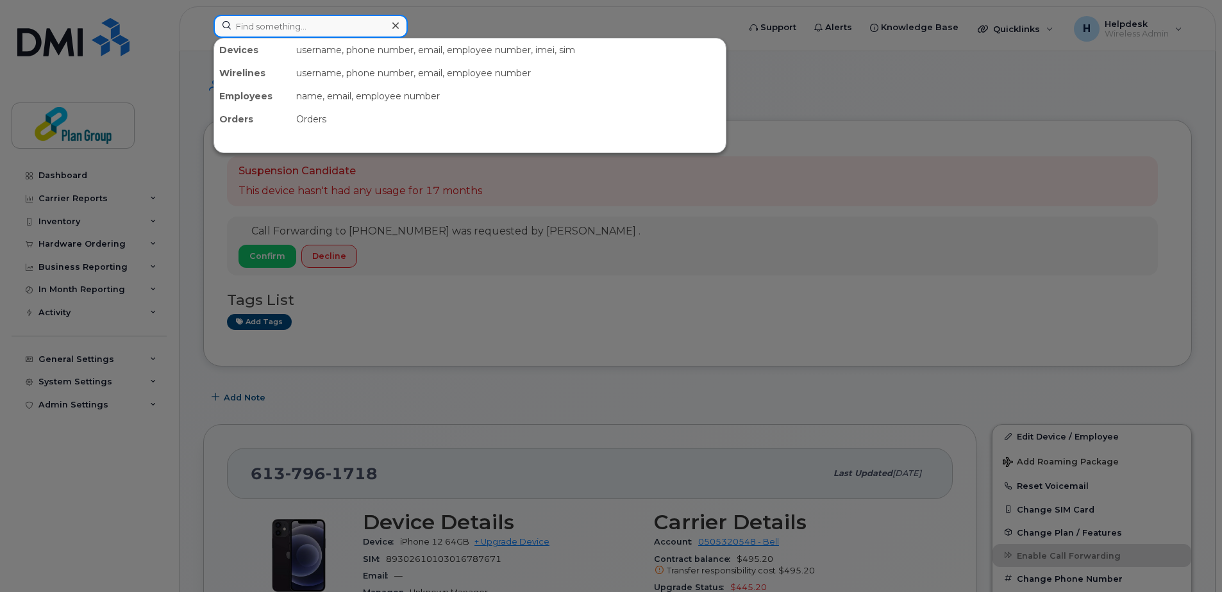
click at [271, 25] on input at bounding box center [310, 26] width 194 height 23
paste input "4166241065"
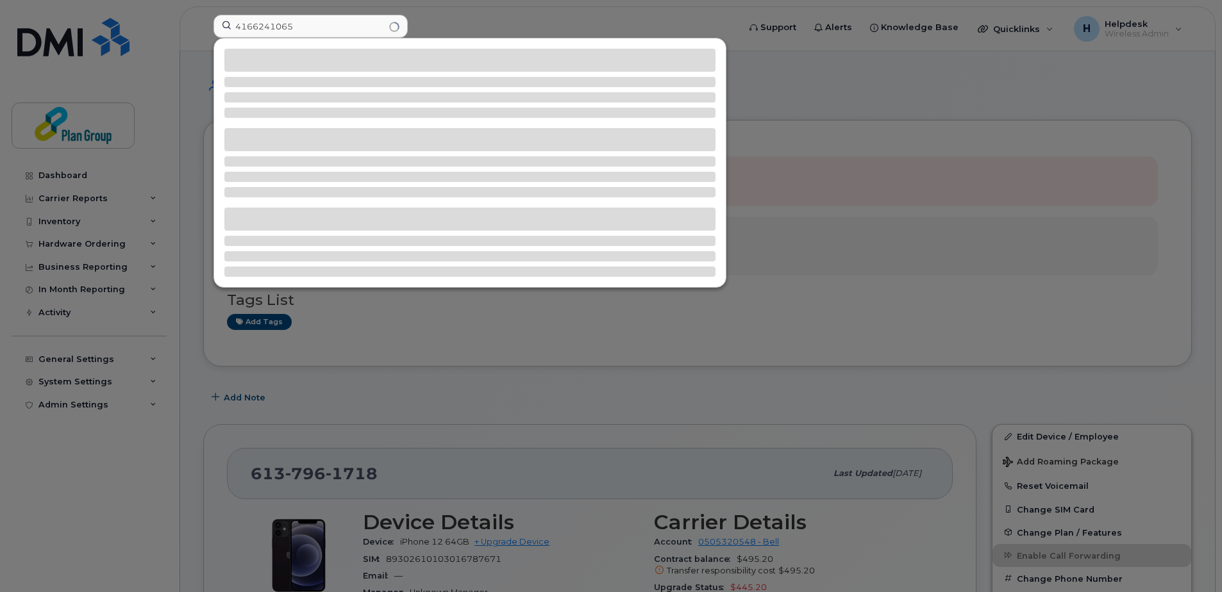
click at [873, 72] on div at bounding box center [611, 296] width 1222 height 592
click at [297, 31] on input "4166241065" at bounding box center [310, 26] width 194 height 23
drag, startPoint x: 337, startPoint y: 20, endPoint x: 116, endPoint y: 34, distance: 221.6
click at [203, 34] on div "4166241065" at bounding box center [471, 29] width 537 height 28
paste input "6132500480"
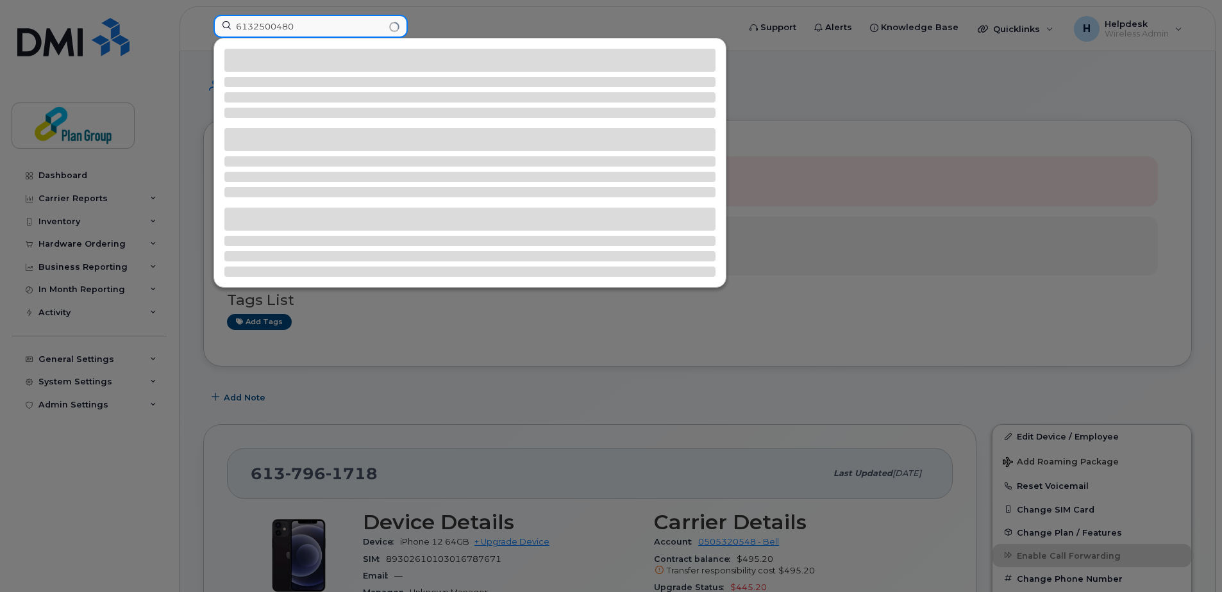
type input "6132500480"
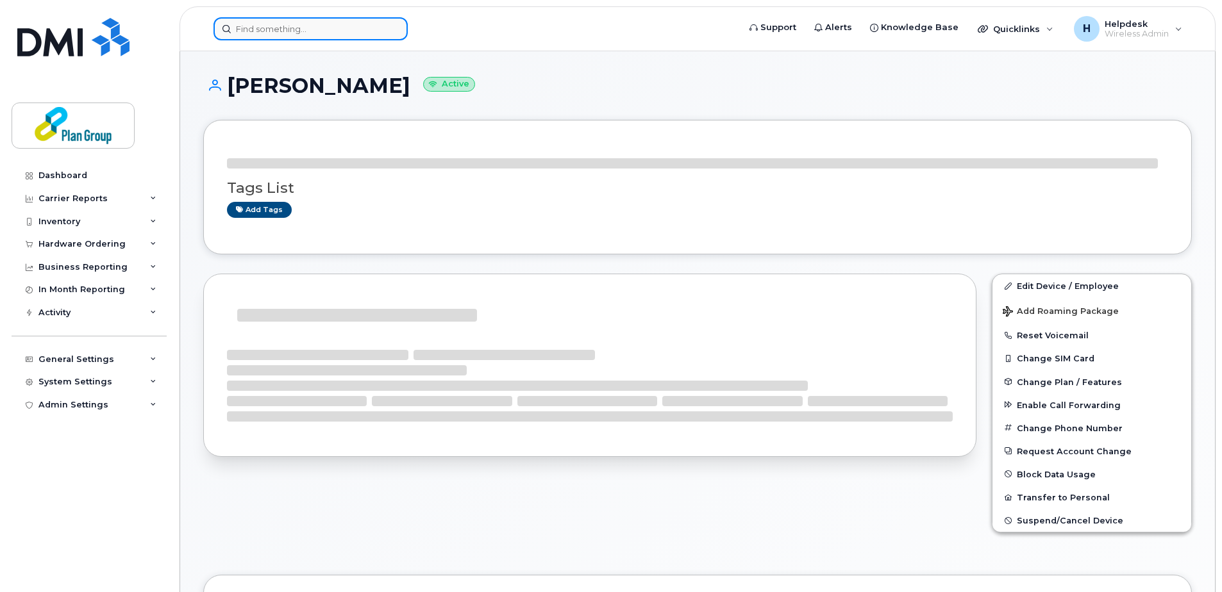
click at [263, 31] on input at bounding box center [310, 28] width 194 height 23
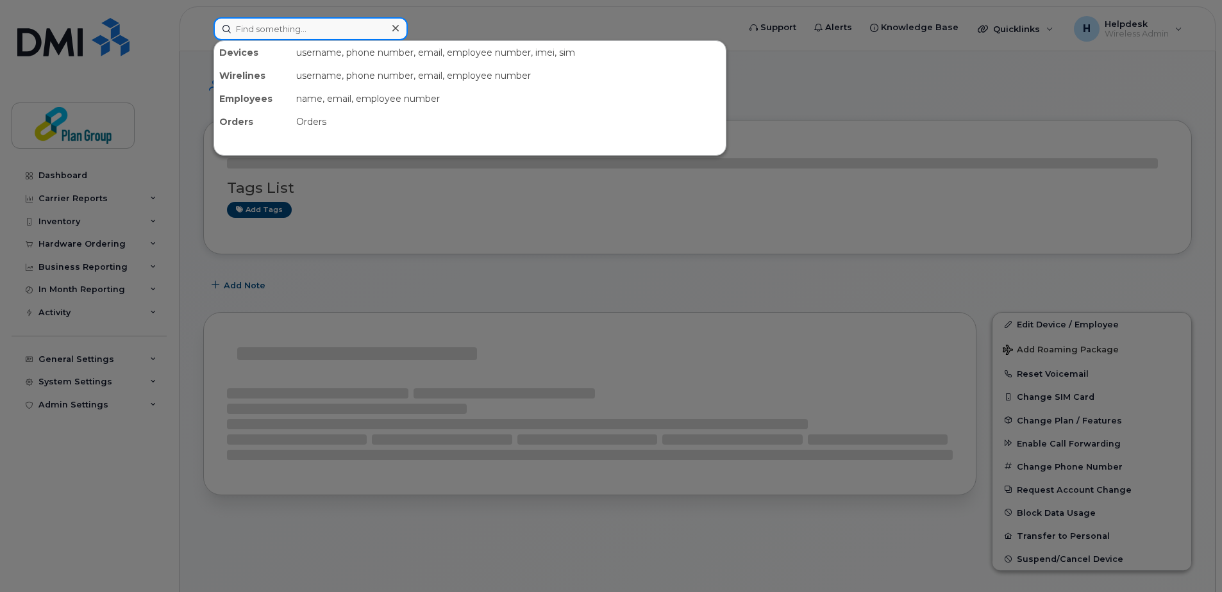
paste input "6132500480"
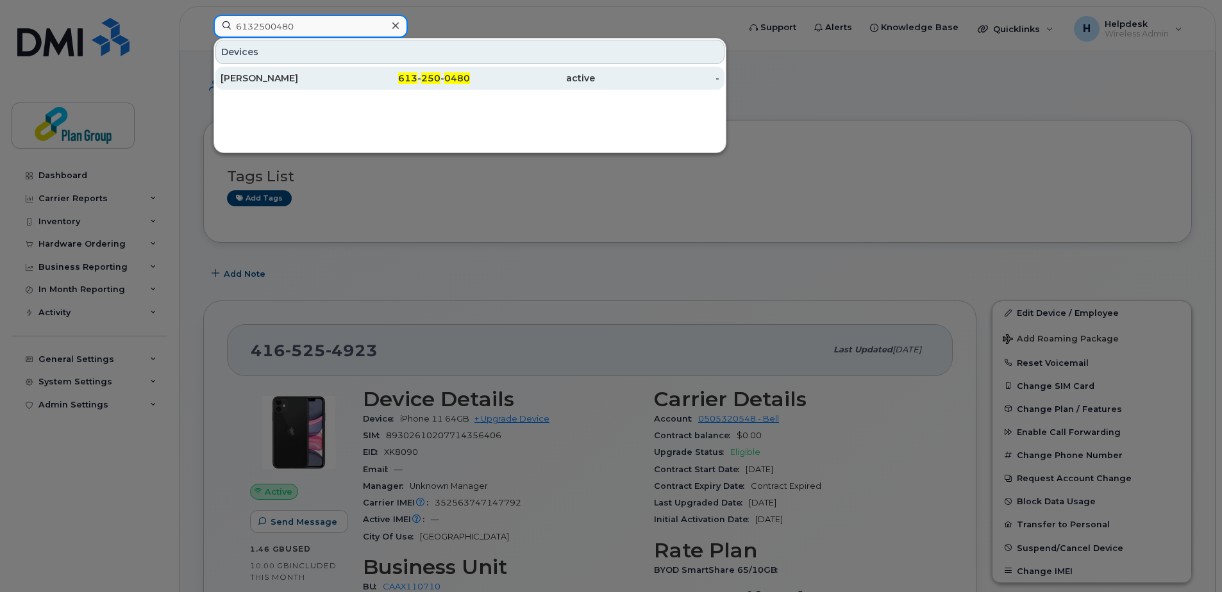
type input "6132500480"
click at [265, 79] on div "[PERSON_NAME]" at bounding box center [282, 78] width 125 height 13
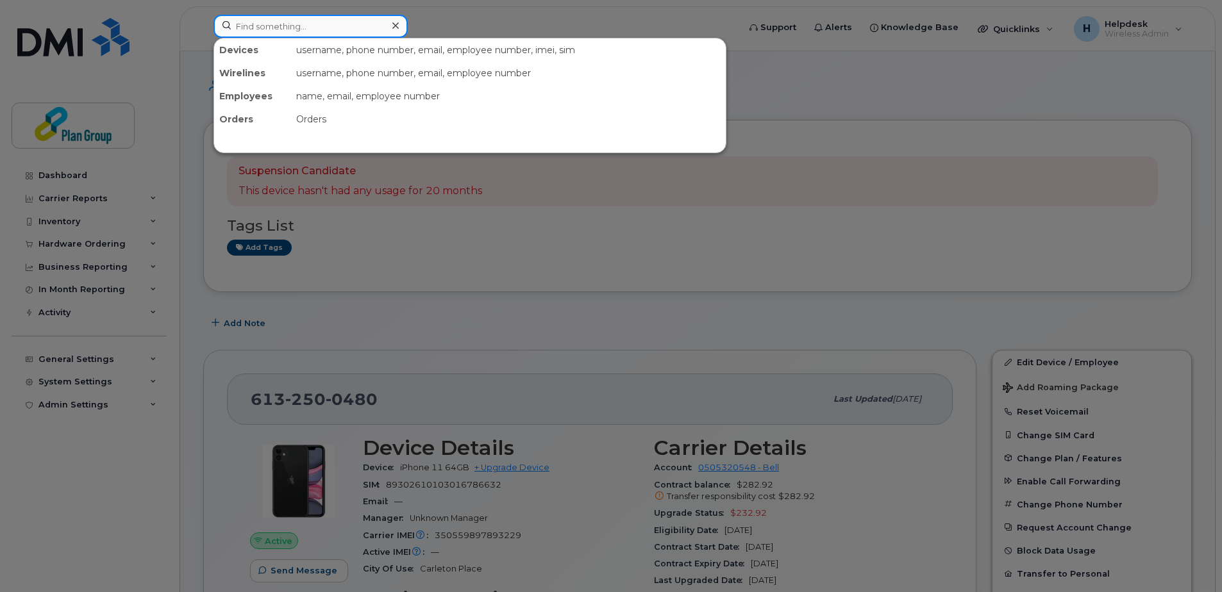
click at [258, 30] on input at bounding box center [310, 26] width 194 height 23
click at [349, 24] on input at bounding box center [310, 26] width 194 height 23
paste input "4166241065"
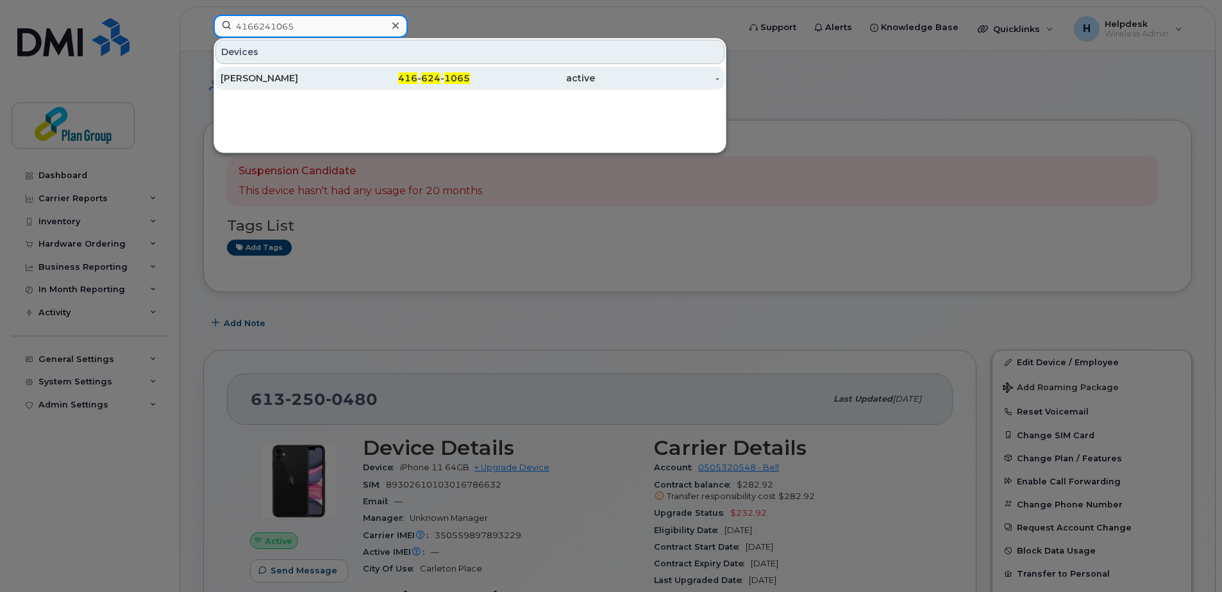
type input "4166241065"
click at [339, 69] on div "Chris Chondrogiannis" at bounding box center [282, 78] width 125 height 23
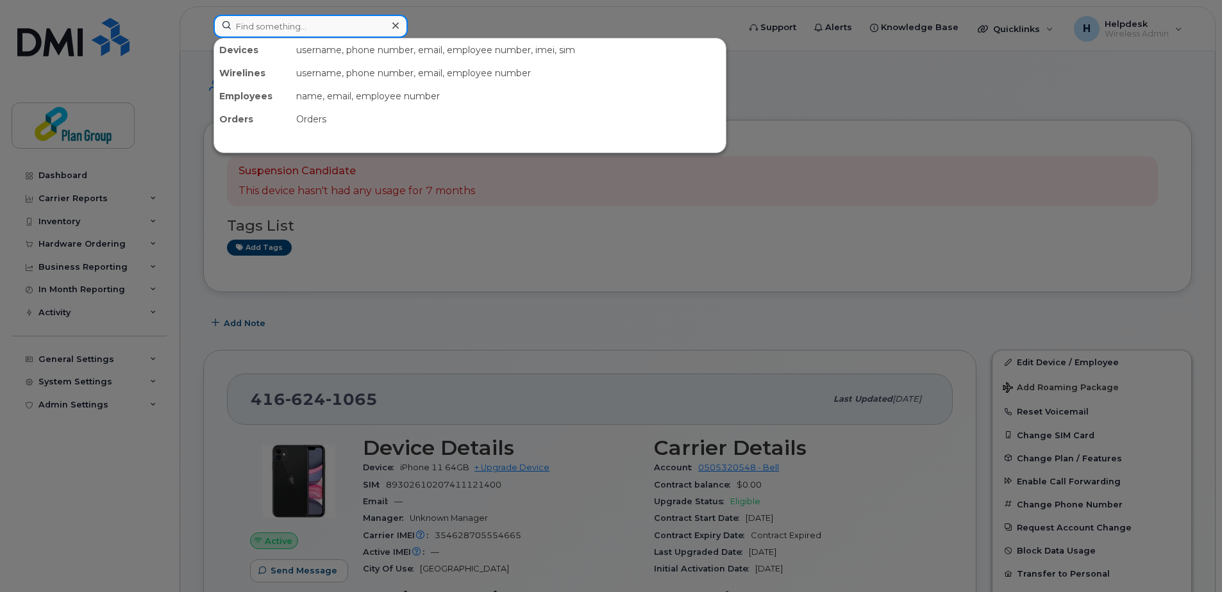
click at [304, 24] on input at bounding box center [310, 26] width 194 height 23
paste input "6472202701"
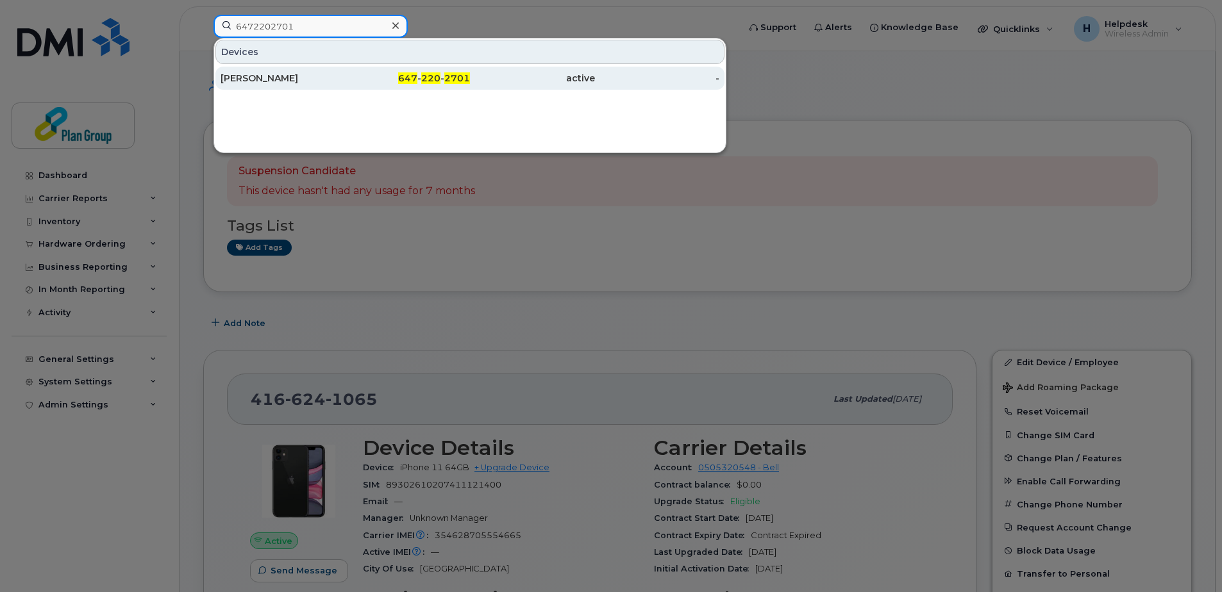
type input "6472202701"
click at [303, 85] on div "John Ferreira" at bounding box center [282, 78] width 125 height 23
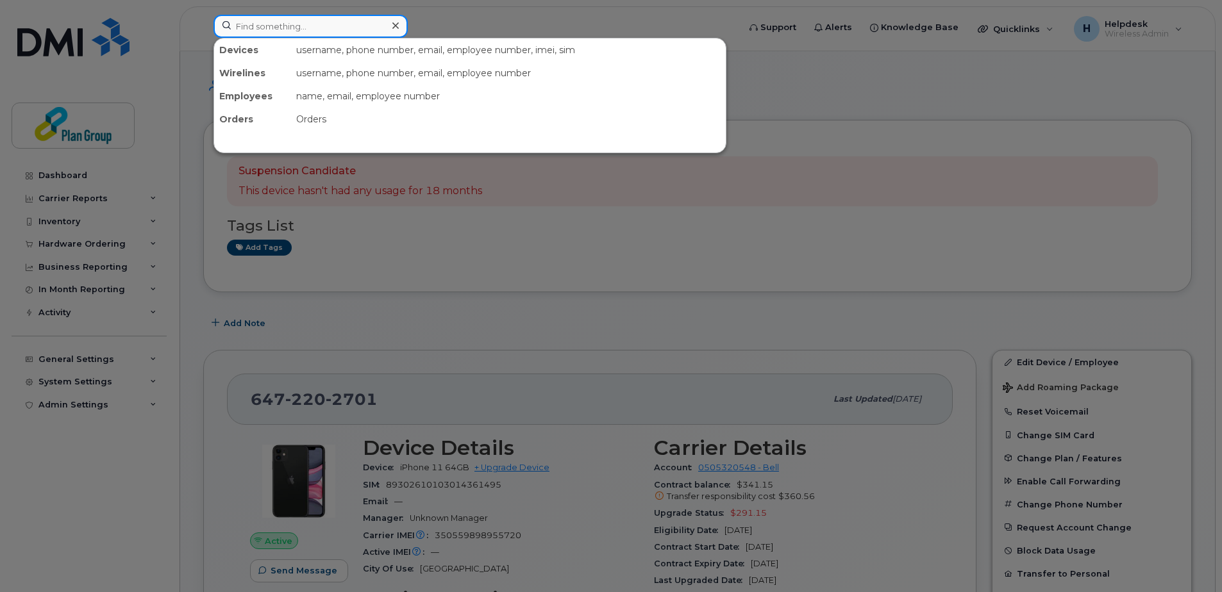
click at [378, 22] on input at bounding box center [310, 26] width 194 height 23
paste input "4166241065"
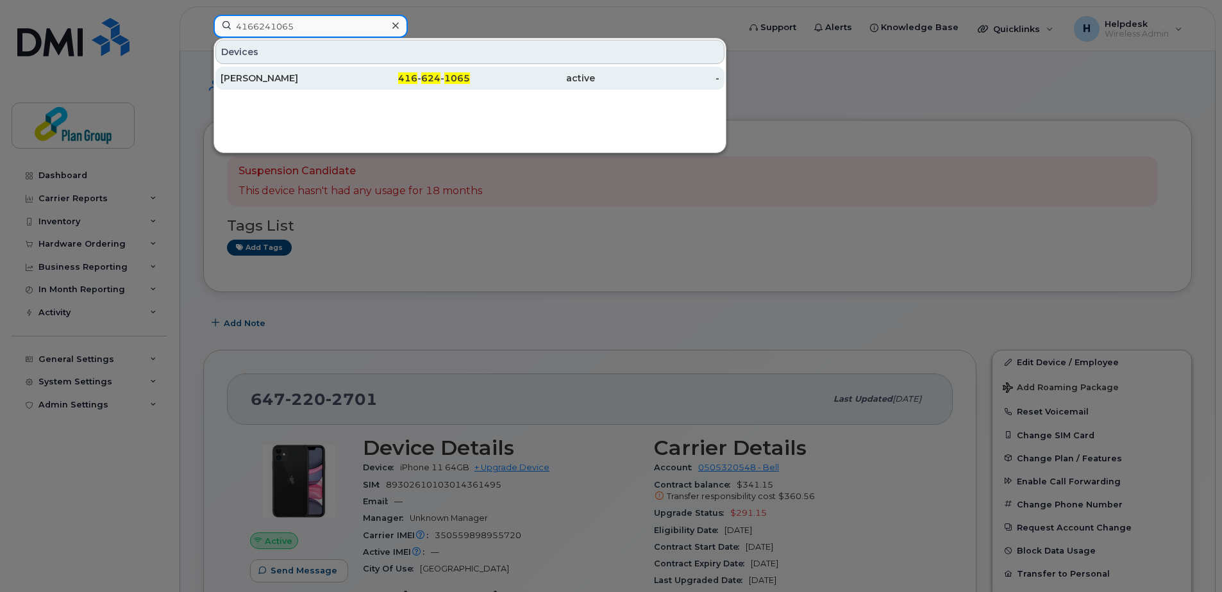
type input "4166241065"
click at [406, 72] on div "416 - 624 - 1065" at bounding box center [407, 78] width 125 height 13
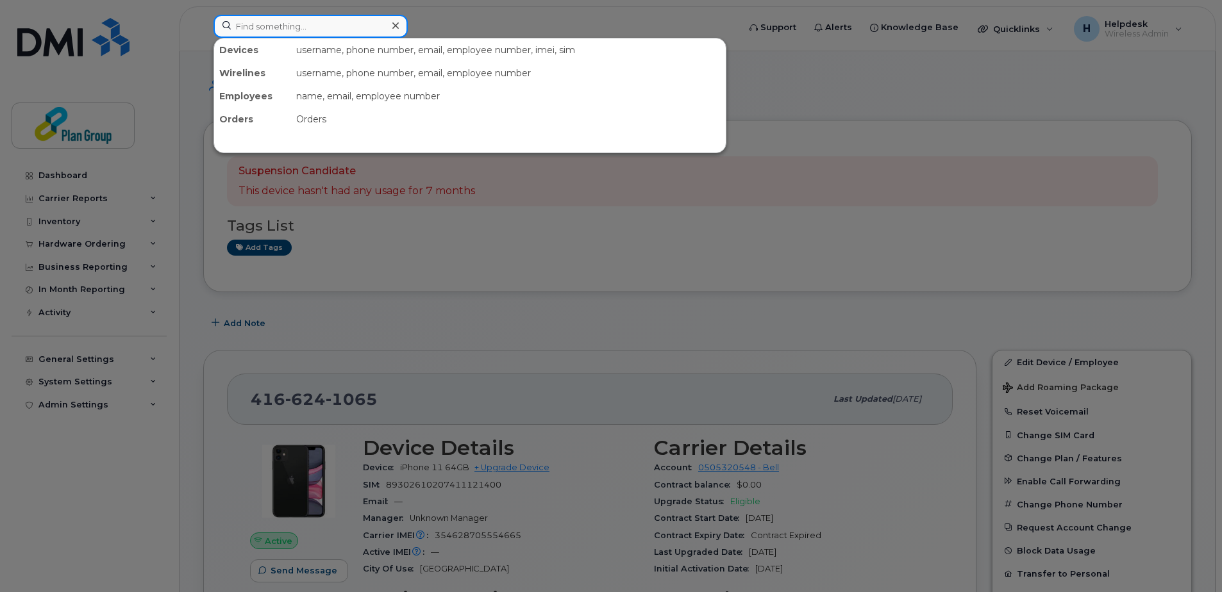
click at [285, 21] on input at bounding box center [310, 26] width 194 height 23
paste input "5873430642"
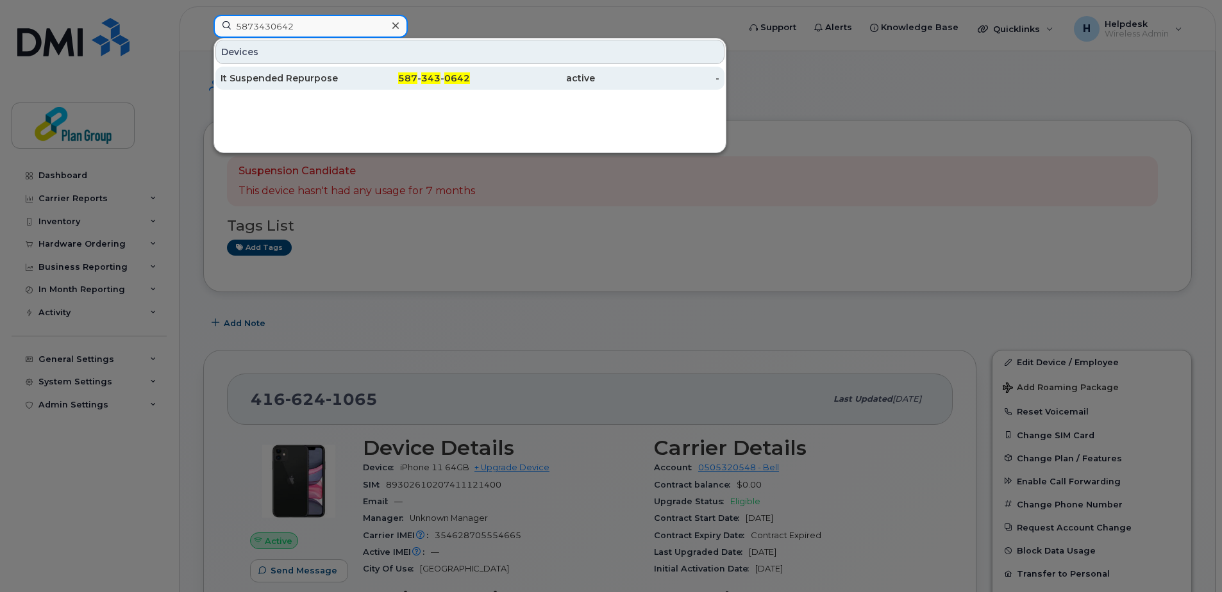
type input "5873430642"
click at [285, 76] on div "It Suspended Repurpose" at bounding box center [282, 78] width 125 height 13
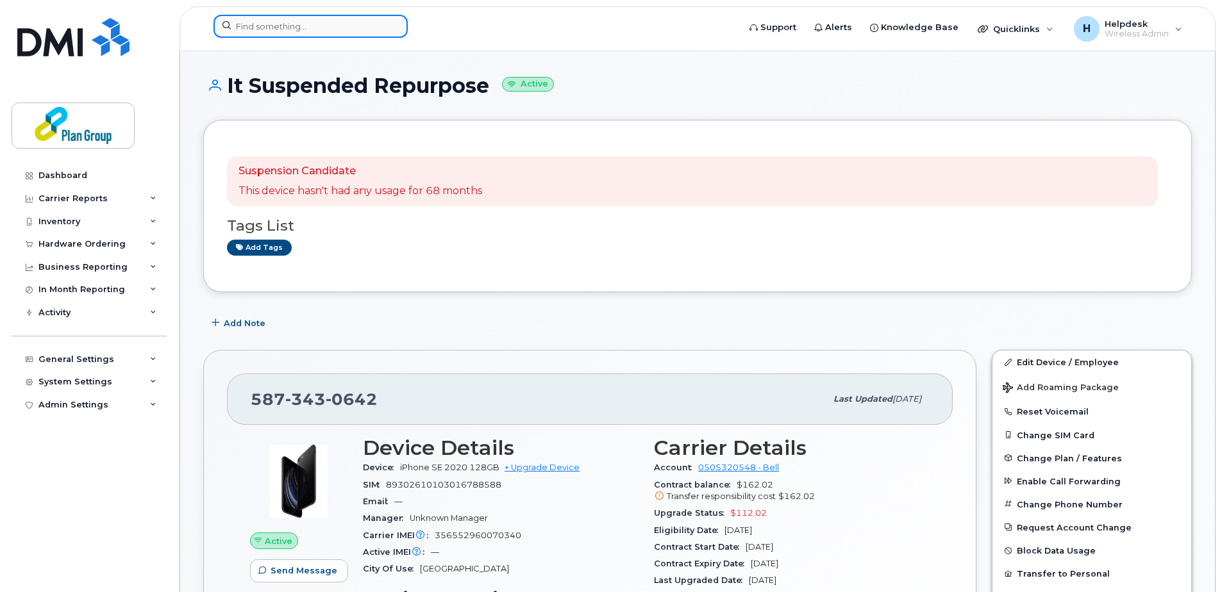
click at [304, 27] on input at bounding box center [310, 26] width 194 height 23
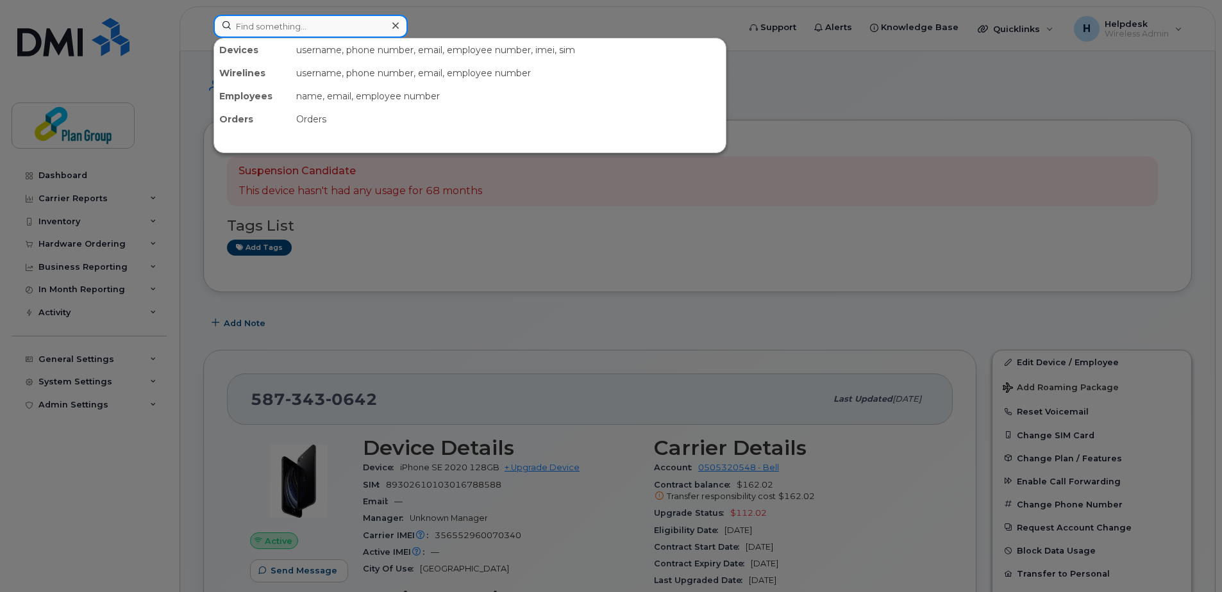
paste input "3435432318"
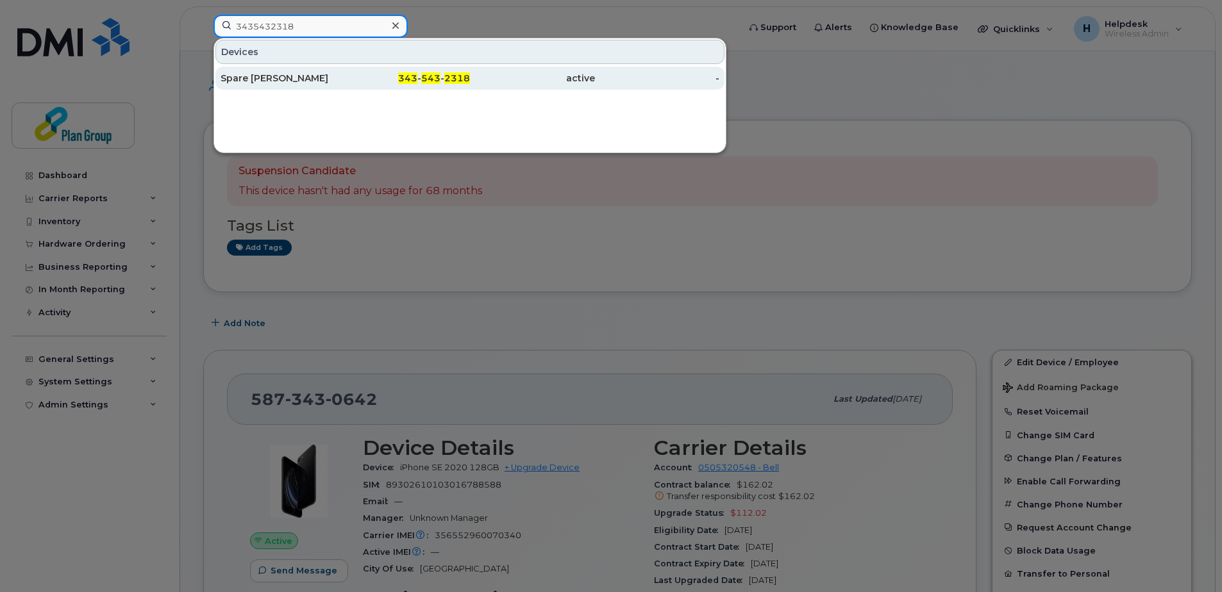
type input "3435432318"
click at [317, 74] on div "Spare [PERSON_NAME]" at bounding box center [282, 78] width 125 height 13
